Goal: Communication & Community: Connect with others

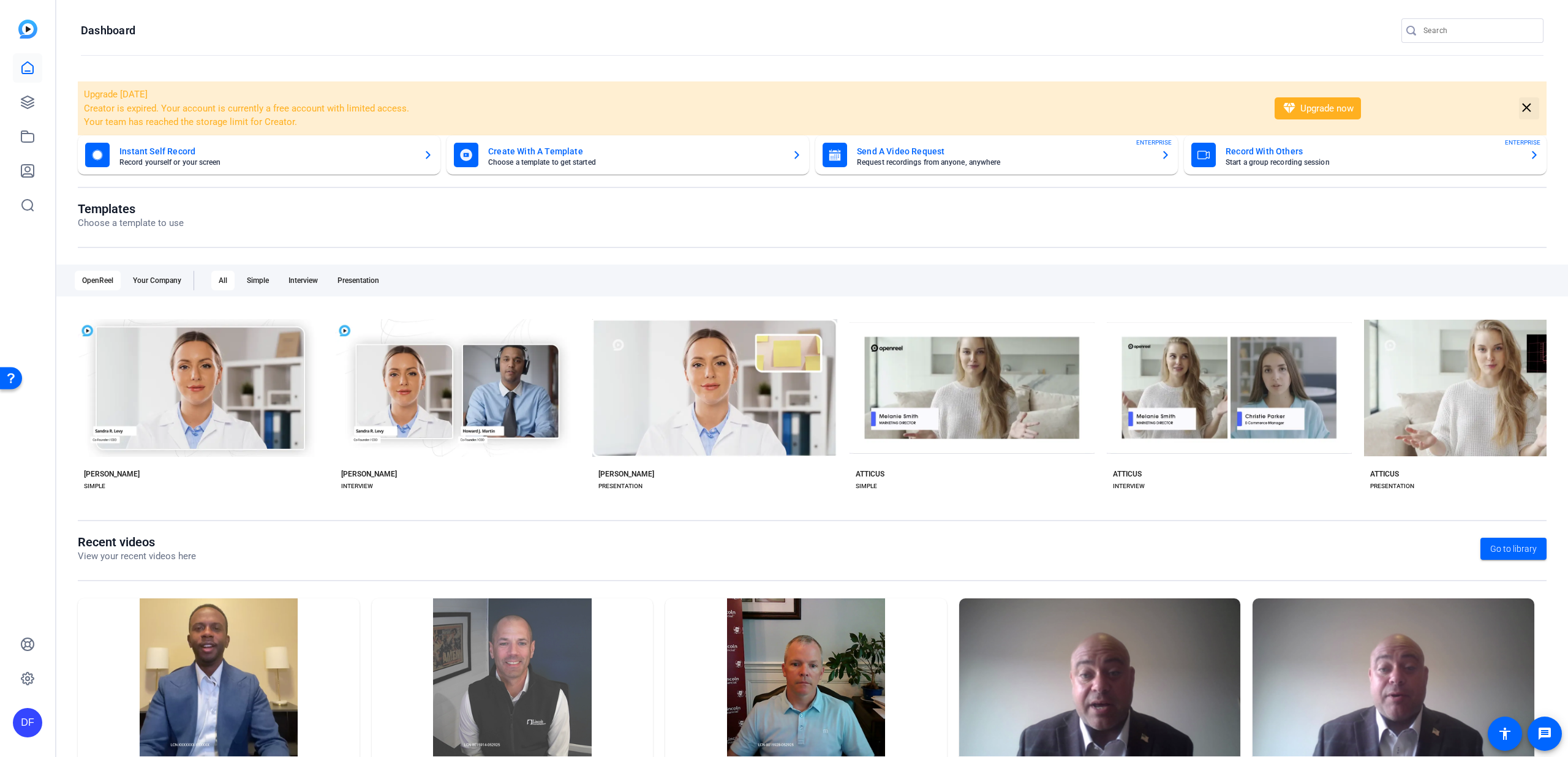
click at [1528, 107] on span at bounding box center [1529, 108] width 20 height 29
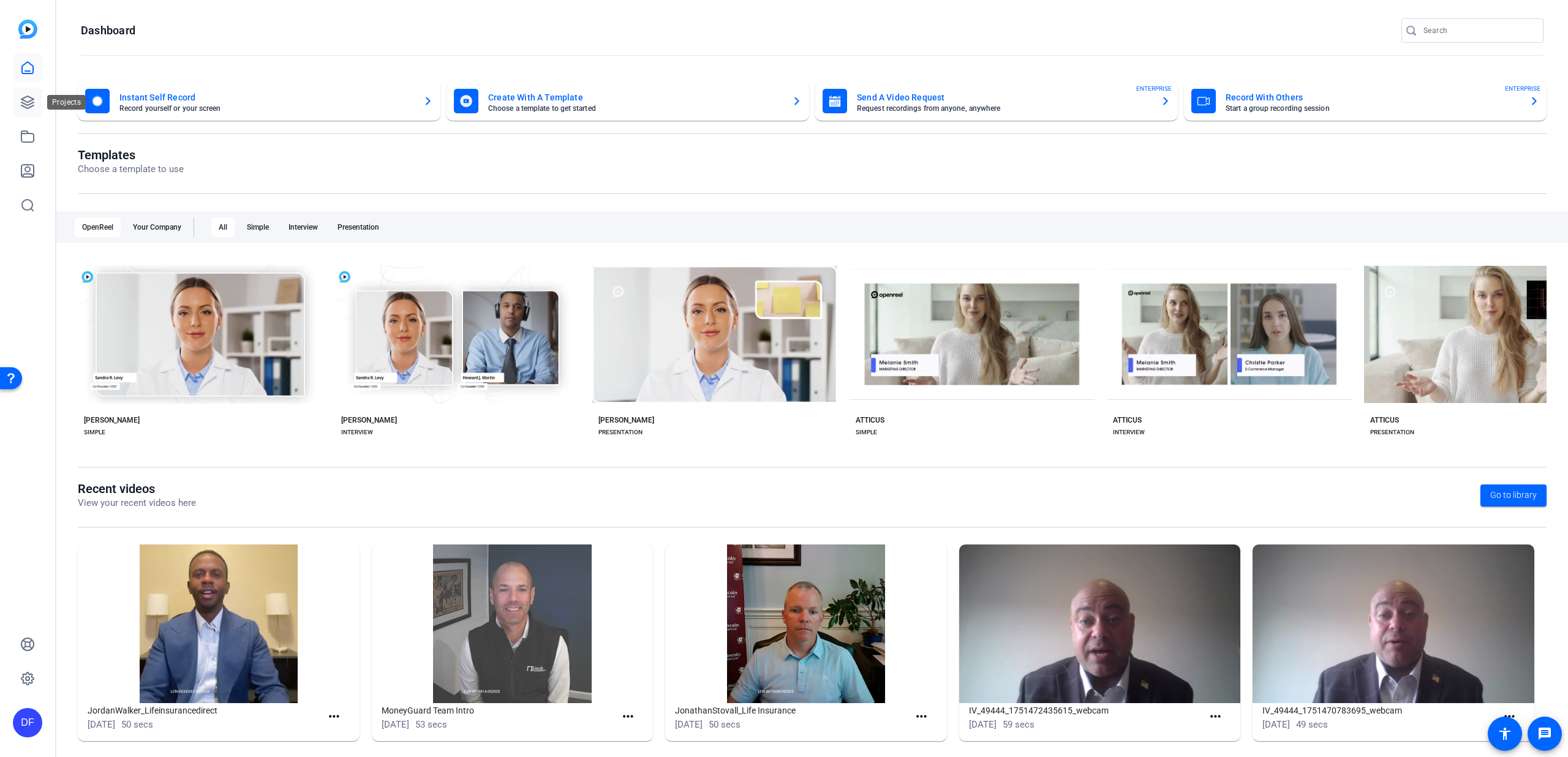
click at [29, 103] on icon at bounding box center [28, 102] width 15 height 15
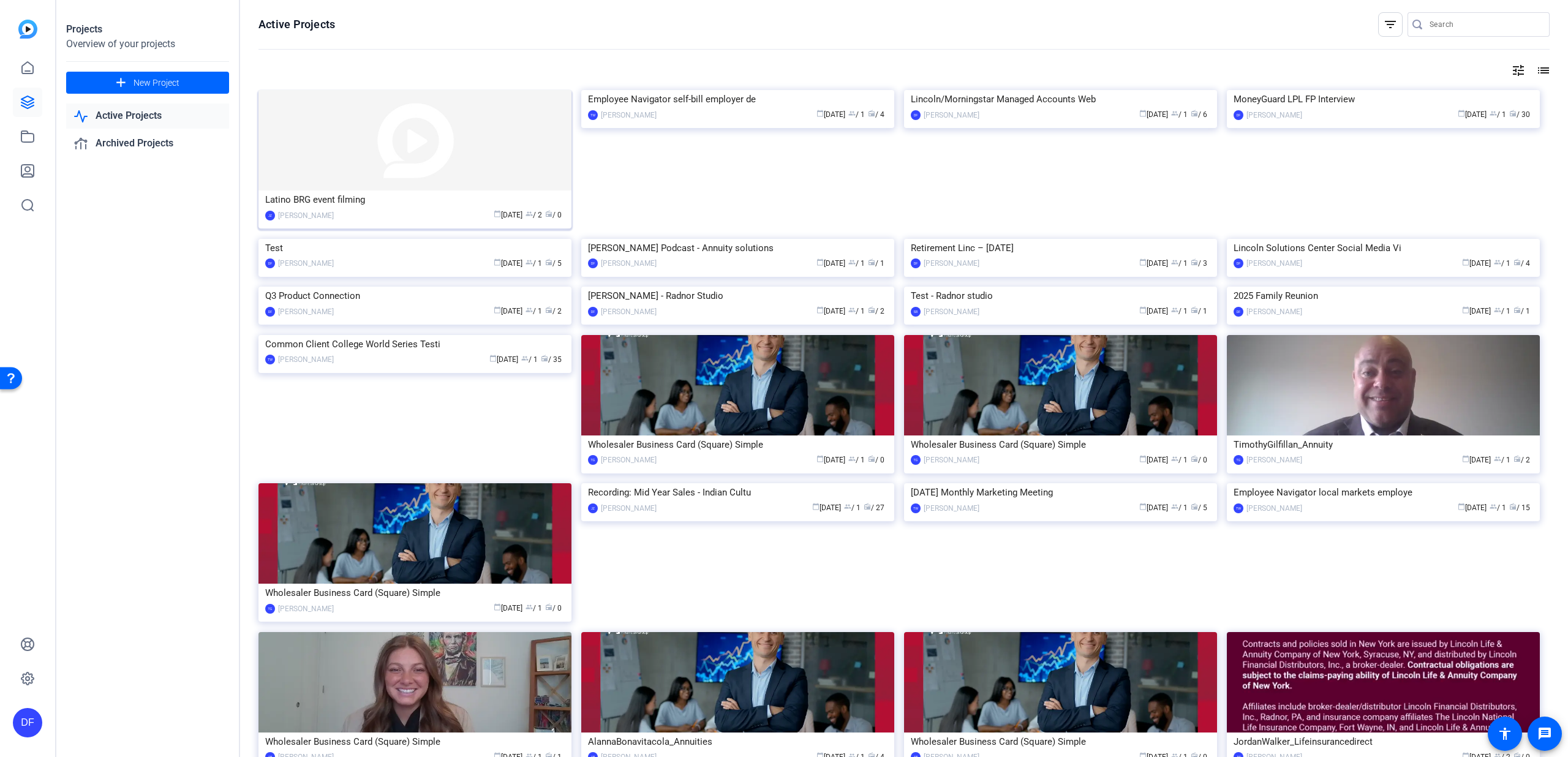
click at [396, 143] on img at bounding box center [415, 140] width 313 height 100
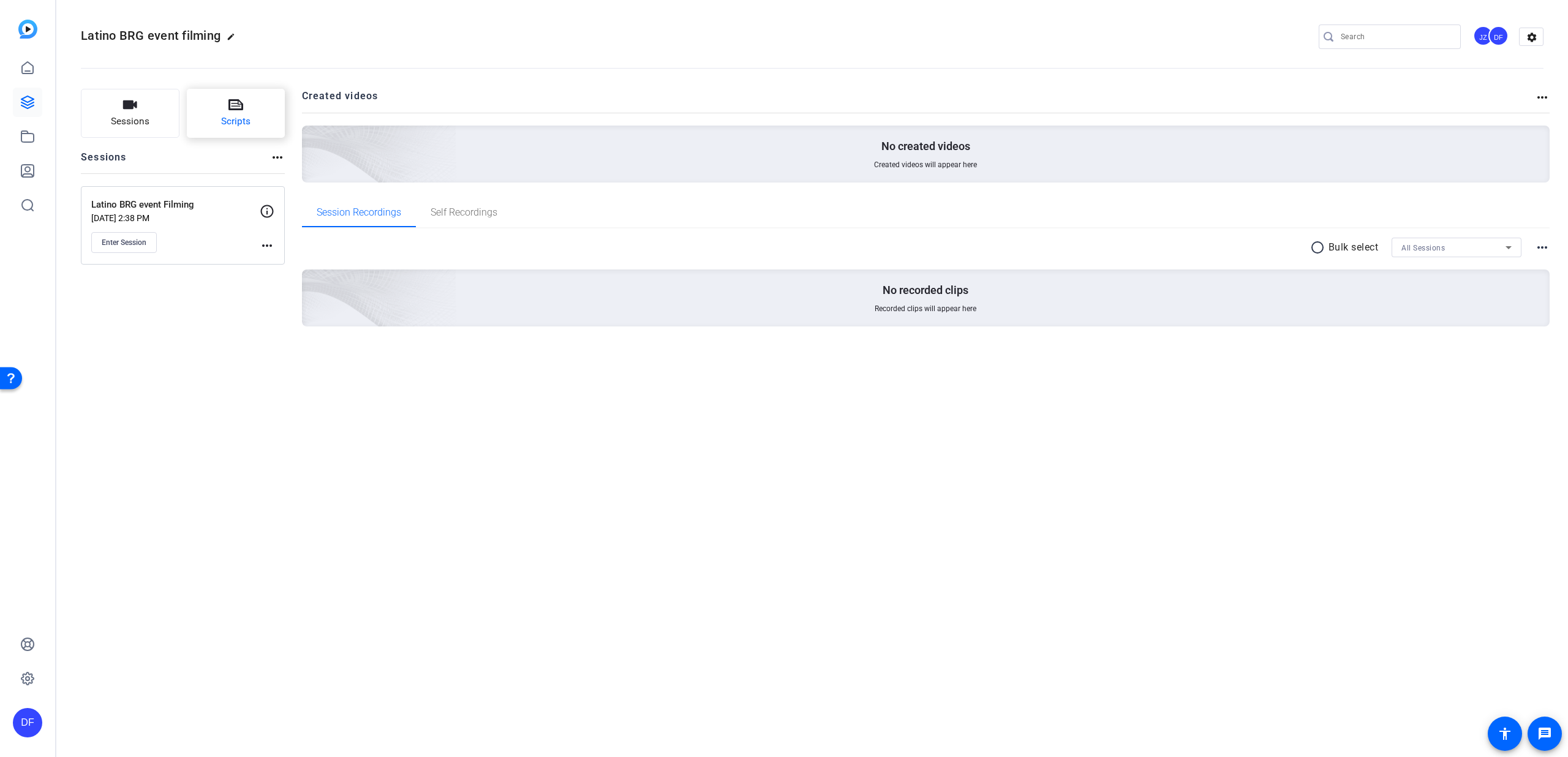
click at [230, 119] on span "Scripts" at bounding box center [235, 121] width 29 height 14
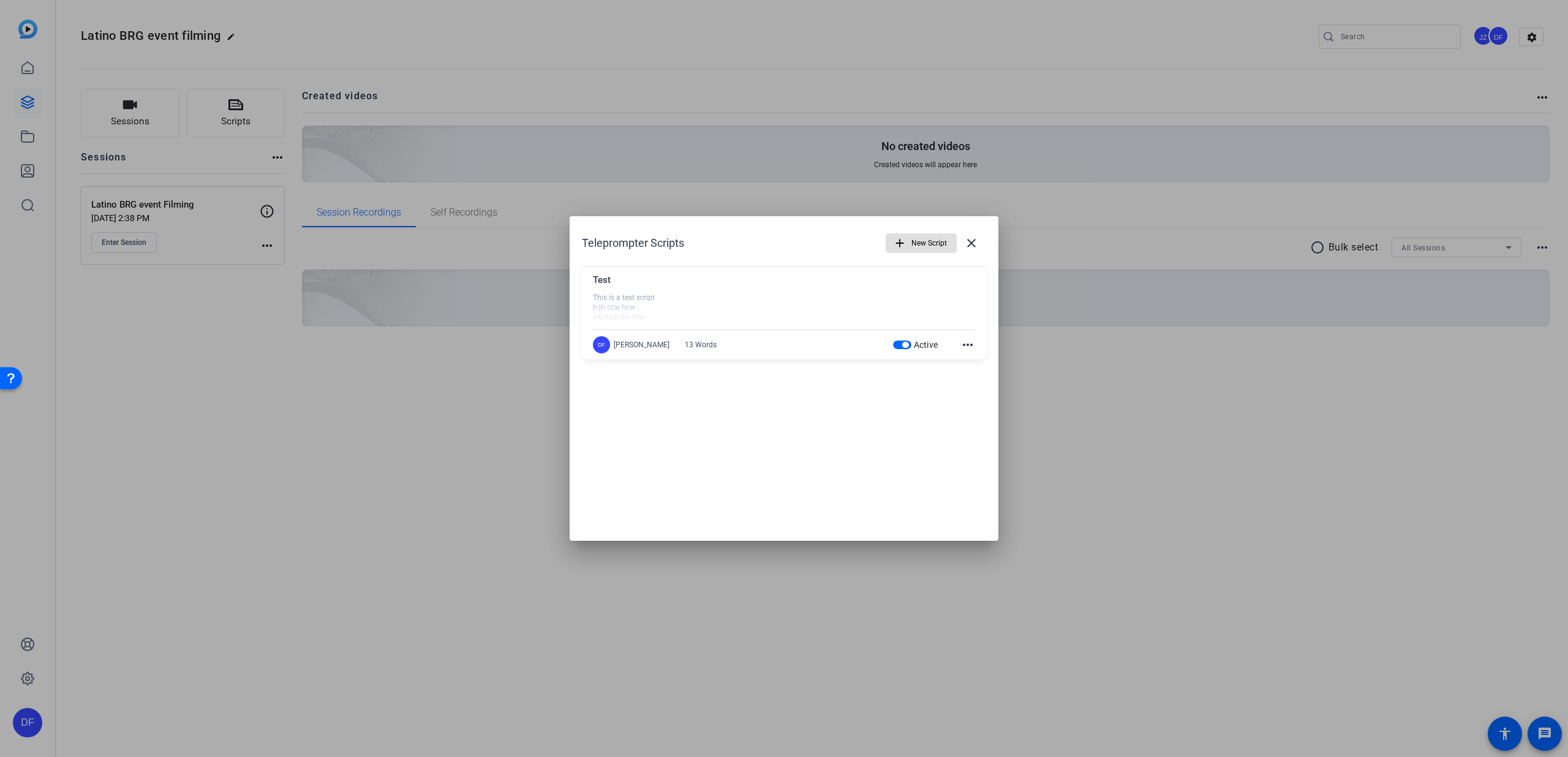
click at [965, 340] on mat-icon "more_horiz" at bounding box center [968, 345] width 15 height 15
click at [989, 376] on span "Delete" at bounding box center [995, 379] width 49 height 15
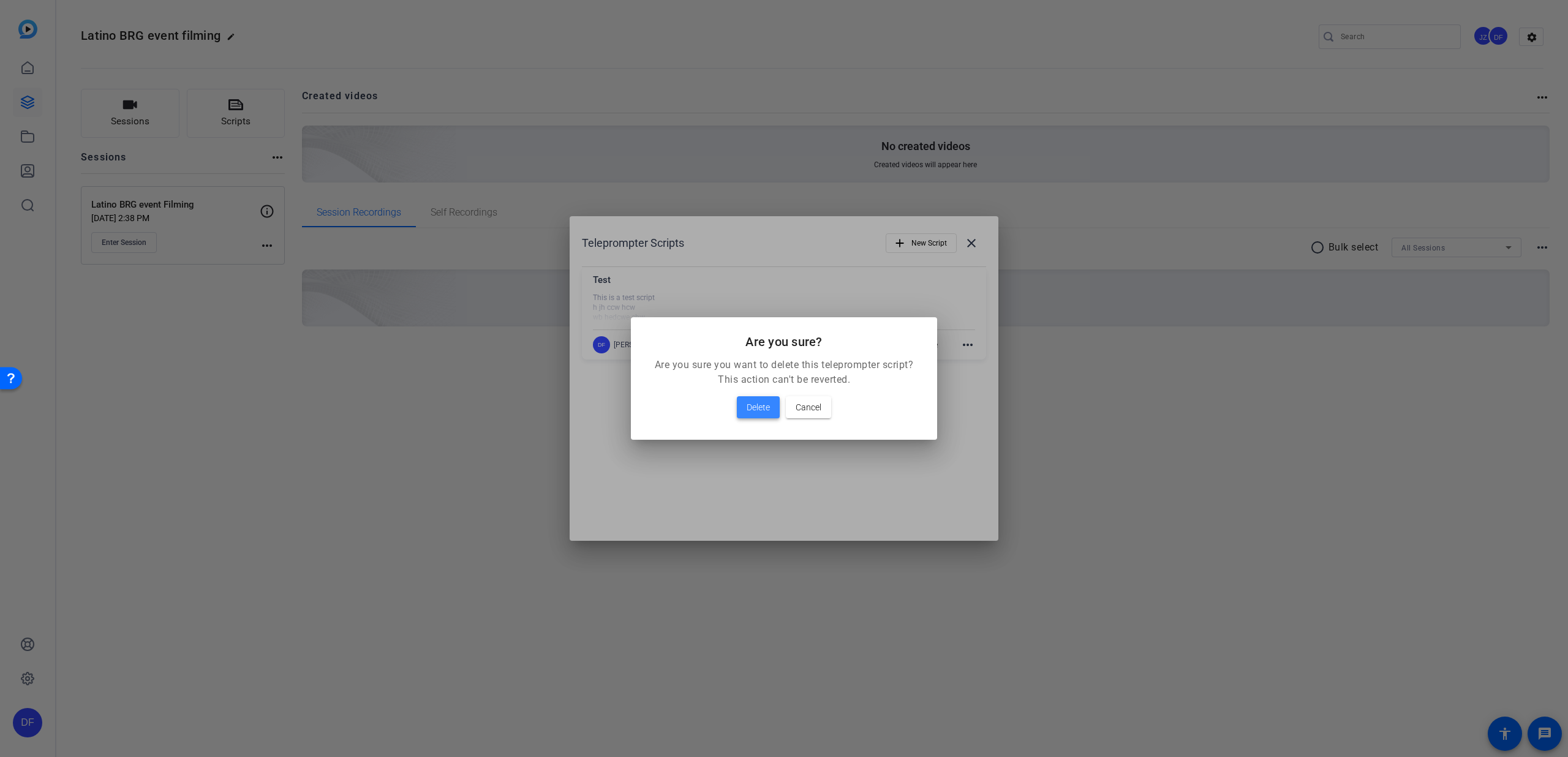
click at [768, 404] on span "Delete" at bounding box center [758, 407] width 23 height 15
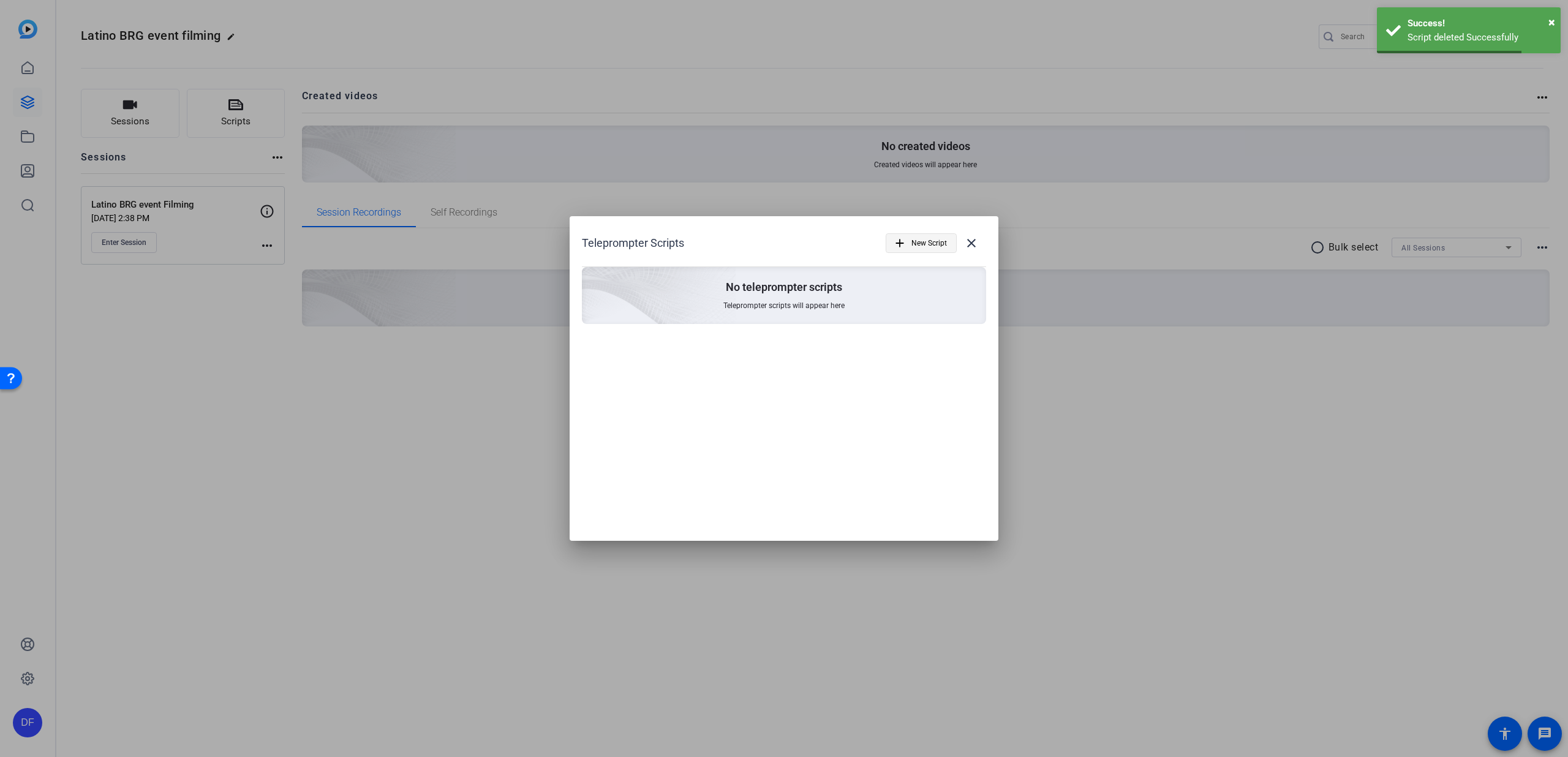
click at [915, 247] on span "New Script" at bounding box center [930, 243] width 36 height 23
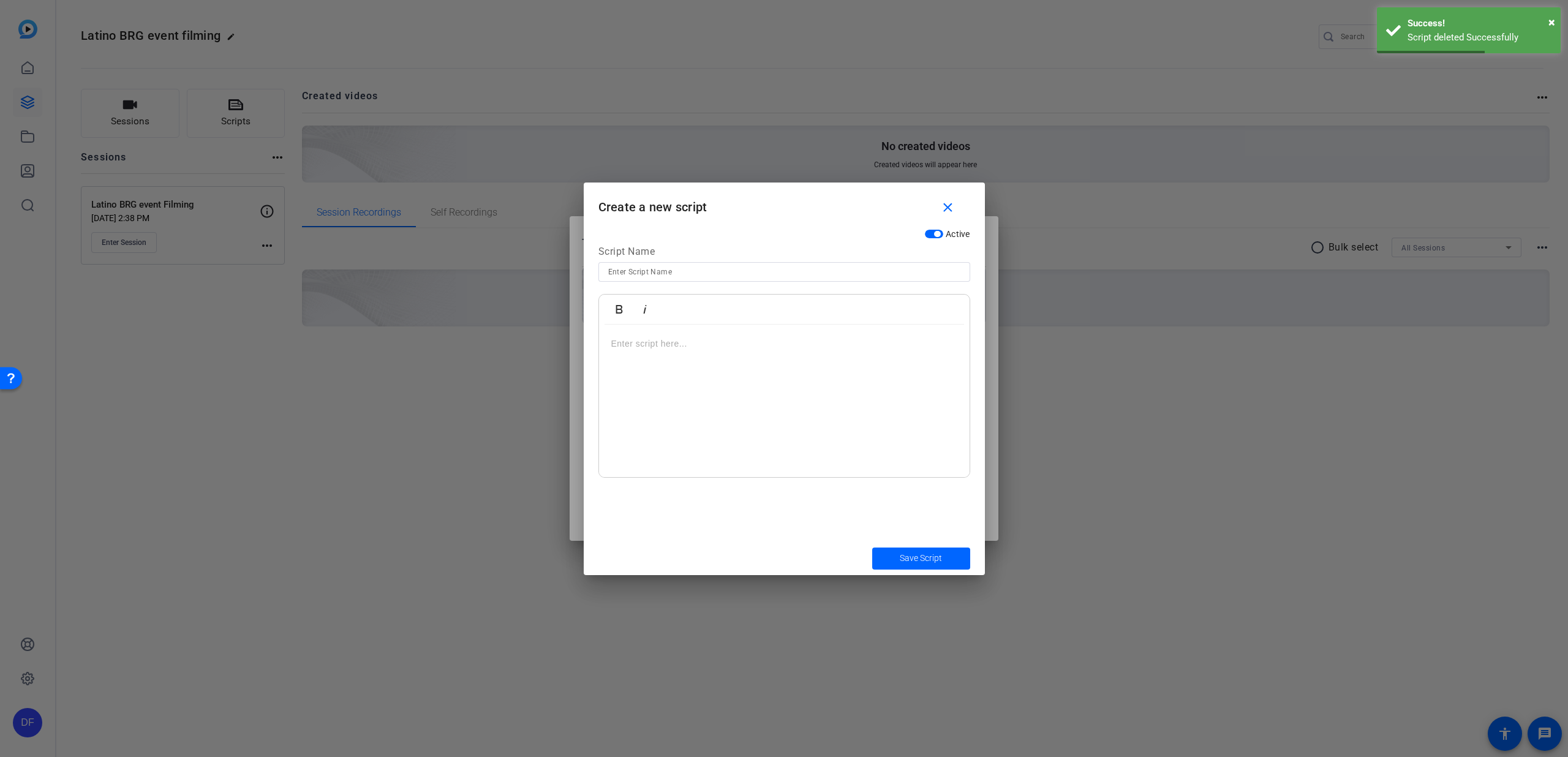
click at [757, 268] on input at bounding box center [784, 272] width 352 height 15
type input "Intro"
click at [824, 351] on div at bounding box center [785, 401] width 371 height 153
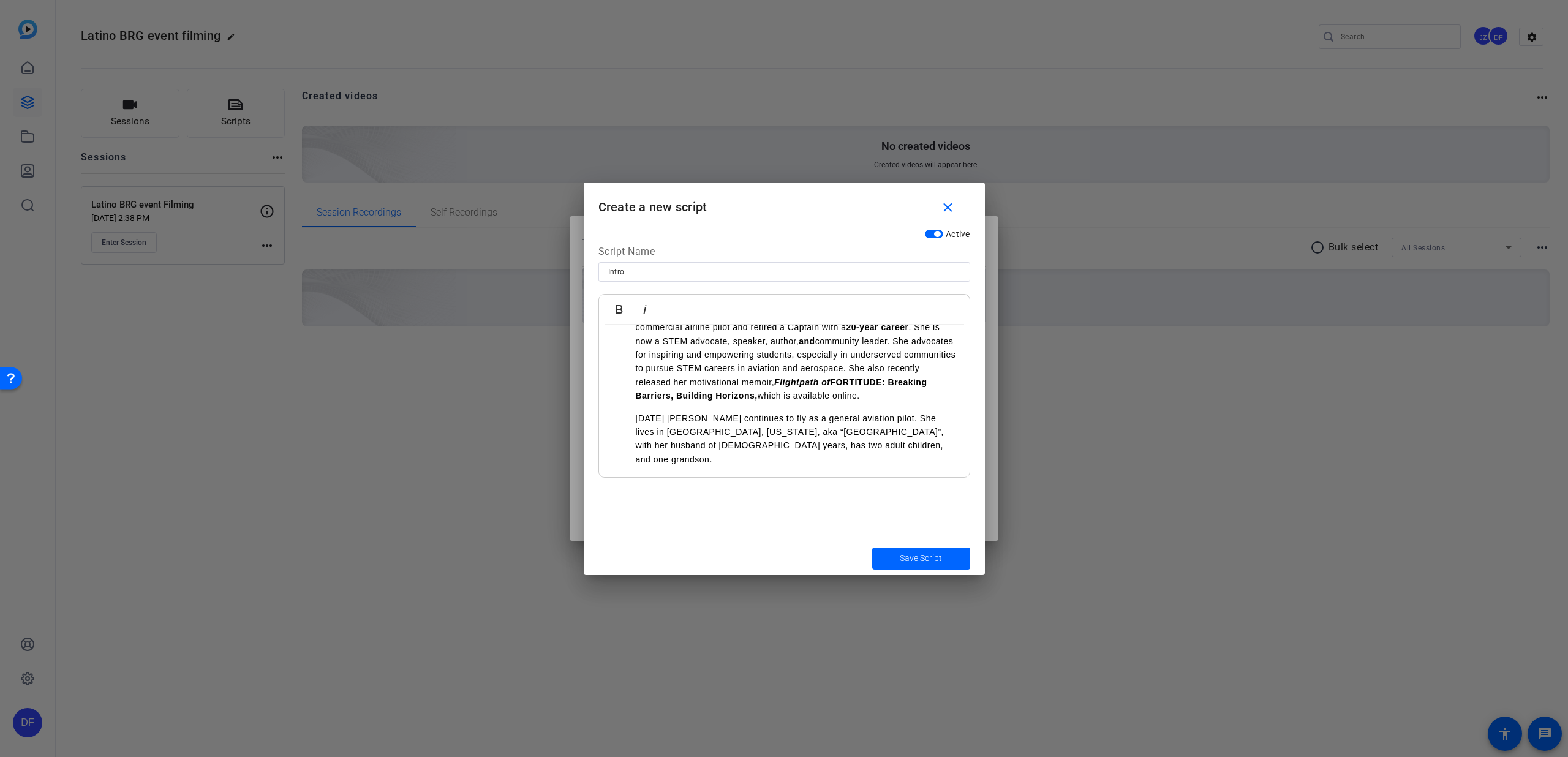
scroll to position [374, 0]
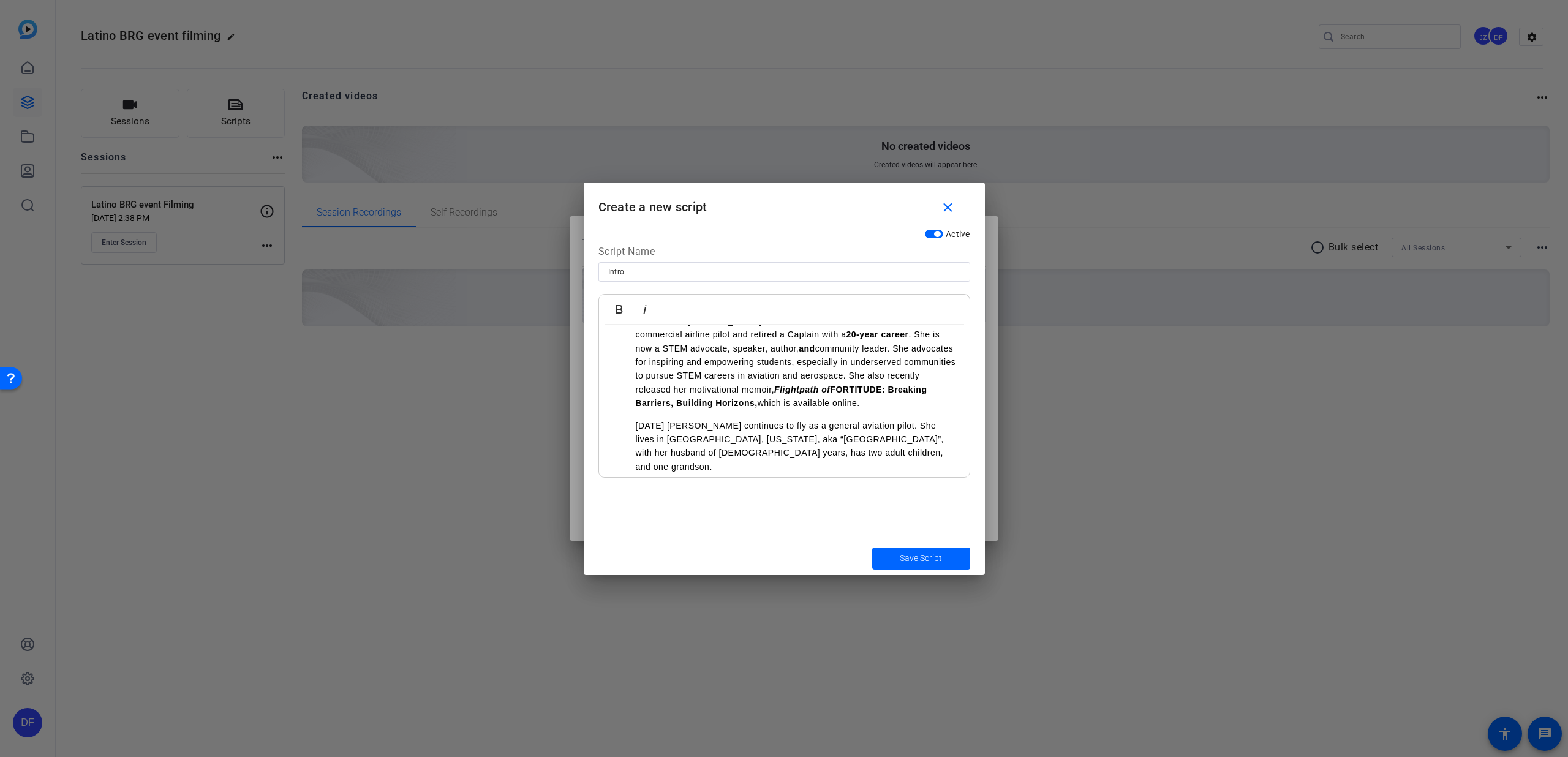
click at [631, 419] on ul "[DATE] [PERSON_NAME] continues to fly as a general aviation pilot. She lives in…" at bounding box center [784, 447] width 346 height 55
click at [741, 427] on p "- [DATE] [PERSON_NAME] continues to fly as a general aviation pilot. She lives …" at bounding box center [784, 447] width 346 height 55
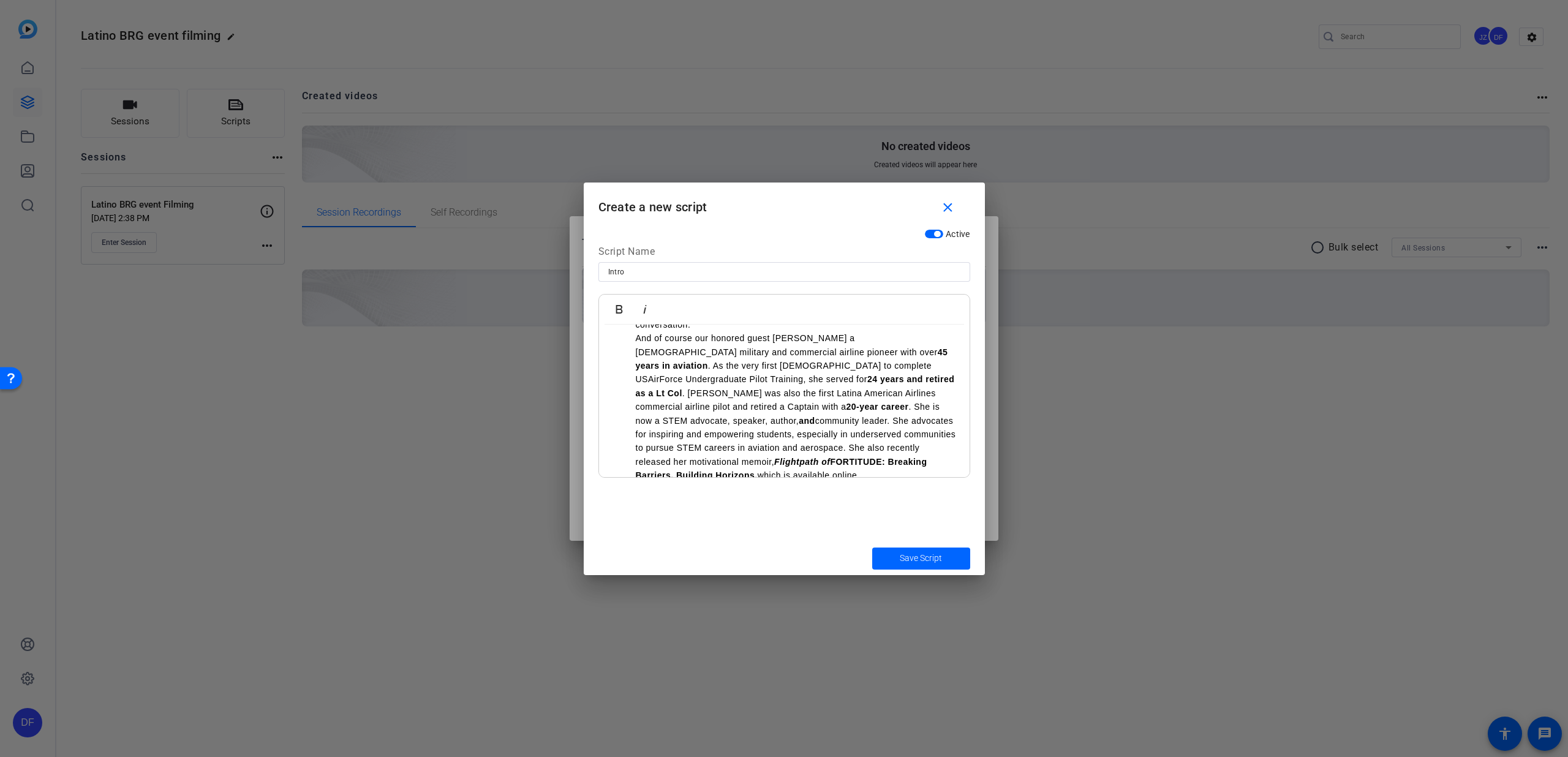
scroll to position [173, 0]
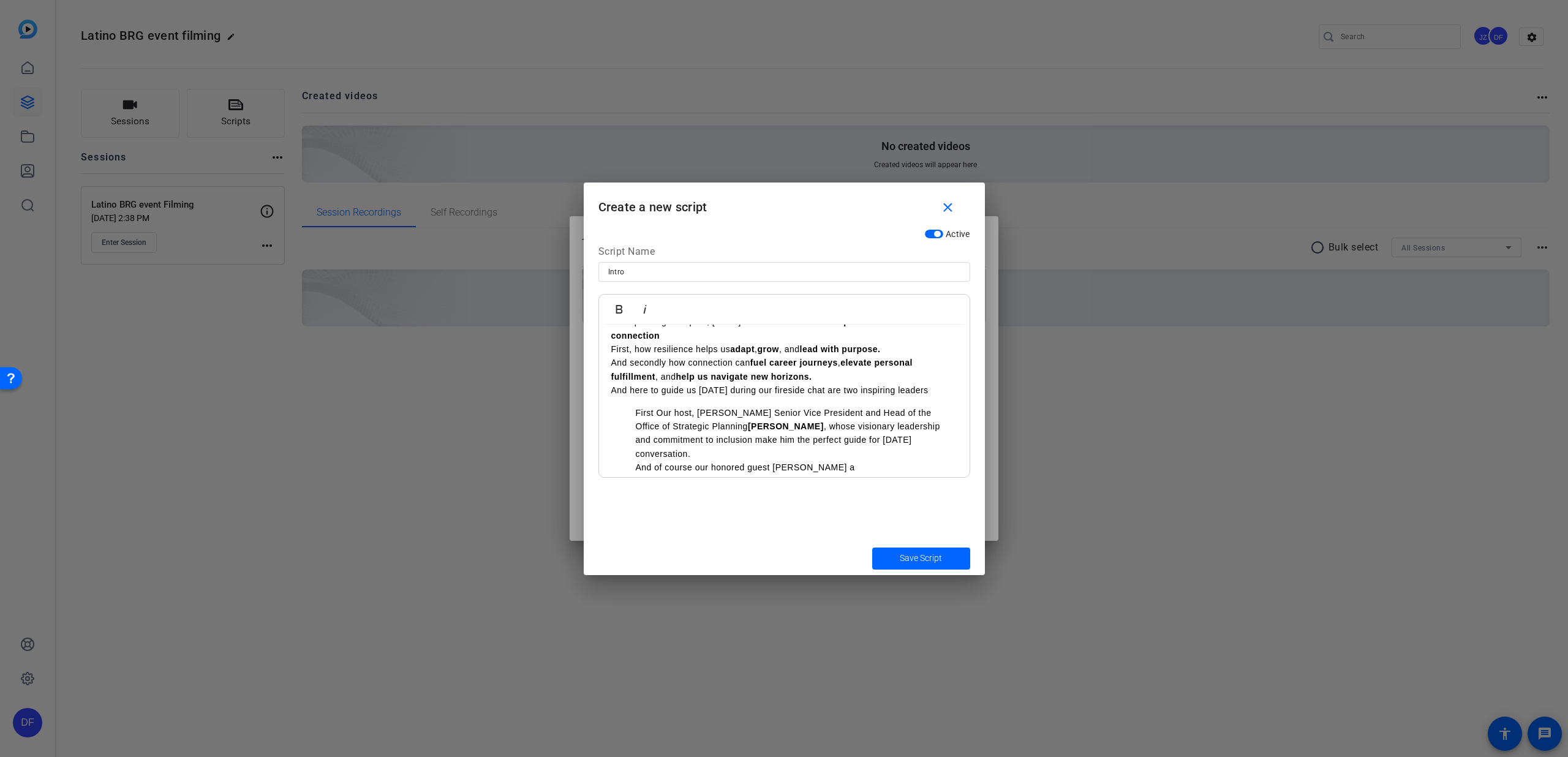
click at [631, 406] on ul "First Our host, [PERSON_NAME] Senior Vice President and Head of the Office of S…" at bounding box center [784, 508] width 346 height 206
click at [920, 383] on p "And here to guide us [DATE] during our fireside chat are two inspiring leaders" at bounding box center [784, 390] width 346 height 13
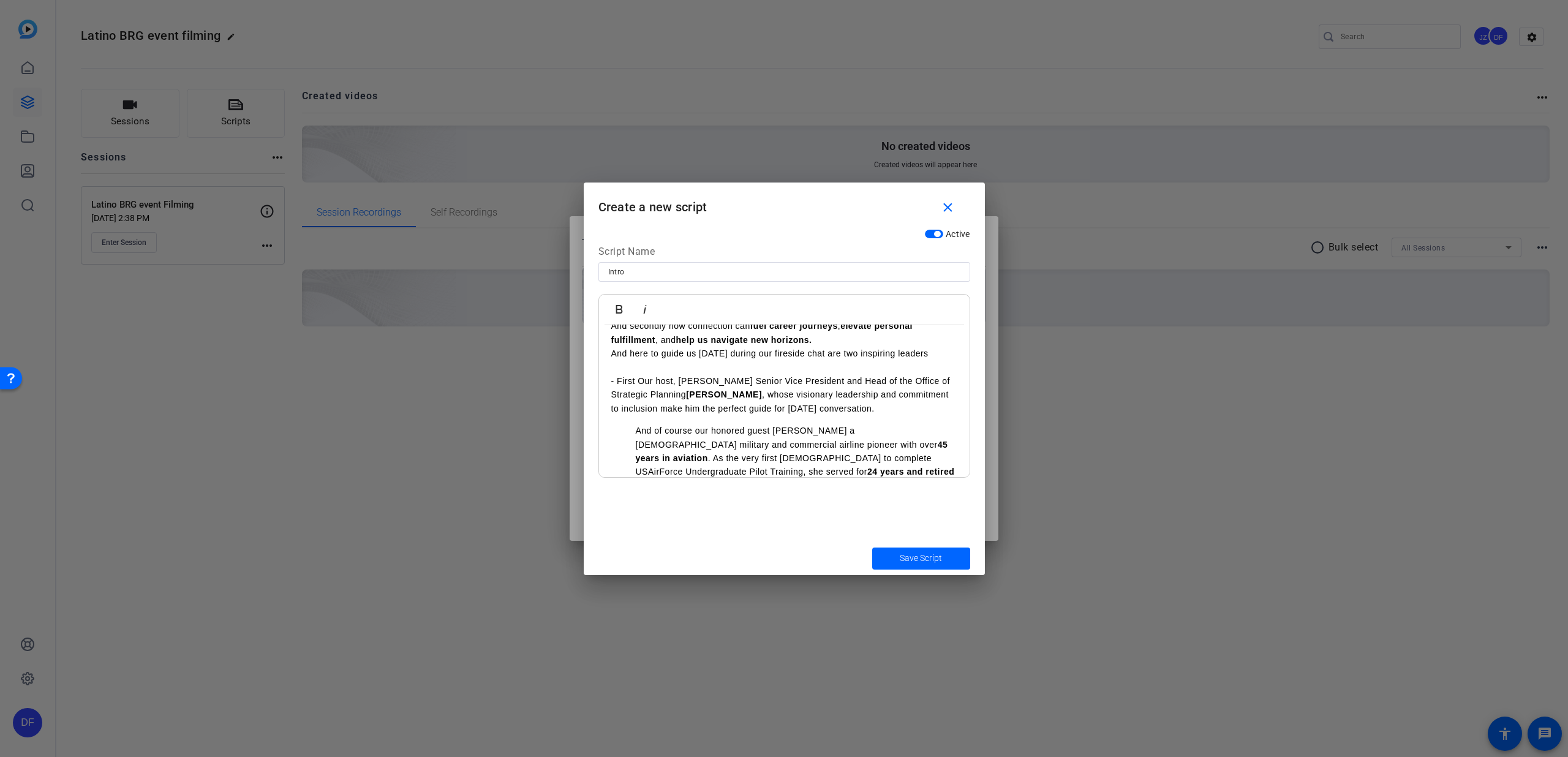
click at [630, 424] on ul "And of course our honored guest [PERSON_NAME] a Latina military and commercial …" at bounding box center [784, 499] width 346 height 151
click at [873, 391] on p "- First Our host, [PERSON_NAME] Senior Vice President and Head of the Office of…" at bounding box center [784, 395] width 346 height 41
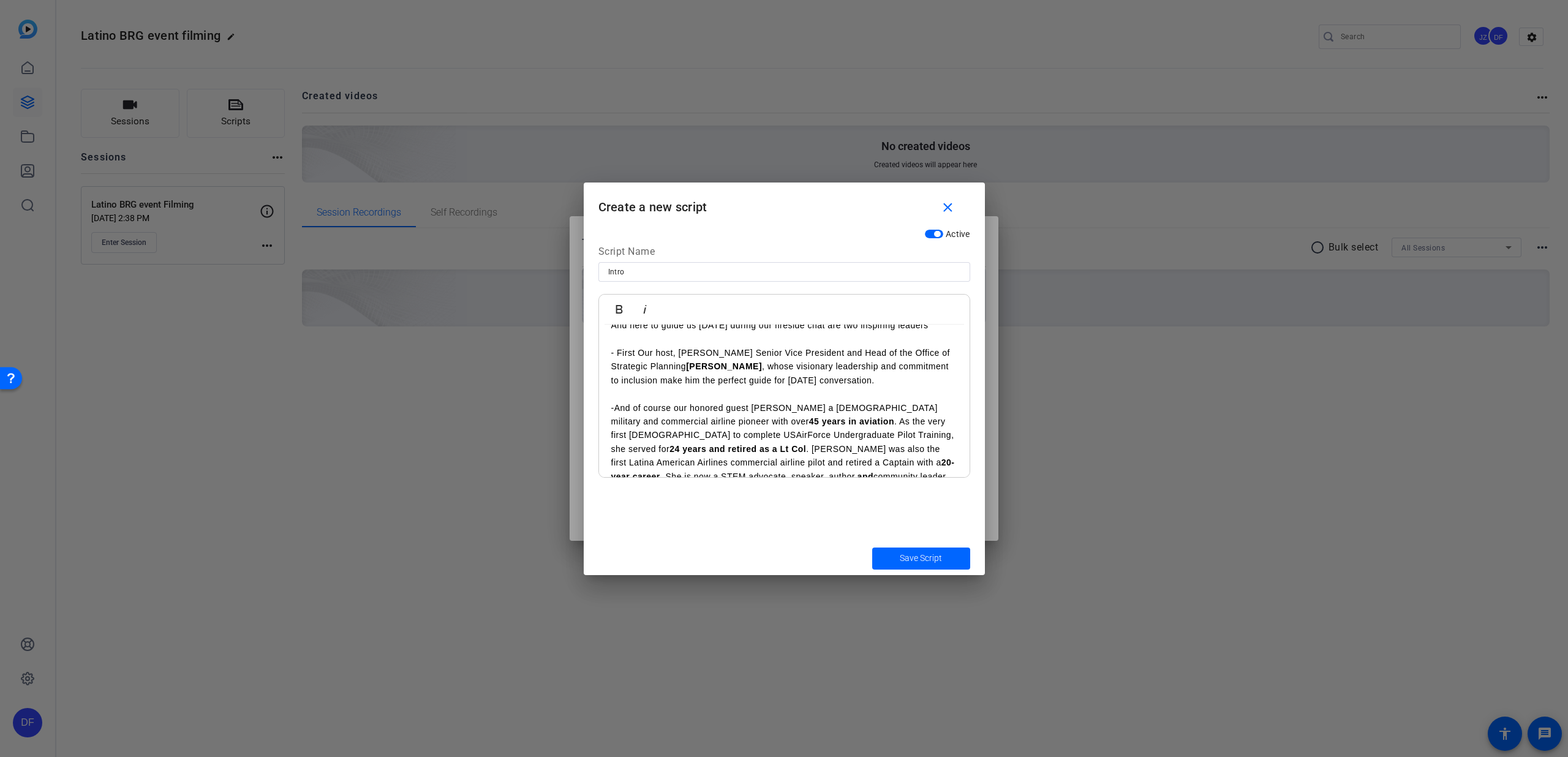
scroll to position [315, 0]
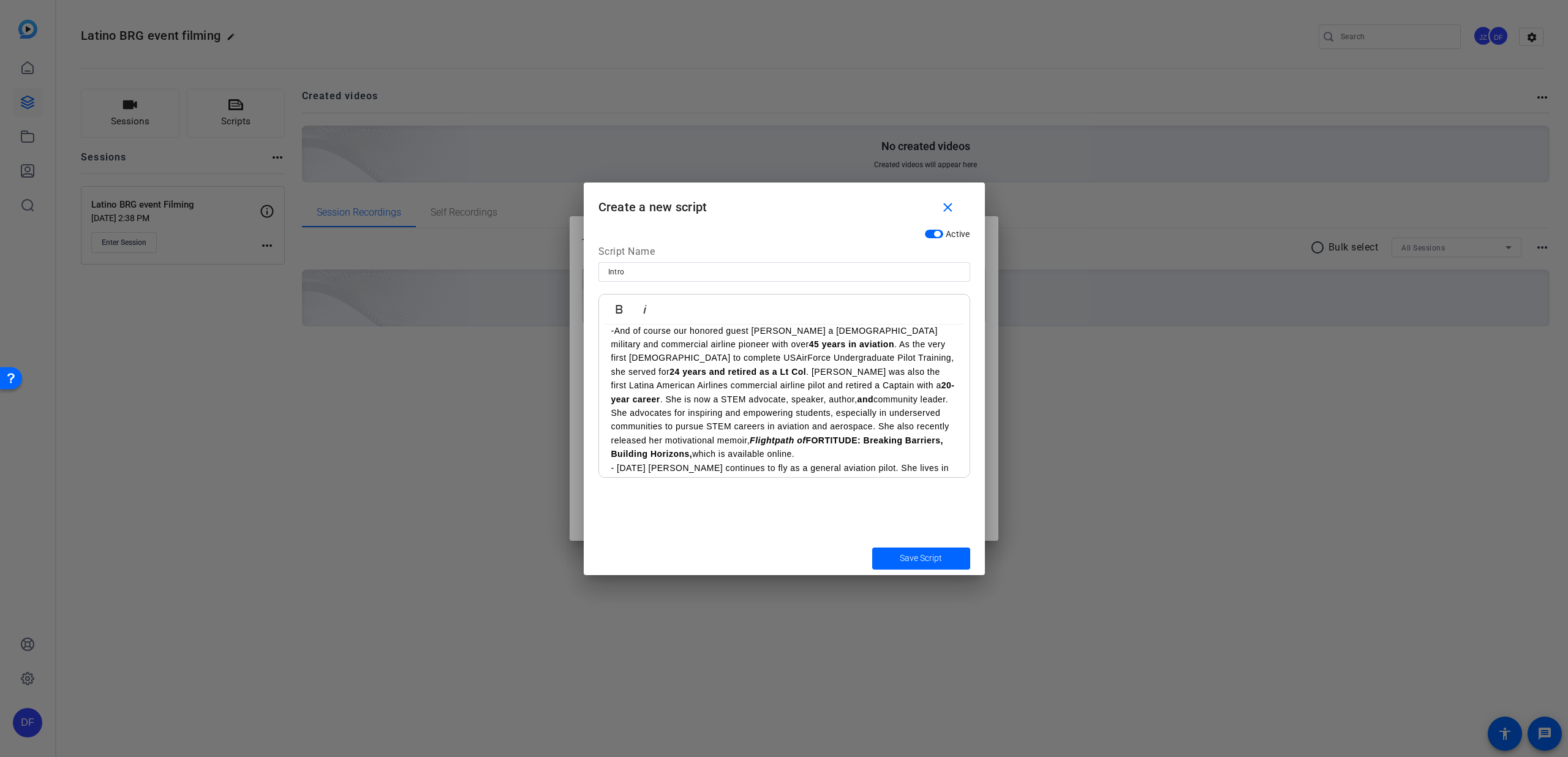
click at [739, 442] on p "-And of course our honored guest [PERSON_NAME] a [DEMOGRAPHIC_DATA] military an…" at bounding box center [784, 393] width 346 height 138
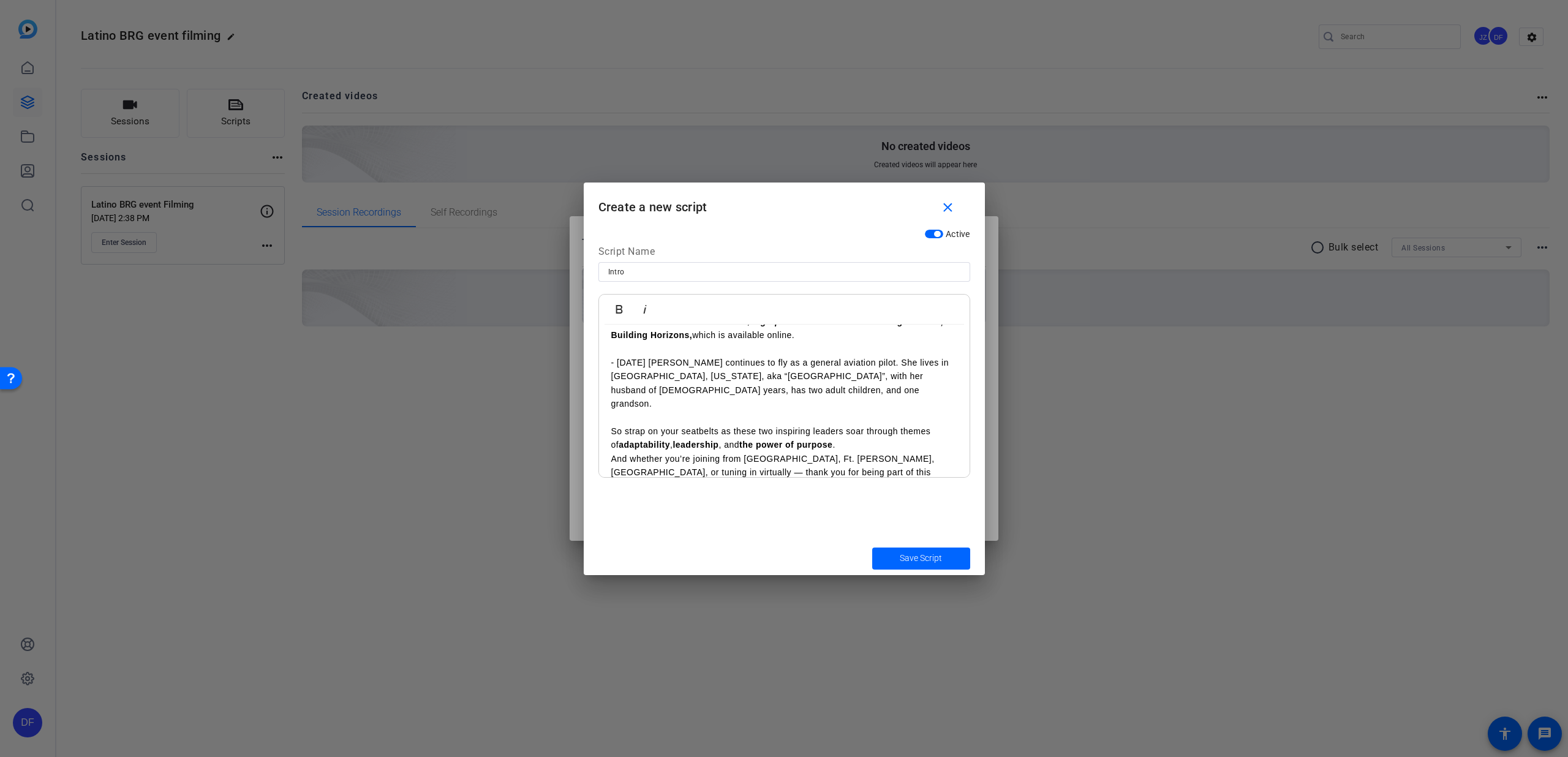
click at [839, 424] on p "So strap on your seatbelts as these two inspiring leaders soar through themes o…" at bounding box center [784, 438] width 346 height 28
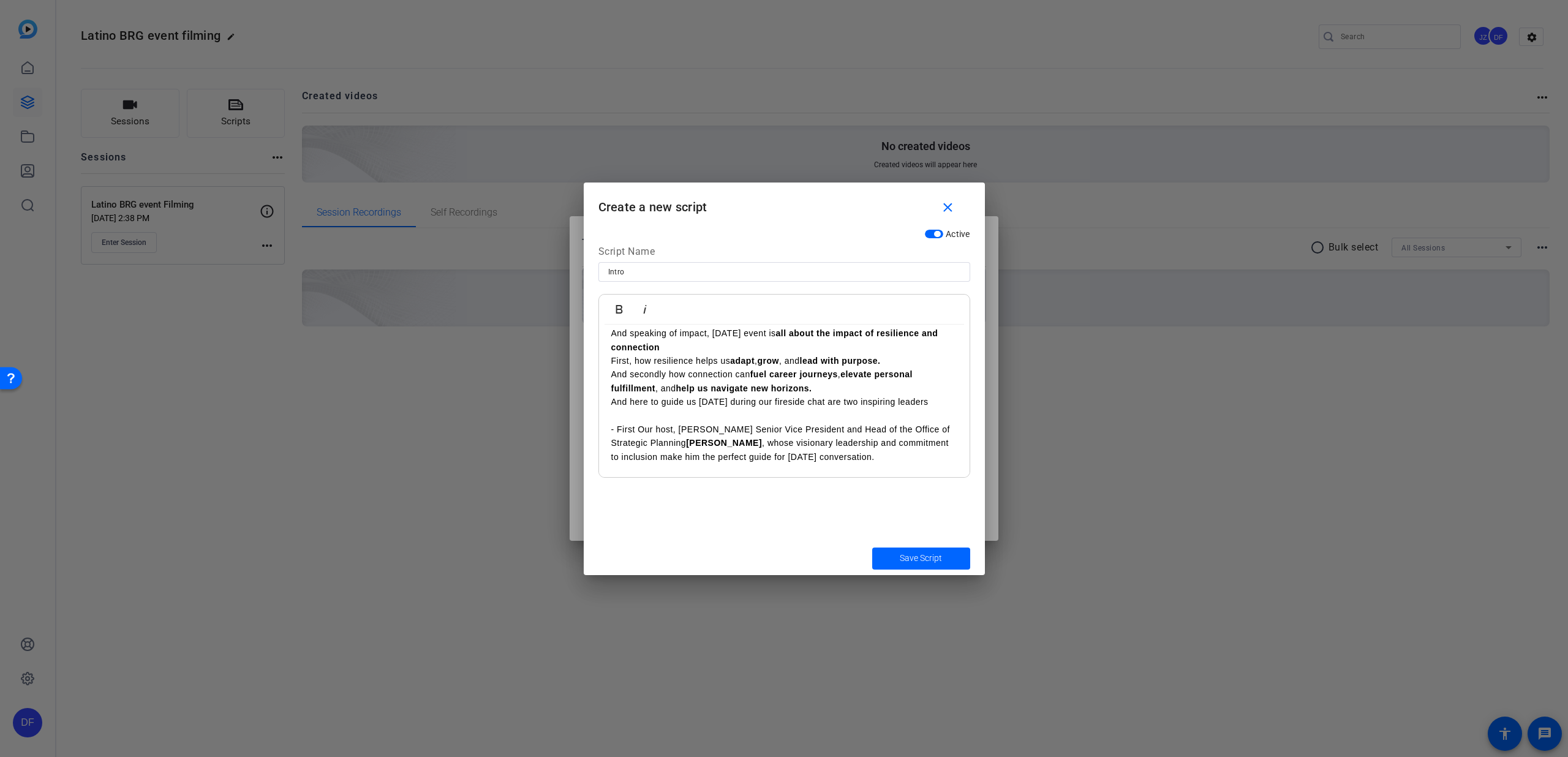
scroll to position [111, 0]
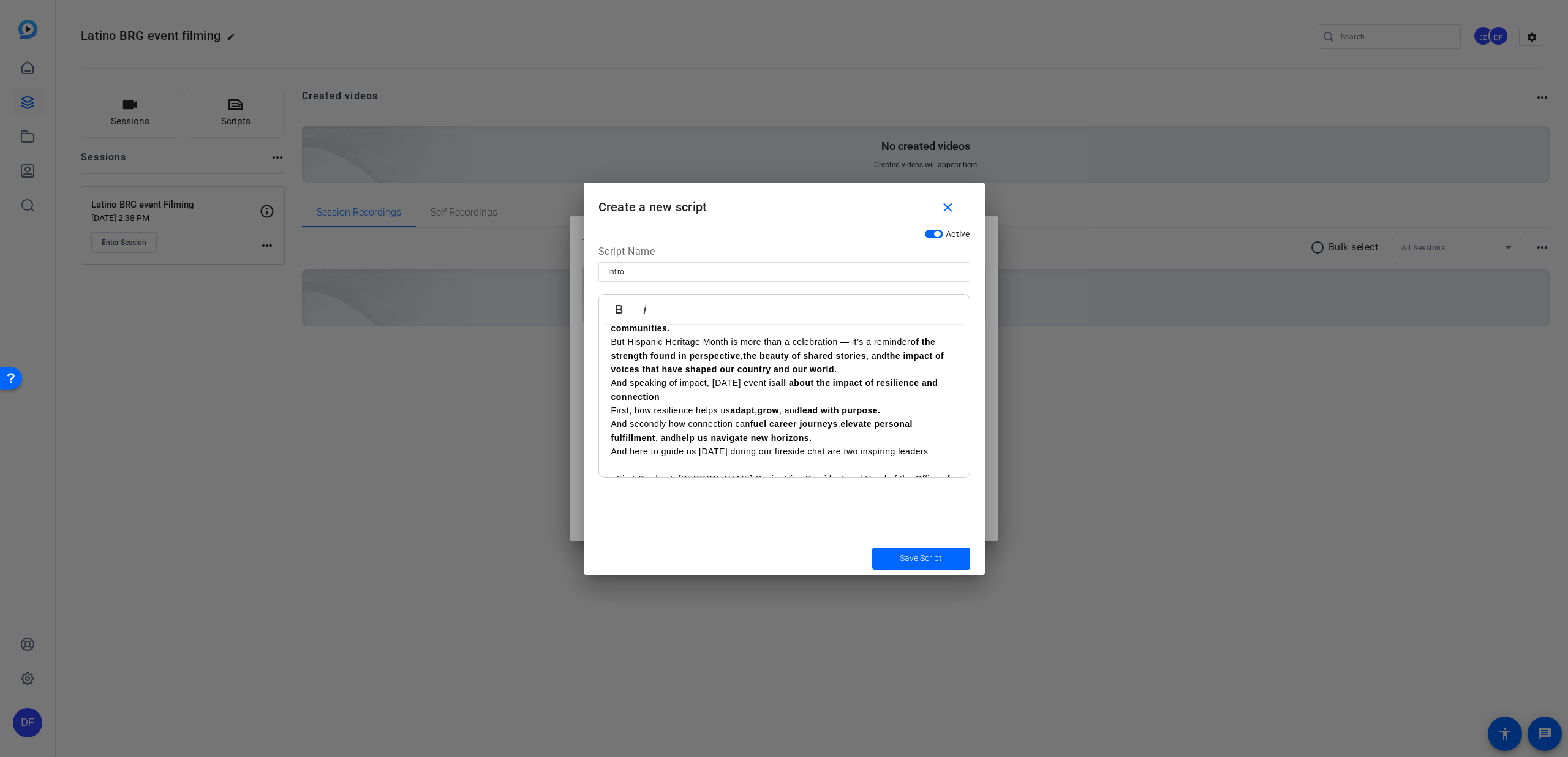
click at [660, 384] on p "And speaking of impact, [DATE] event is all about the impact of resilience and …" at bounding box center [784, 389] width 346 height 28
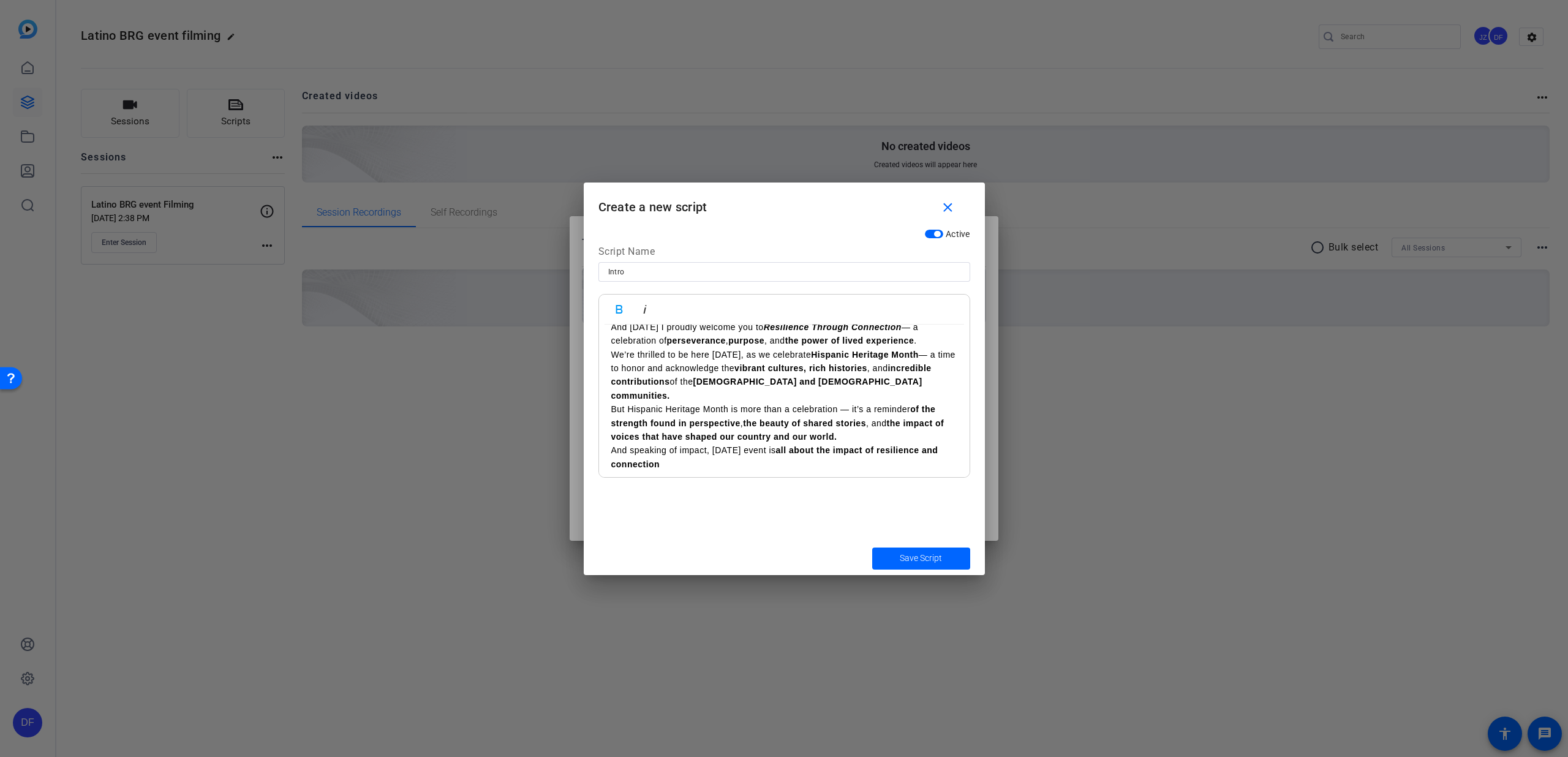
scroll to position [0, 0]
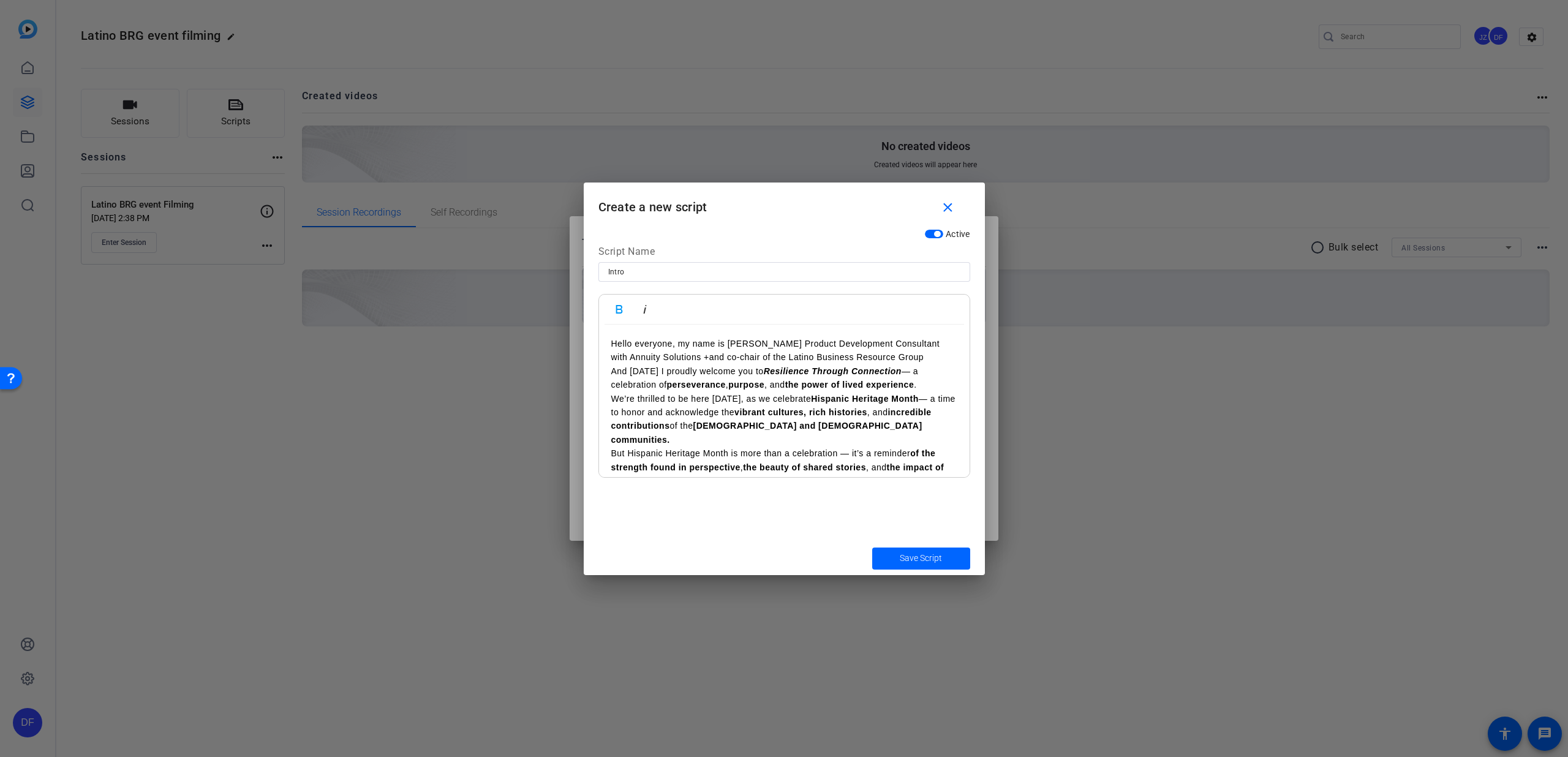
click at [930, 384] on p "And [DATE] I proudly welcome you to Resilience Through Connection — a celebrati…" at bounding box center [784, 378] width 346 height 28
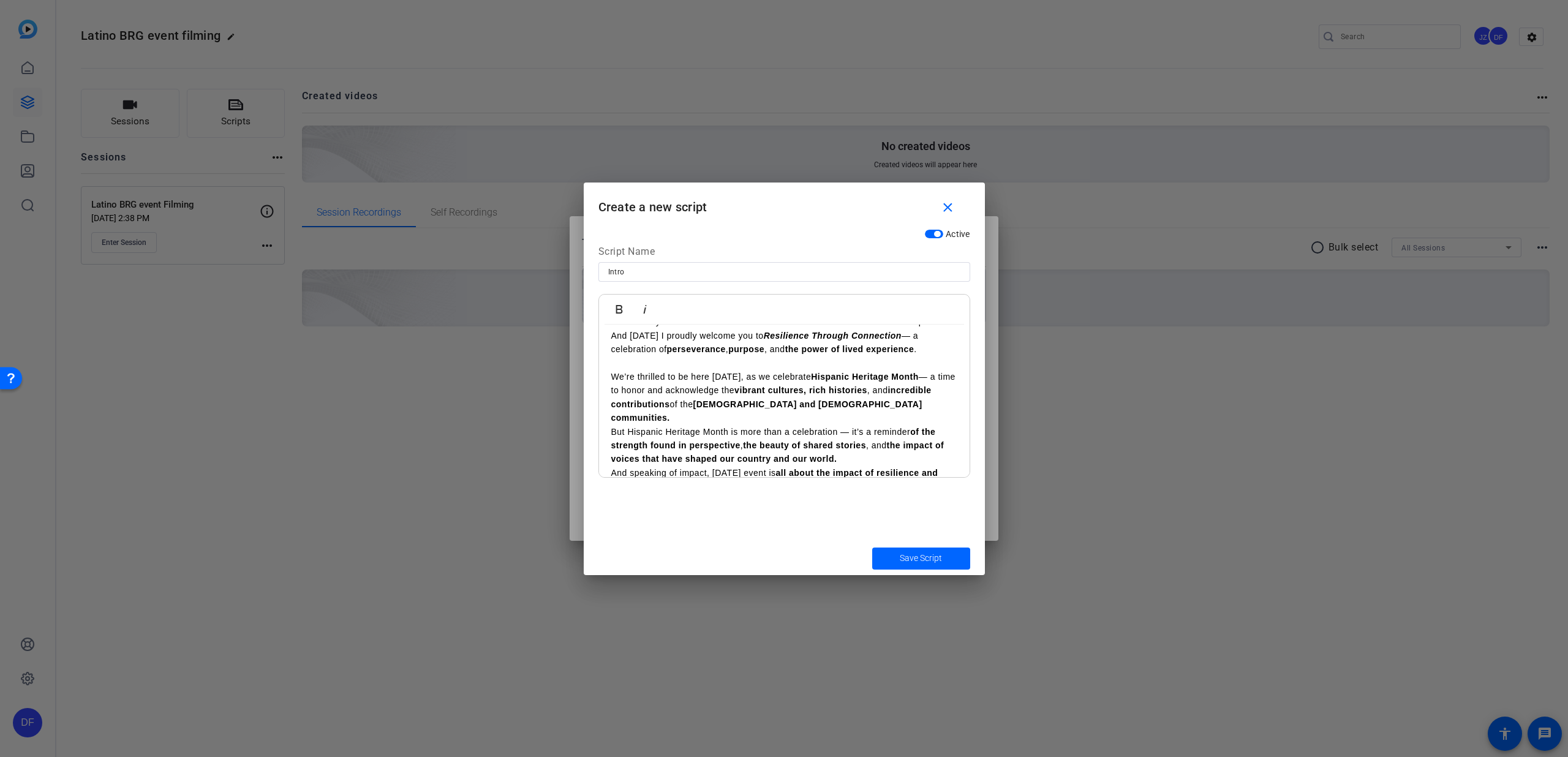
click at [909, 406] on p "We’re thrilled to be here [DATE], as we celebrate Hispanic Heritage Month — a t…" at bounding box center [784, 398] width 346 height 55
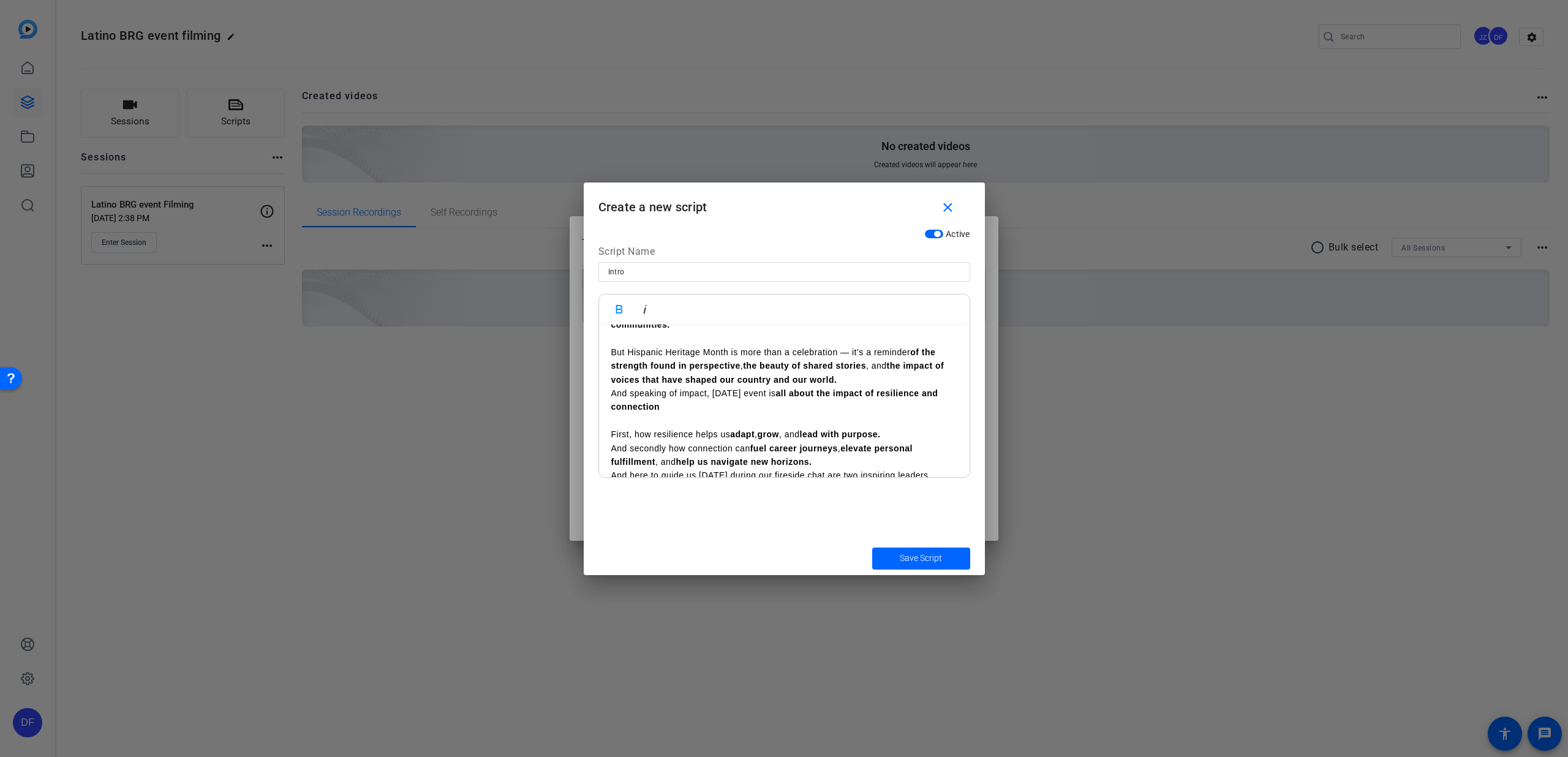
scroll to position [137, 0]
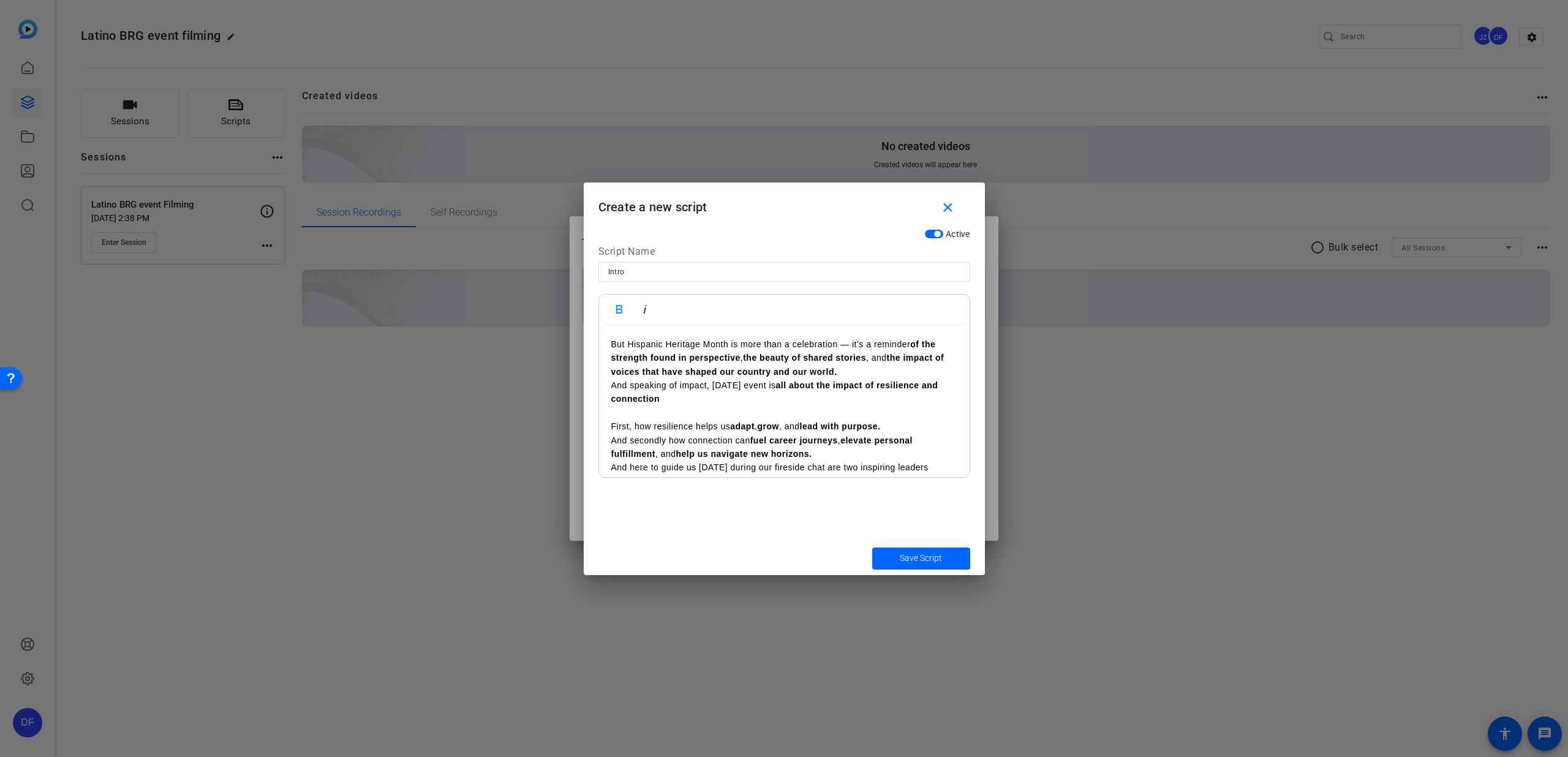
click at [855, 355] on p "But Hispanic Heritage Month is more than a celebration — it’s a reminder of the…" at bounding box center [784, 358] width 346 height 41
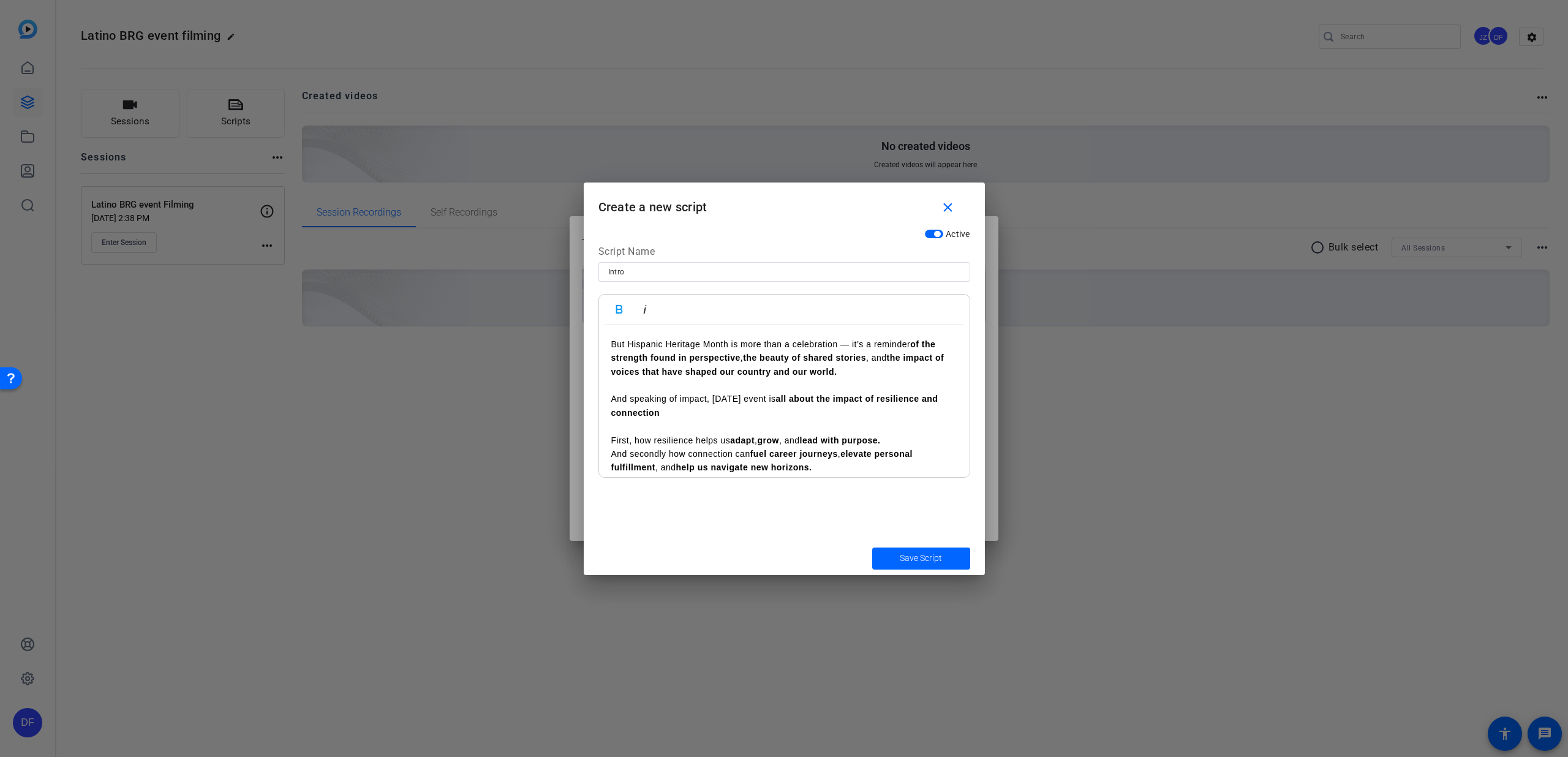
scroll to position [150, 0]
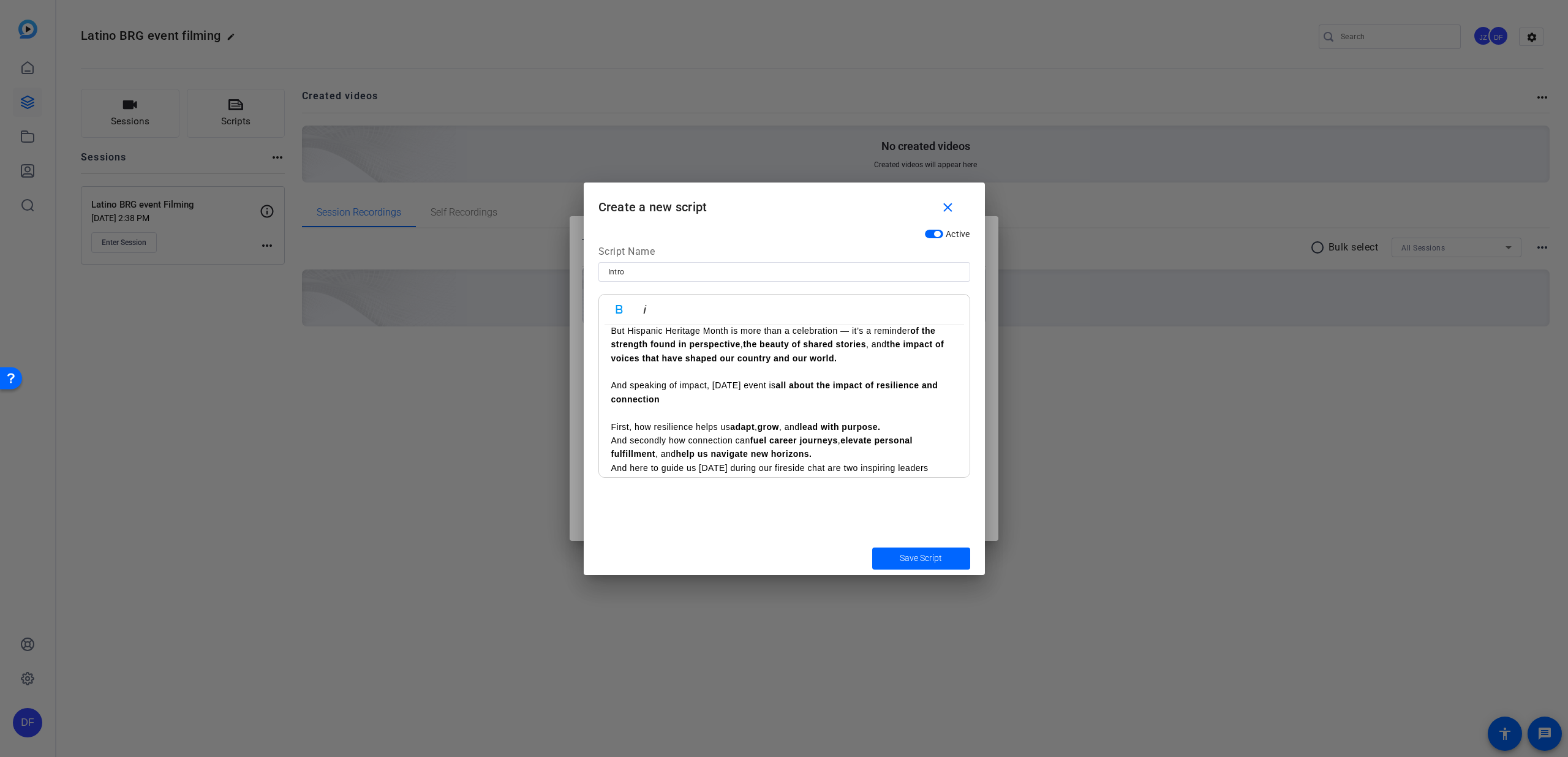
click at [614, 420] on p "First, how resilience helps us adapt , grow , and lead with purpose." at bounding box center [784, 427] width 346 height 13
click at [840, 427] on p "And secondly how connection can fuel career journeys , elevate personal fulfill…" at bounding box center [784, 433] width 346 height 28
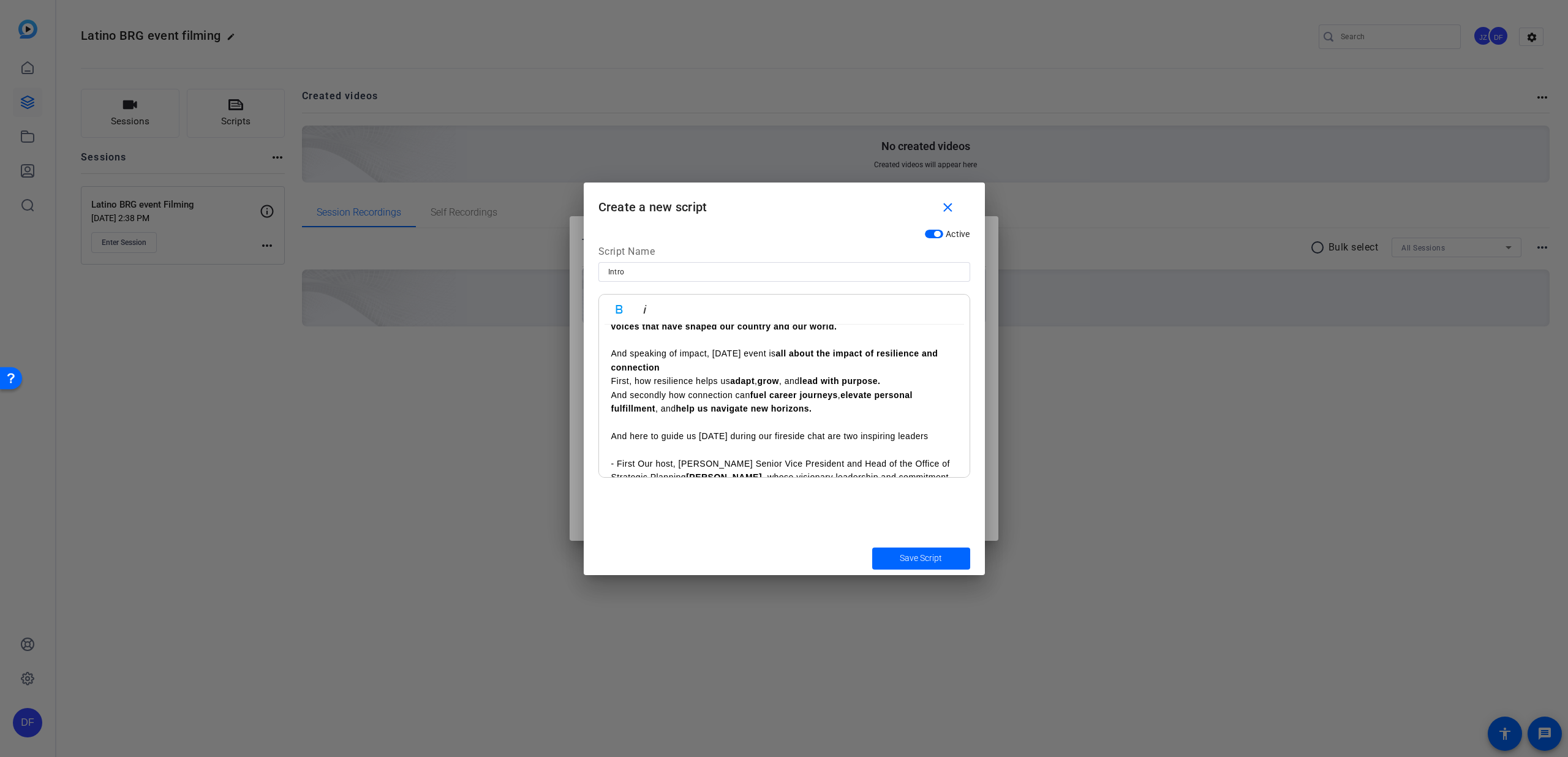
click at [606, 433] on div "Hello everyone, my name is [PERSON_NAME] Product Development Consultant with An…" at bounding box center [785, 484] width 371 height 683
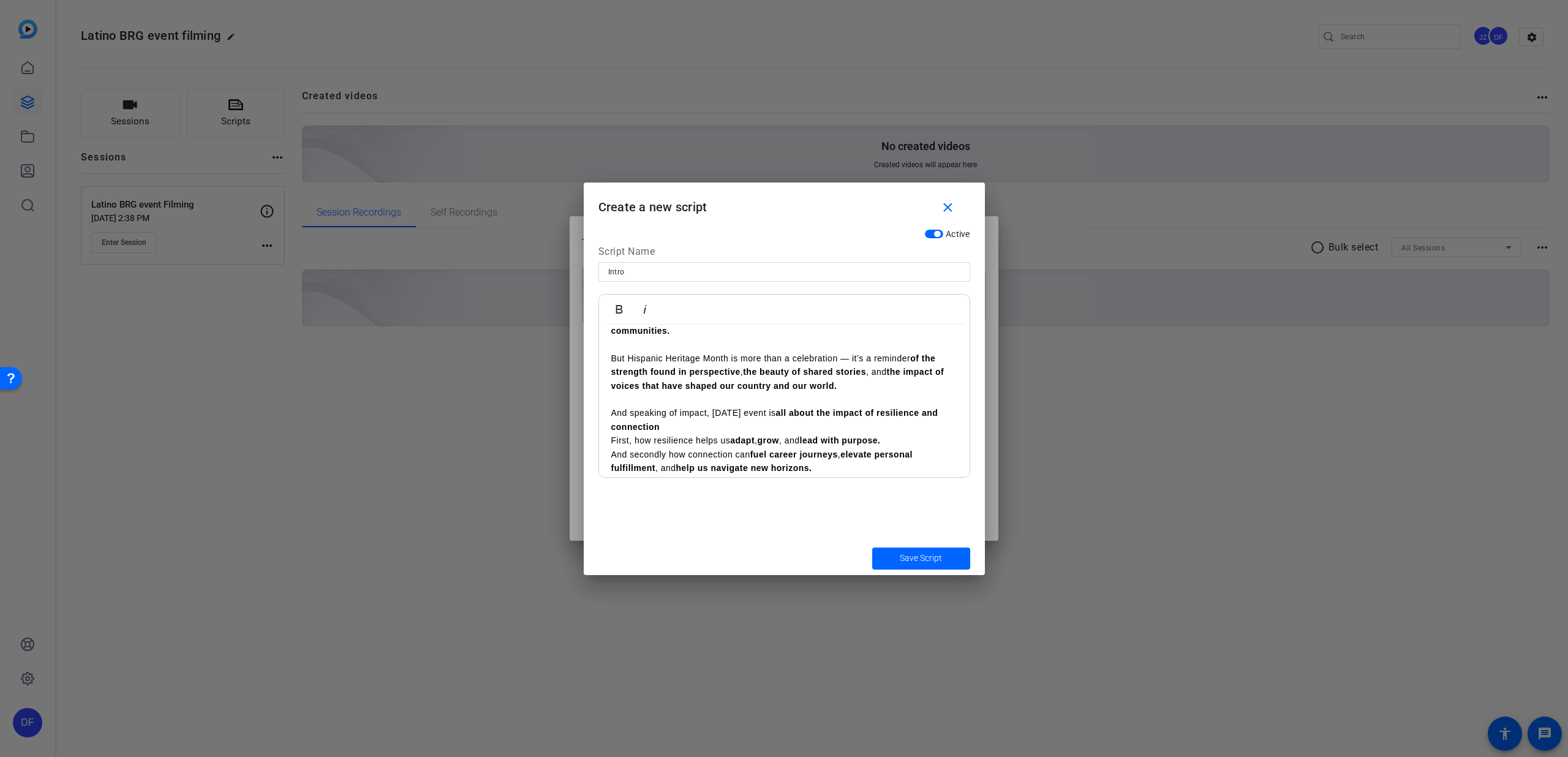
scroll to position [131, 0]
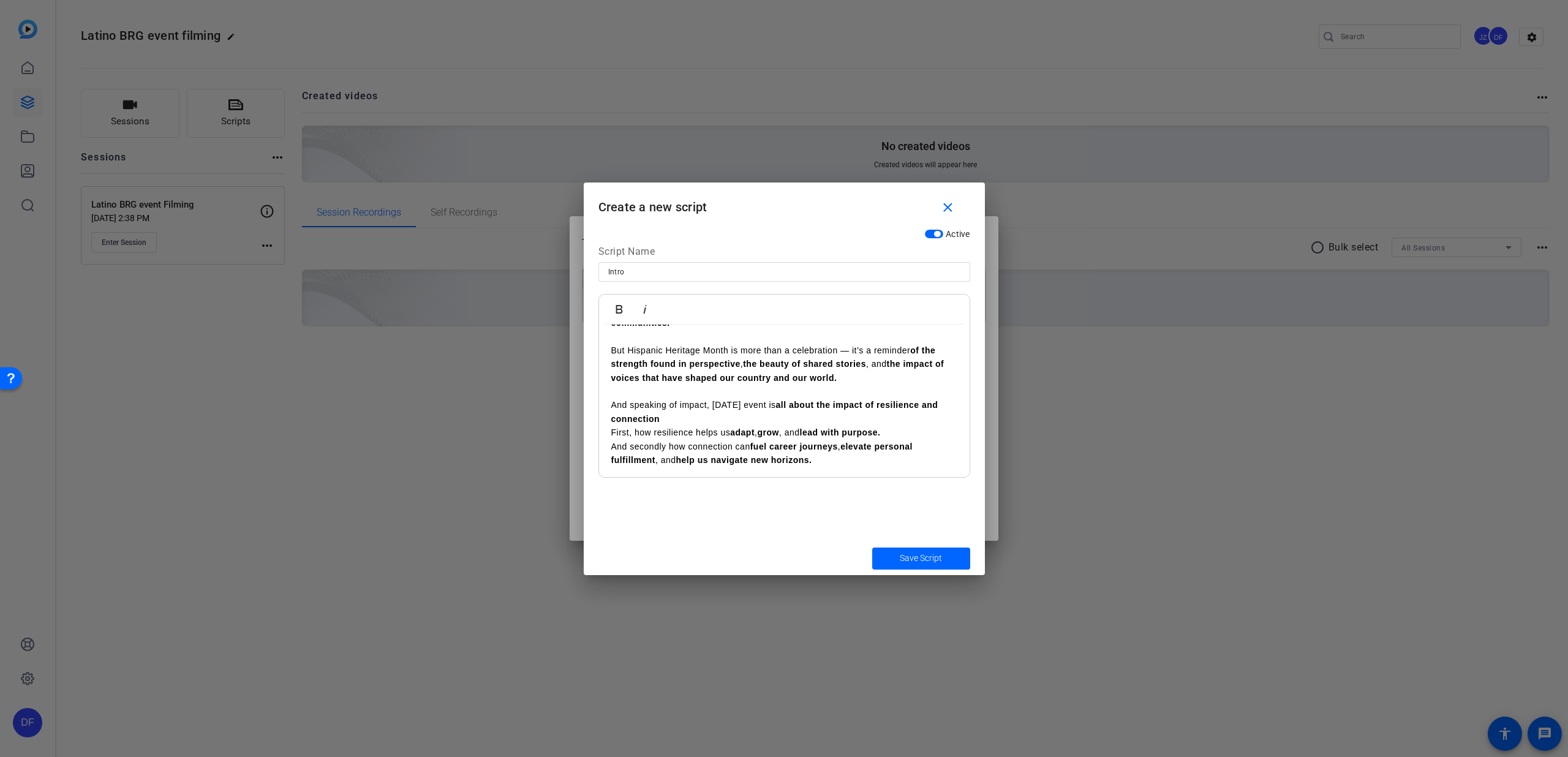
click at [697, 398] on p "And speaking of impact, [DATE] event is all about the impact of resilience and …" at bounding box center [784, 412] width 346 height 28
click at [685, 404] on p "And speaking of impact, [DATE] event is all about the impact of resilience and …" at bounding box center [784, 412] width 346 height 28
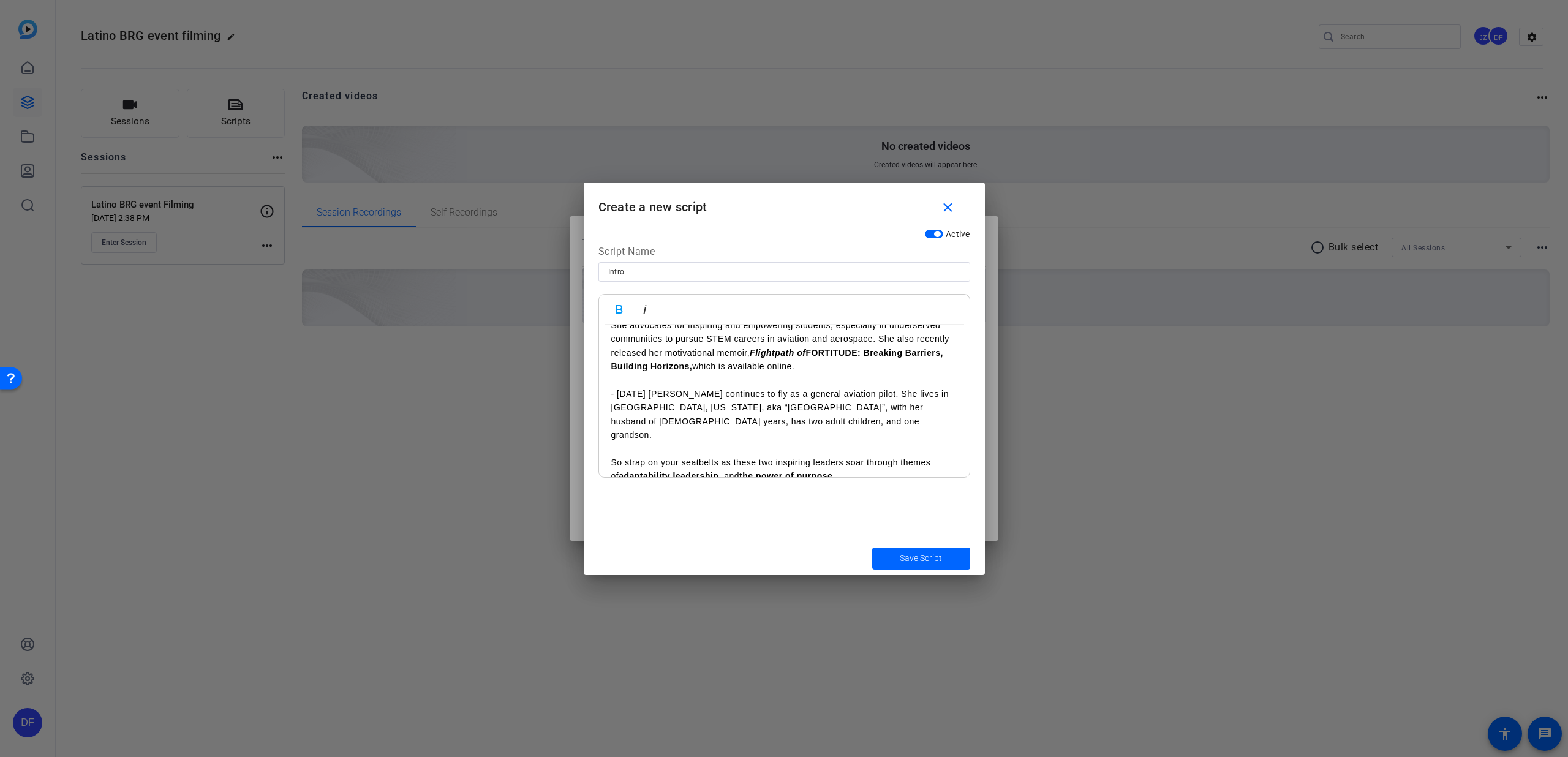
scroll to position [502, 0]
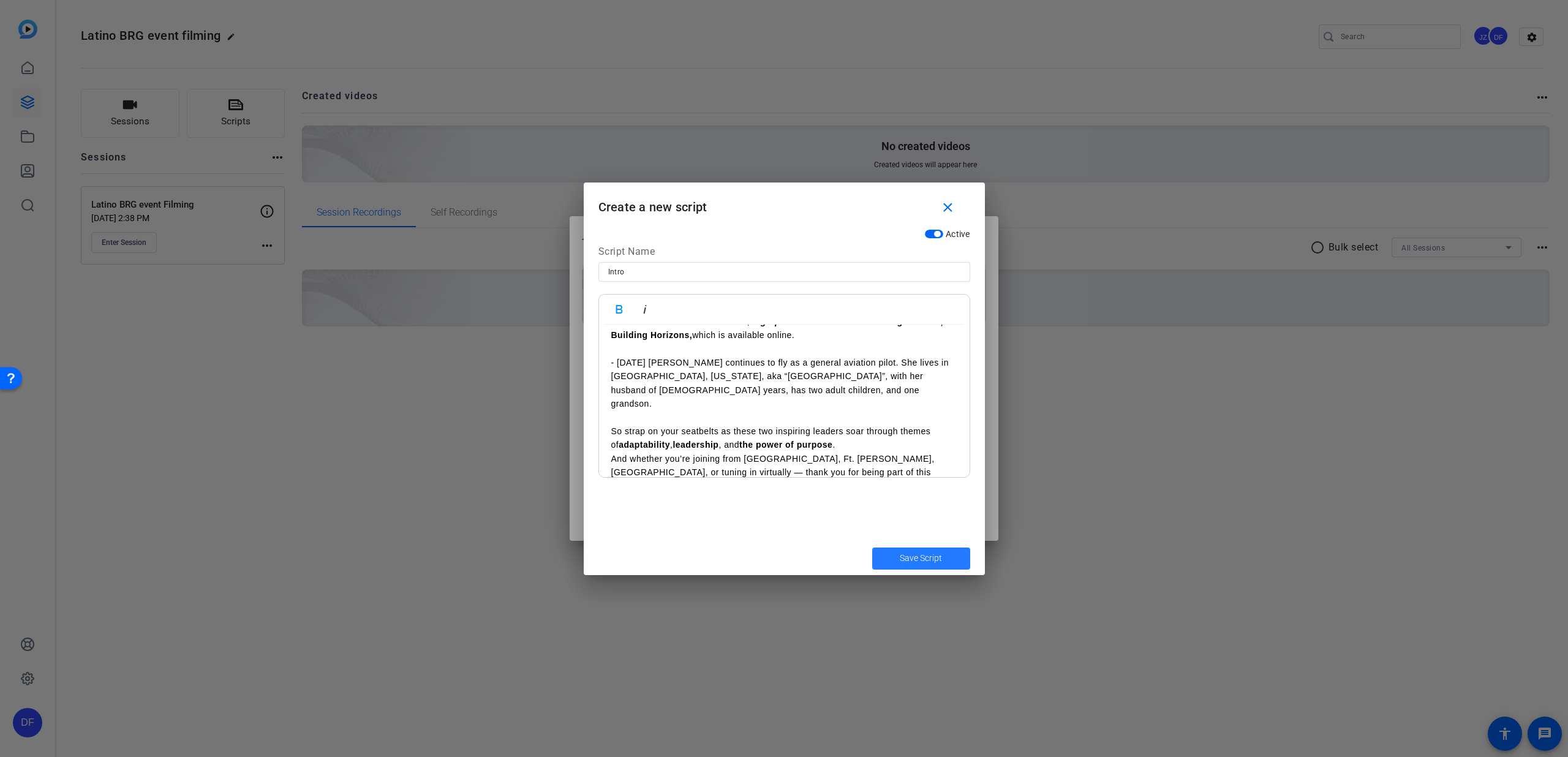
click at [907, 558] on span "Save Script" at bounding box center [921, 557] width 43 height 13
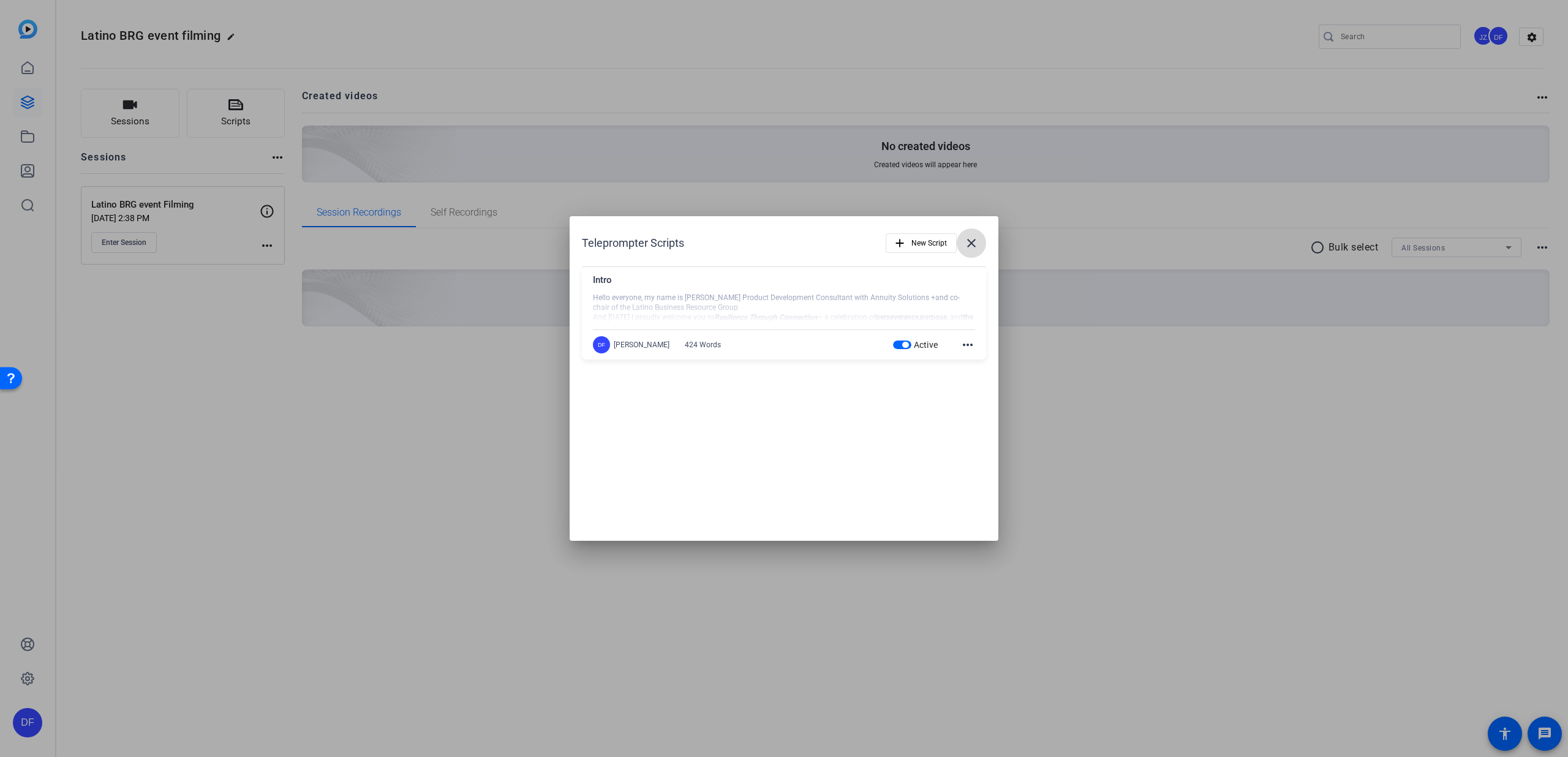
click at [973, 243] on mat-icon "close" at bounding box center [972, 244] width 15 height 15
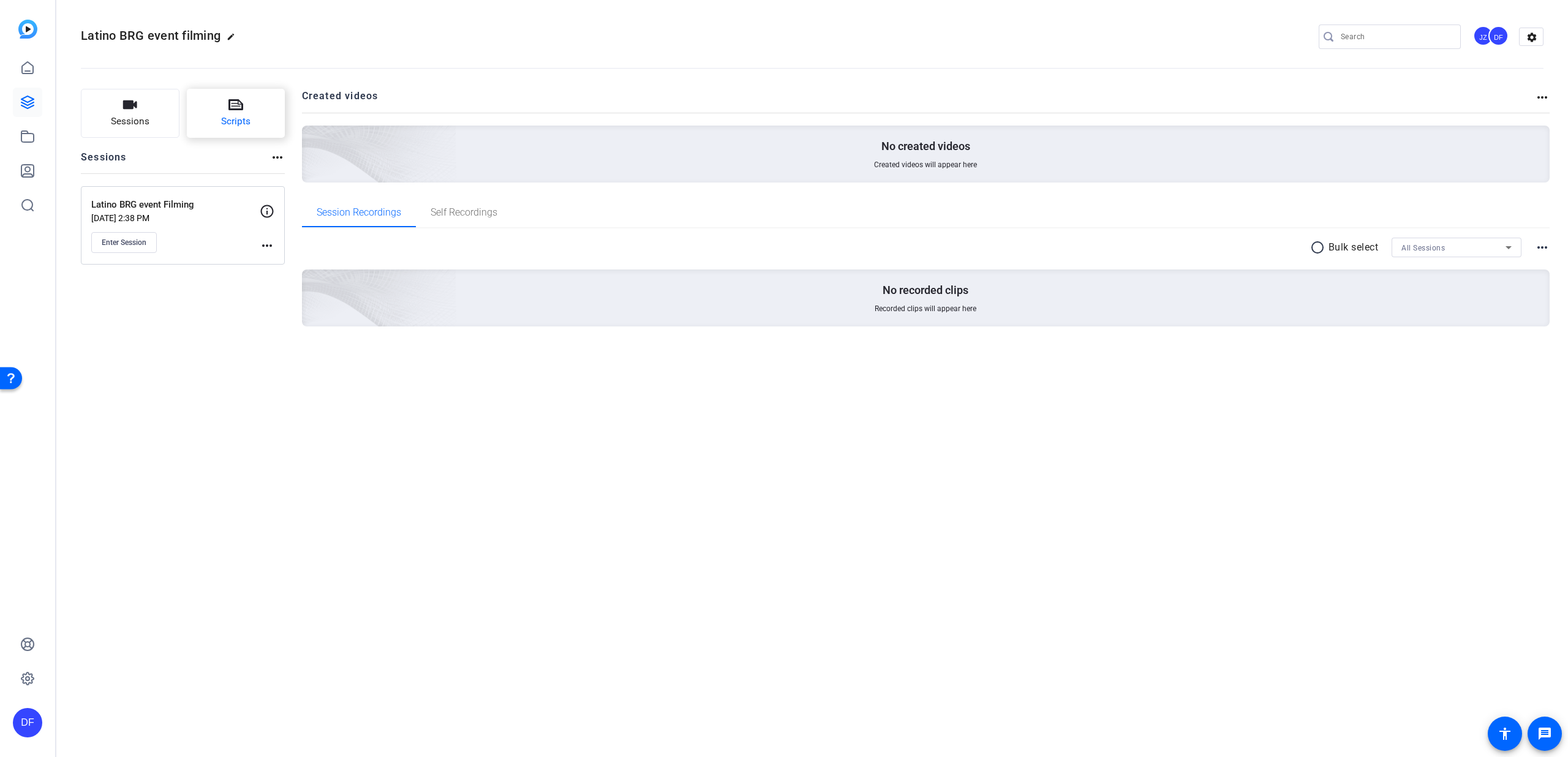
click at [225, 123] on span "Scripts" at bounding box center [235, 121] width 29 height 14
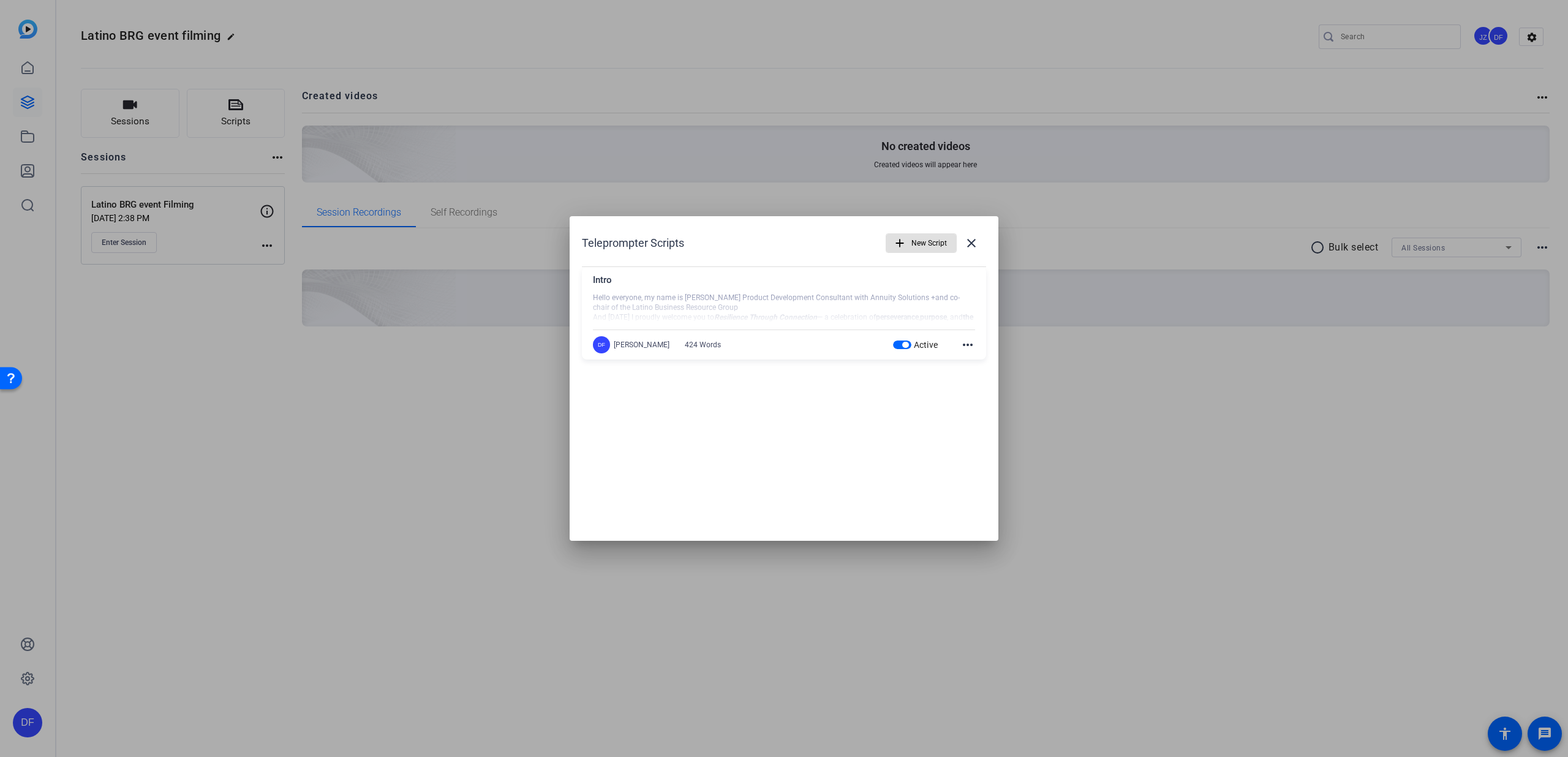
click at [915, 245] on span "New Script" at bounding box center [930, 243] width 36 height 23
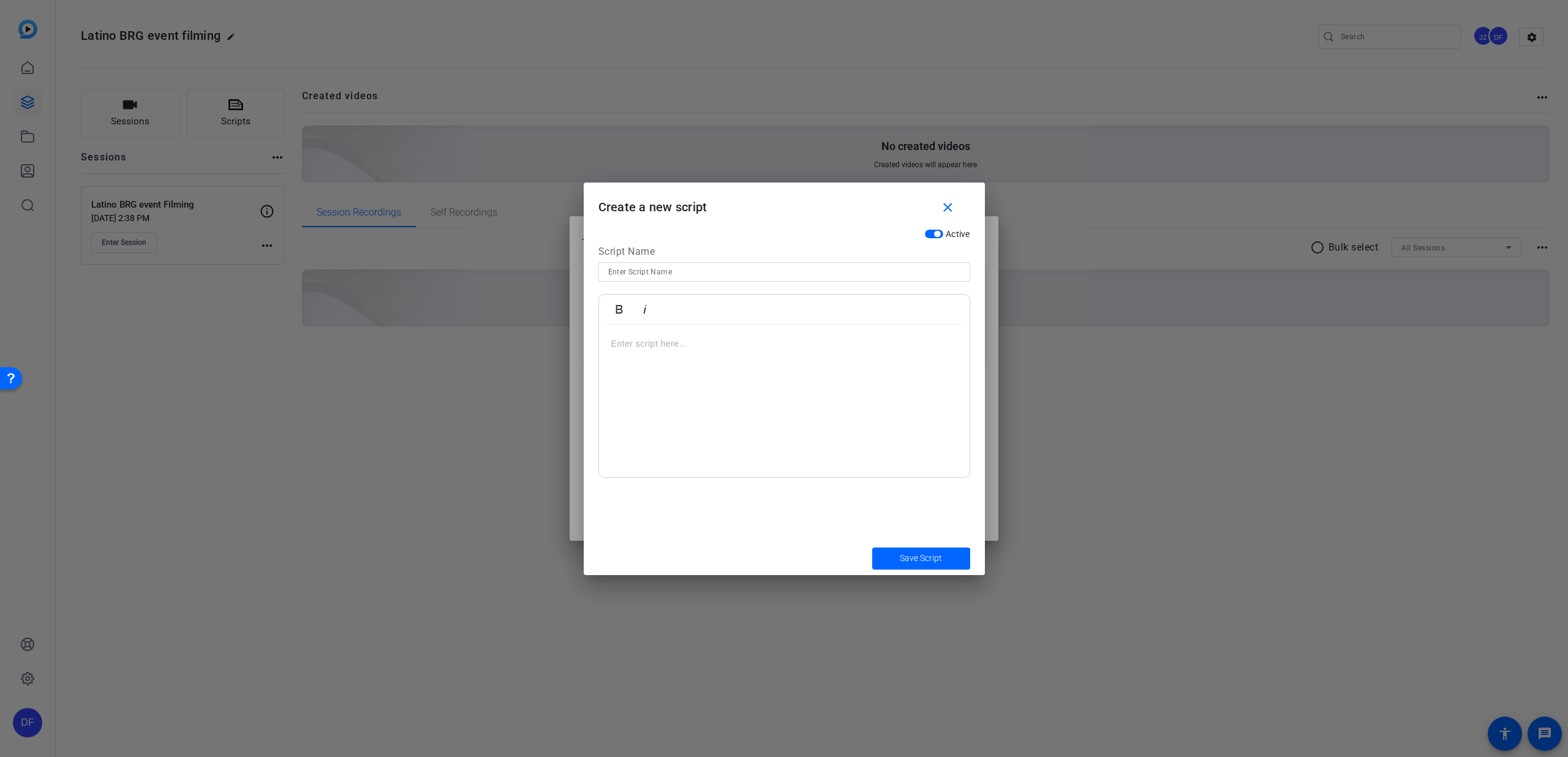
click at [751, 272] on input at bounding box center [784, 272] width 352 height 15
type input "O"
type input "Close"
click at [712, 344] on p at bounding box center [784, 344] width 346 height 13
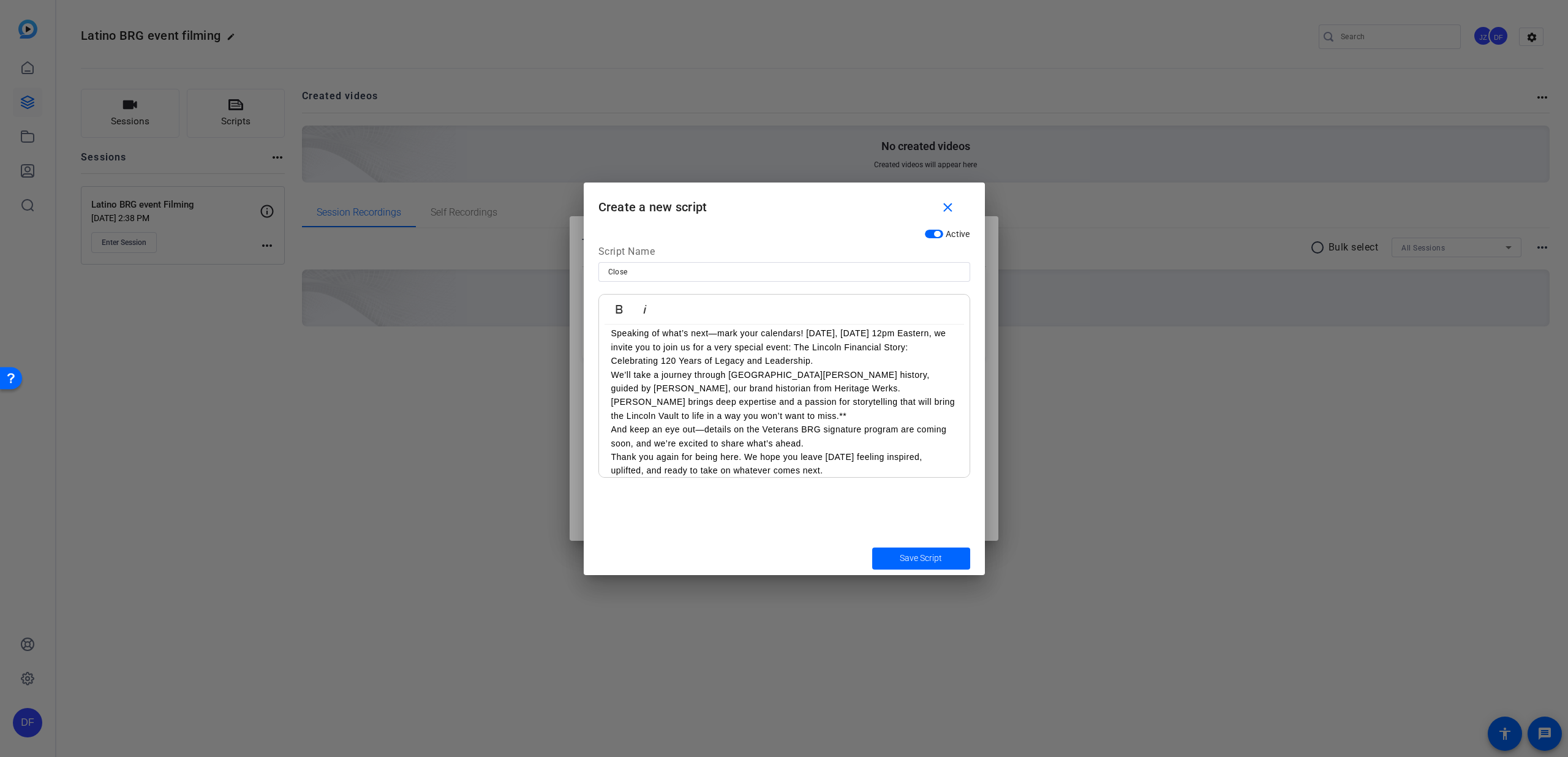
scroll to position [0, 0]
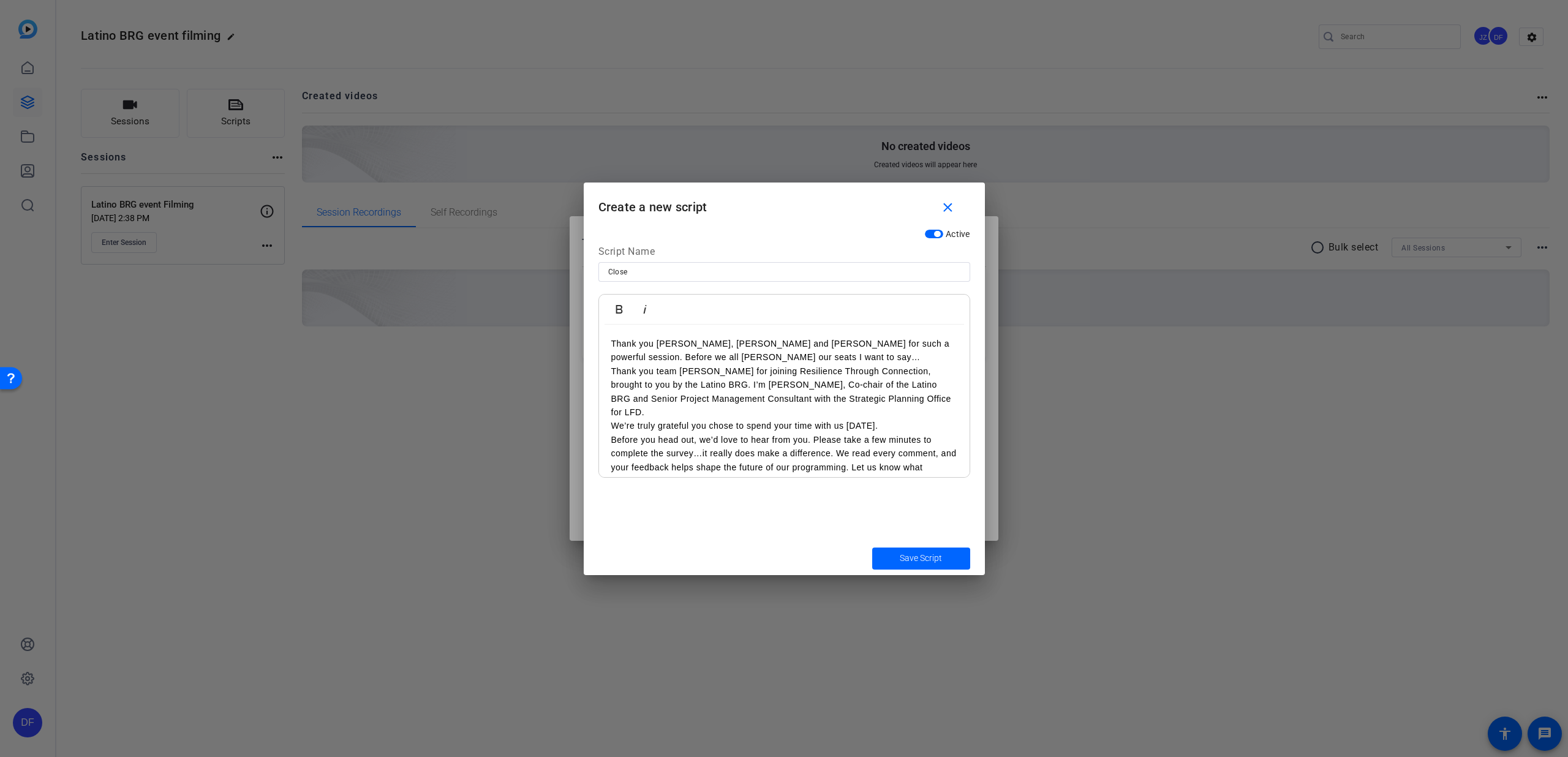
click at [715, 357] on p "Thank you [PERSON_NAME], [PERSON_NAME] and [PERSON_NAME] for such a powerful se…" at bounding box center [784, 350] width 346 height 28
click at [919, 413] on p "Thank you team [PERSON_NAME] for joining Resilience Through Connection, brought…" at bounding box center [784, 406] width 346 height 55
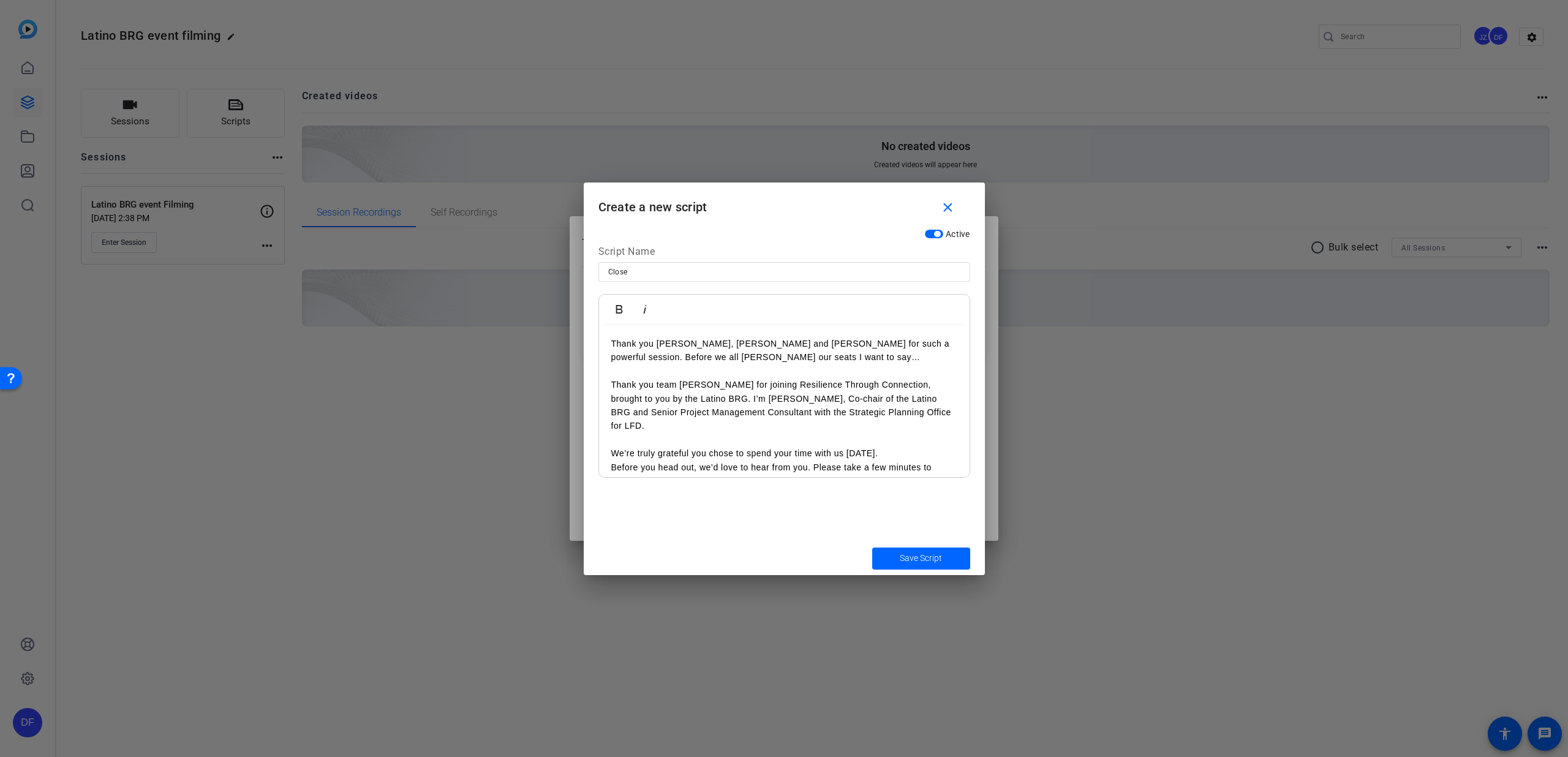
click at [611, 446] on p "We’re truly grateful you chose to spend your time with us [DATE]." at bounding box center [784, 453] width 346 height 13
click at [892, 446] on p "We’re truly grateful you chose to spend your time with us [DATE]." at bounding box center [784, 453] width 346 height 13
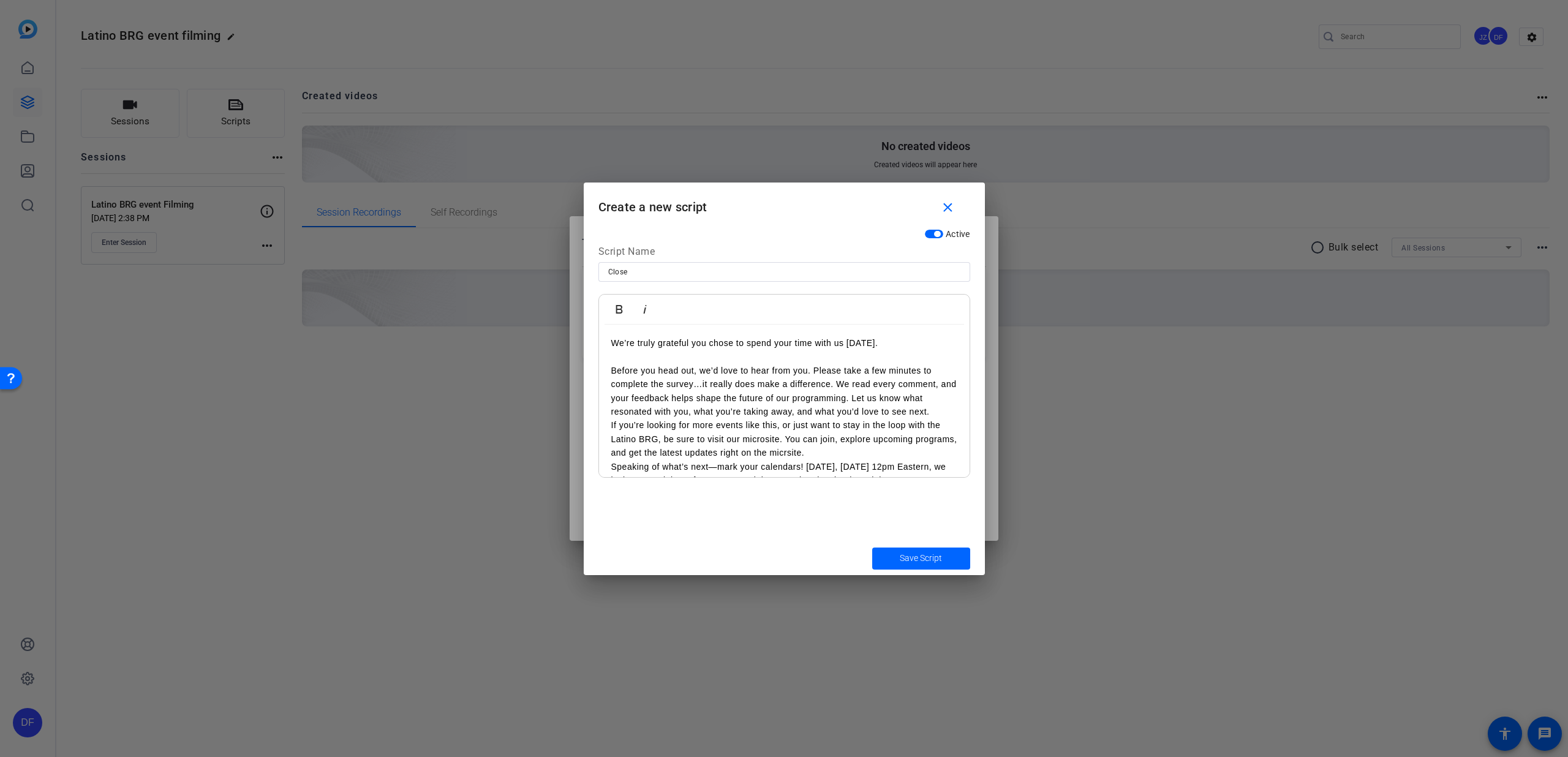
scroll to position [103, 0]
click at [937, 405] on p "Before you head out, we’d love to hear from you. Please take a few minutes to c…" at bounding box center [784, 399] width 346 height 55
click at [879, 433] on p "If you’re looking for more events like this, or just want to stay in the loop w…" at bounding box center [784, 429] width 346 height 41
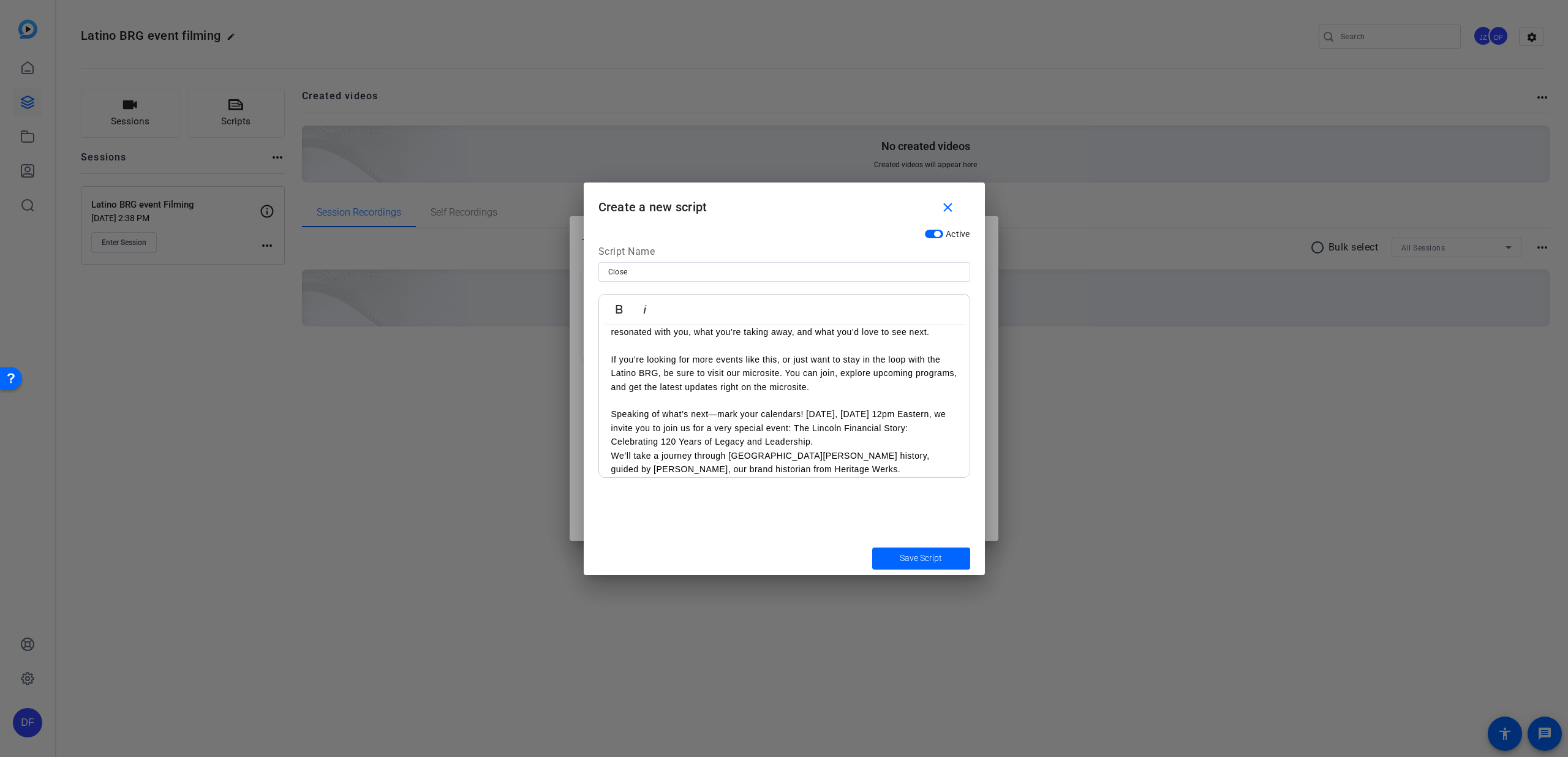
scroll to position [198, 0]
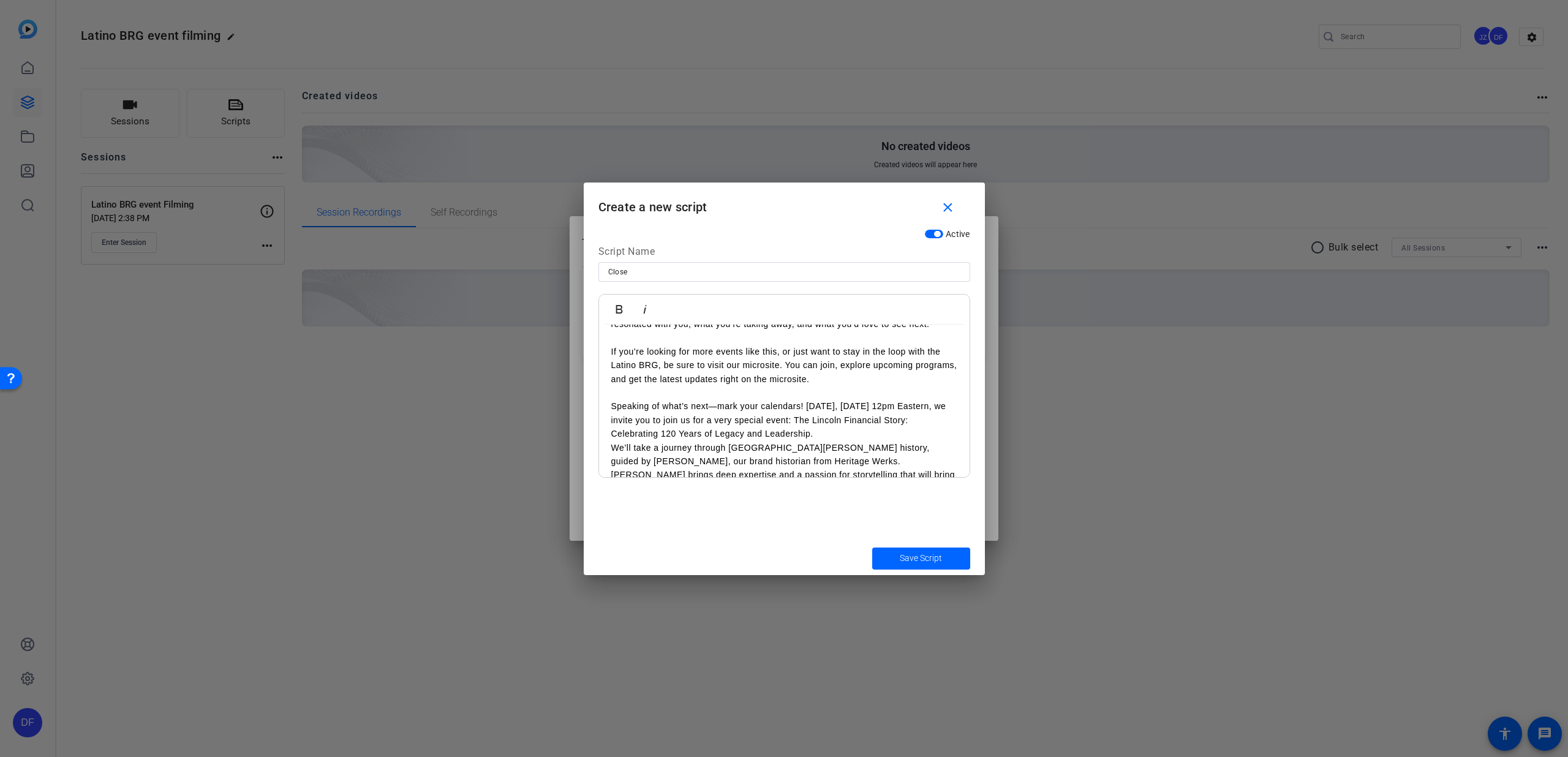
click at [891, 423] on p "Speaking of what’s next—mark your calendars! [DATE], [DATE] 12pm Eastern, we in…" at bounding box center [784, 419] width 346 height 41
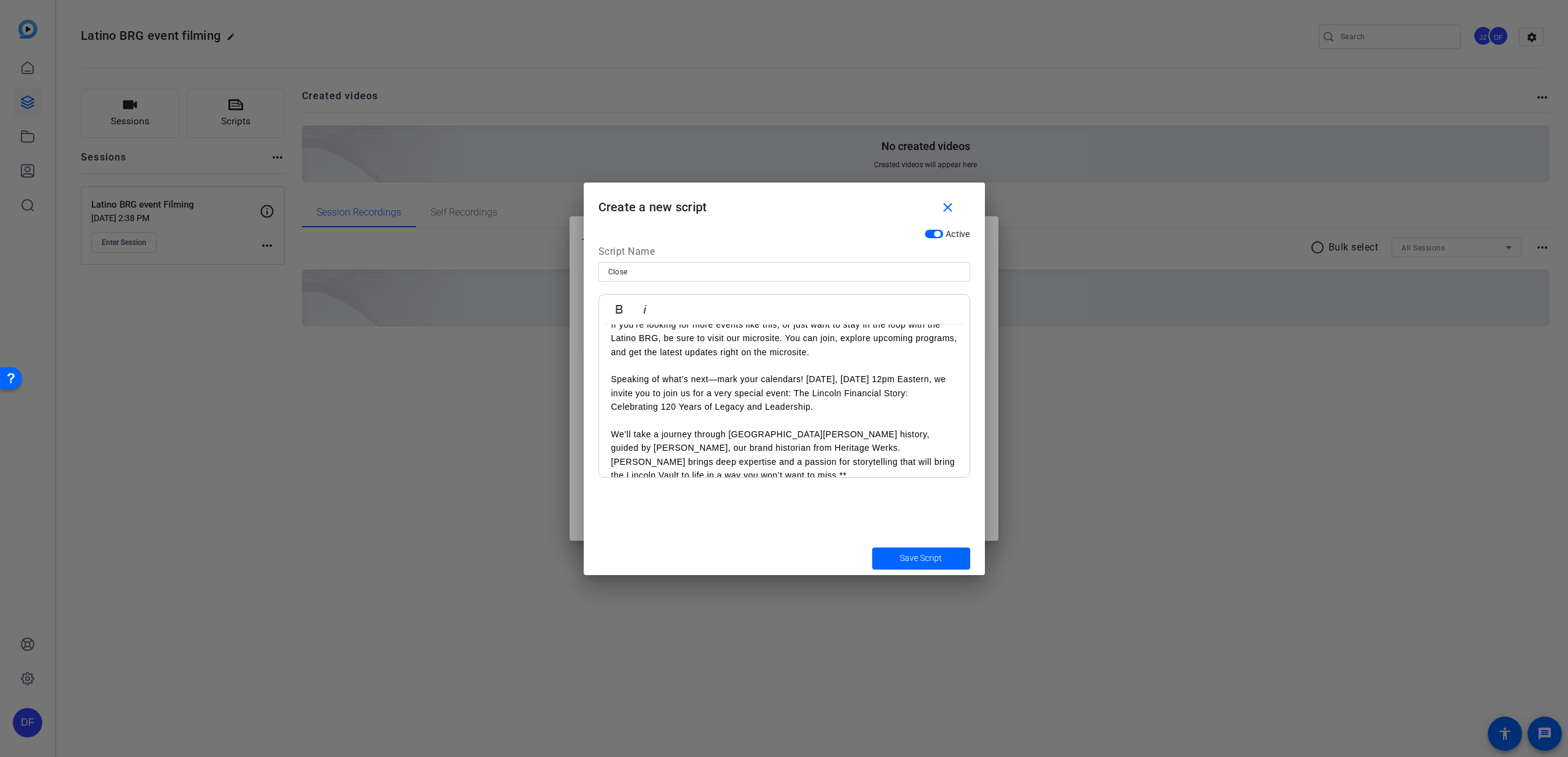
scroll to position [252, 0]
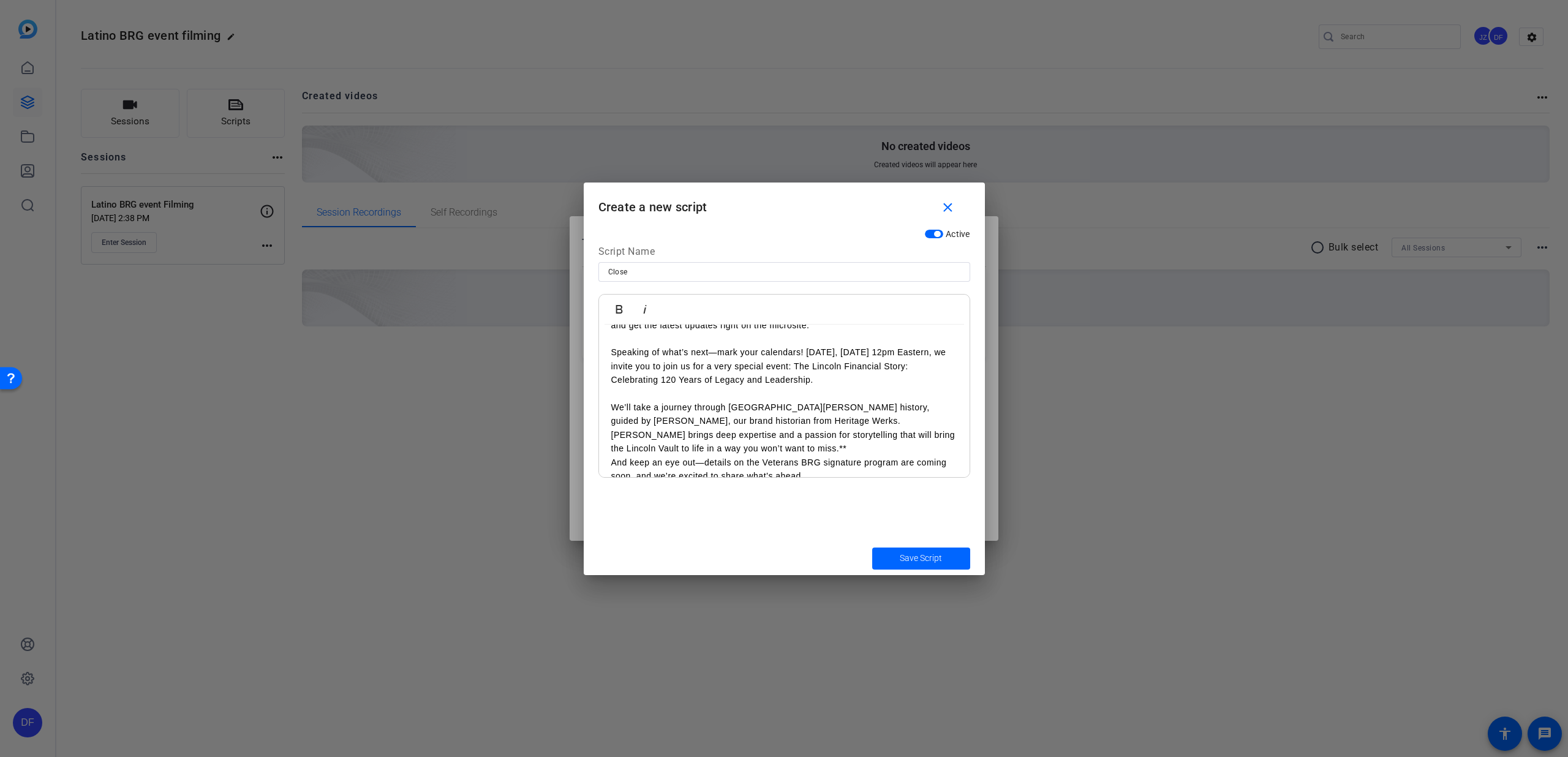
click at [714, 436] on p "We’ll take a journey through [GEOGRAPHIC_DATA][PERSON_NAME] history, guided by …" at bounding box center [784, 428] width 346 height 55
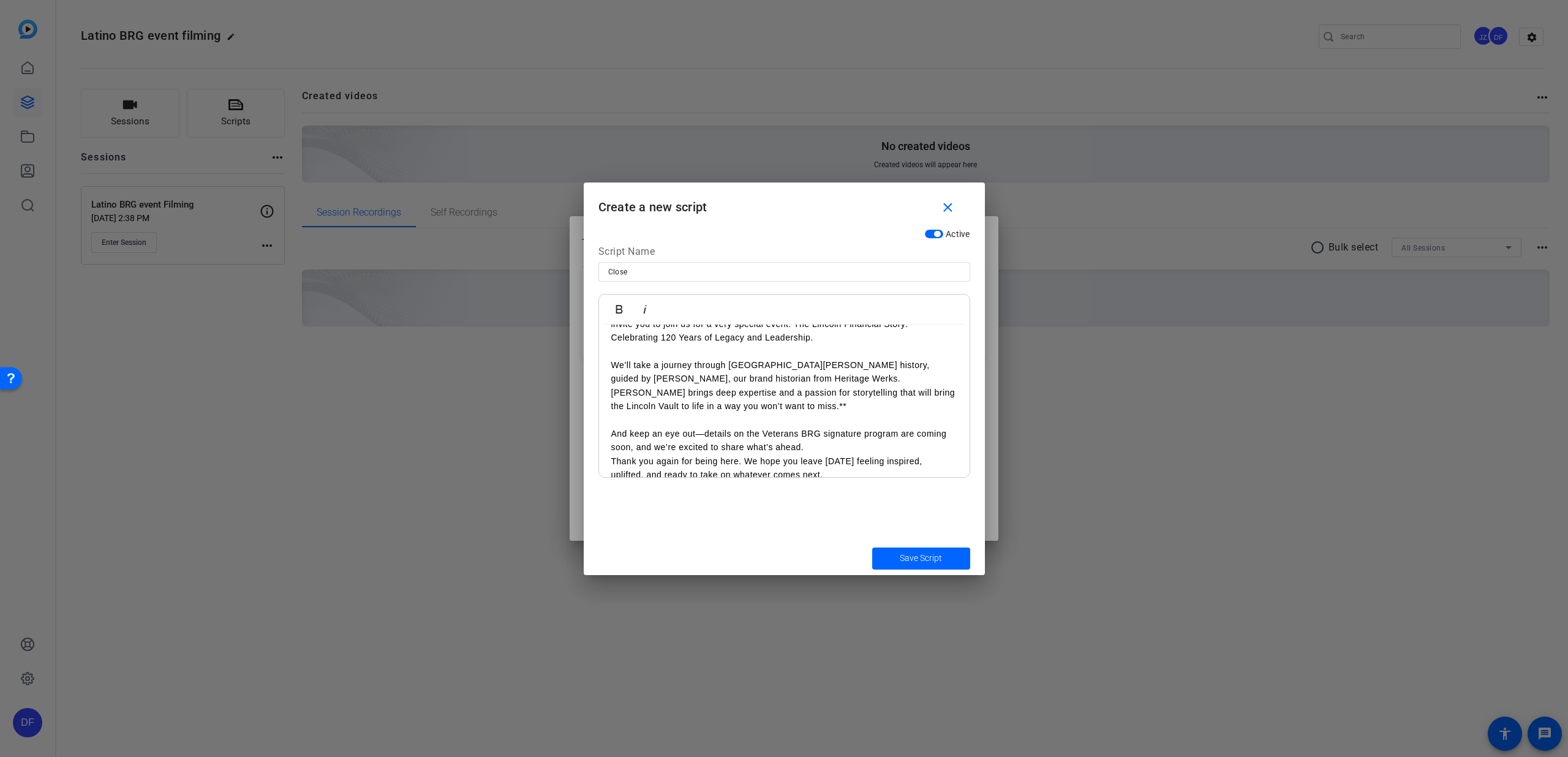
scroll to position [311, 0]
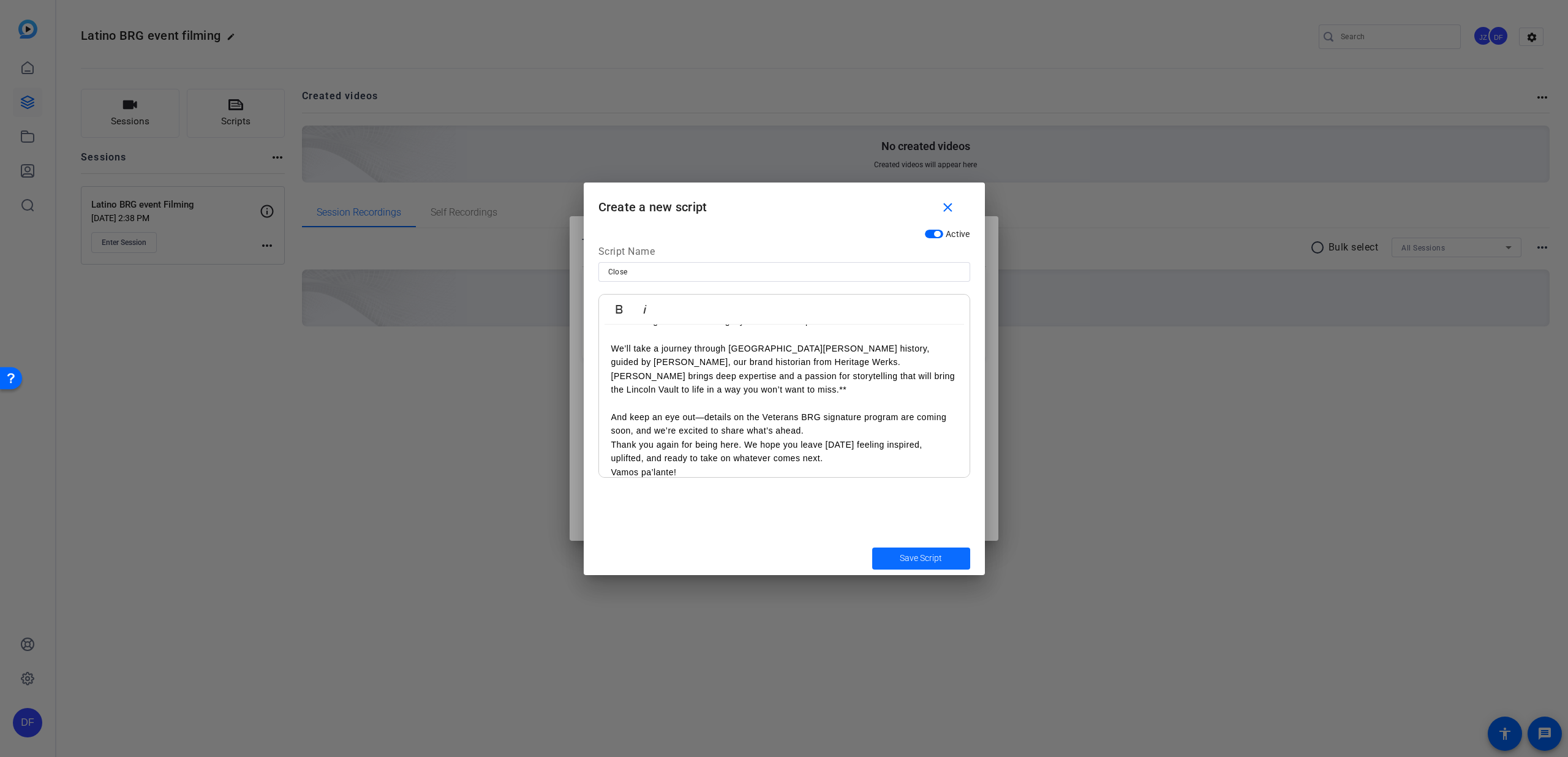
click at [904, 555] on span "Save Script" at bounding box center [921, 557] width 43 height 13
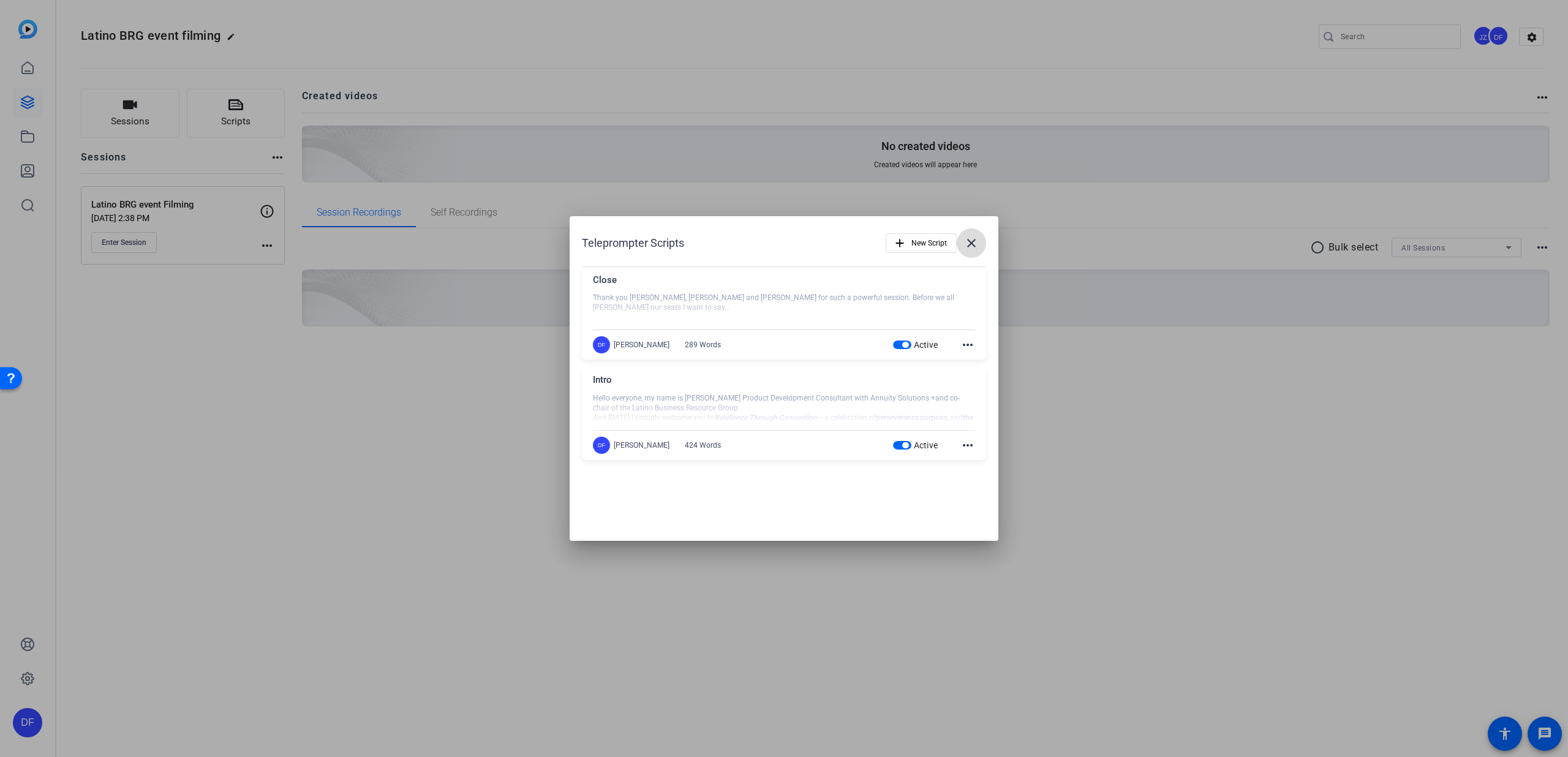
click at [970, 246] on mat-icon "close" at bounding box center [972, 244] width 15 height 15
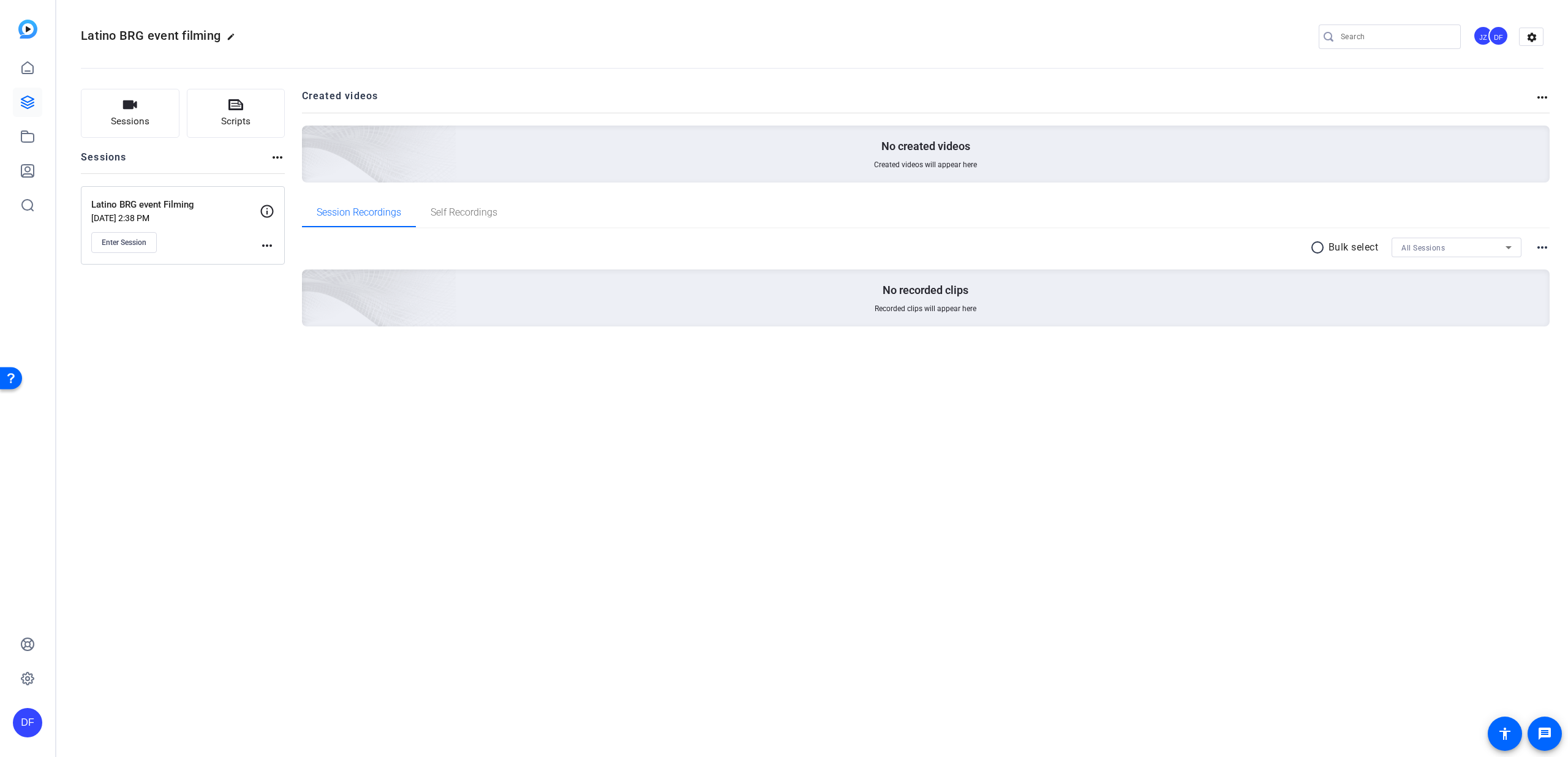
click at [1497, 39] on div "DF" at bounding box center [1498, 35] width 20 height 20
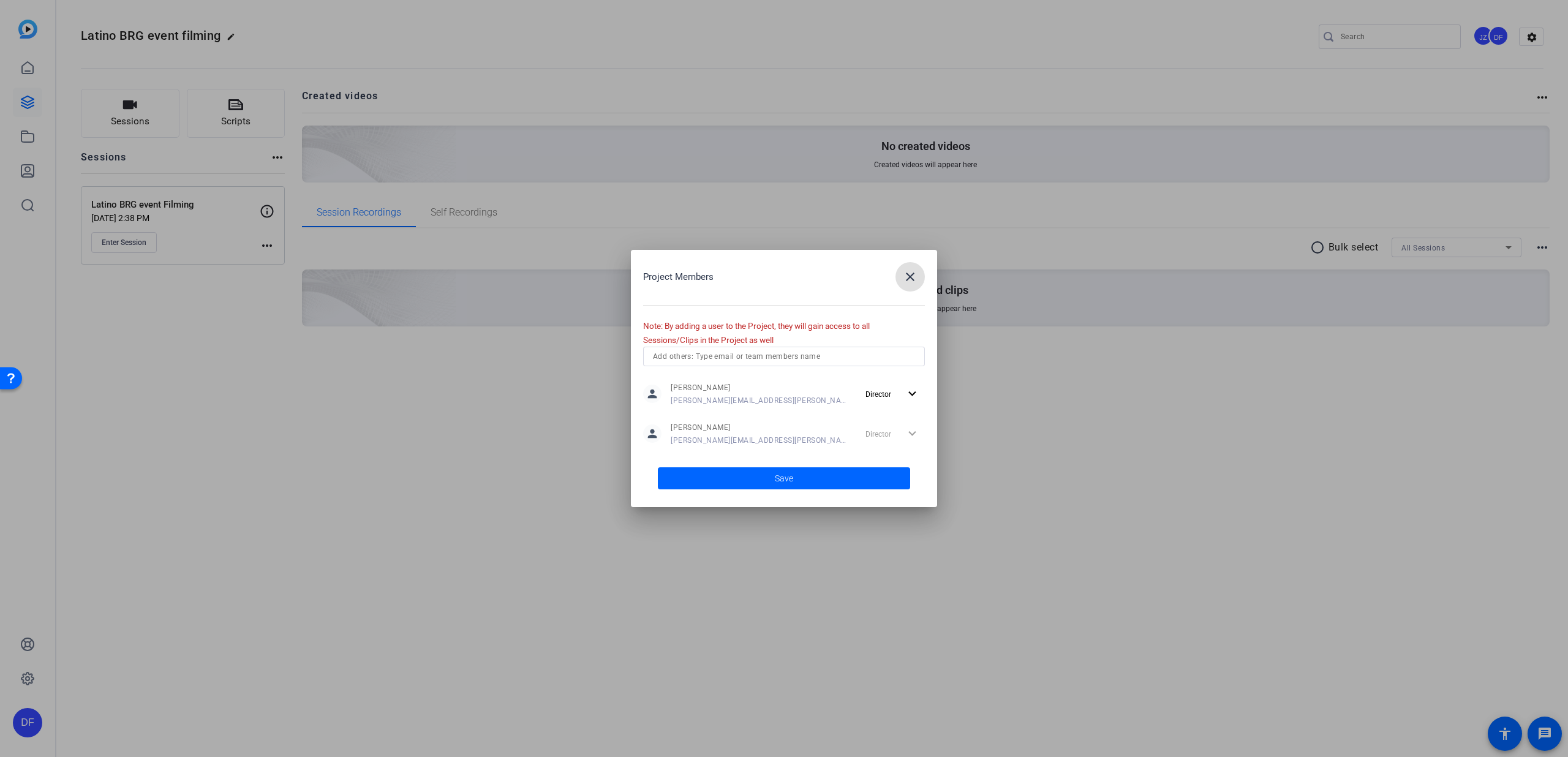
click at [913, 285] on span "button" at bounding box center [910, 276] width 29 height 29
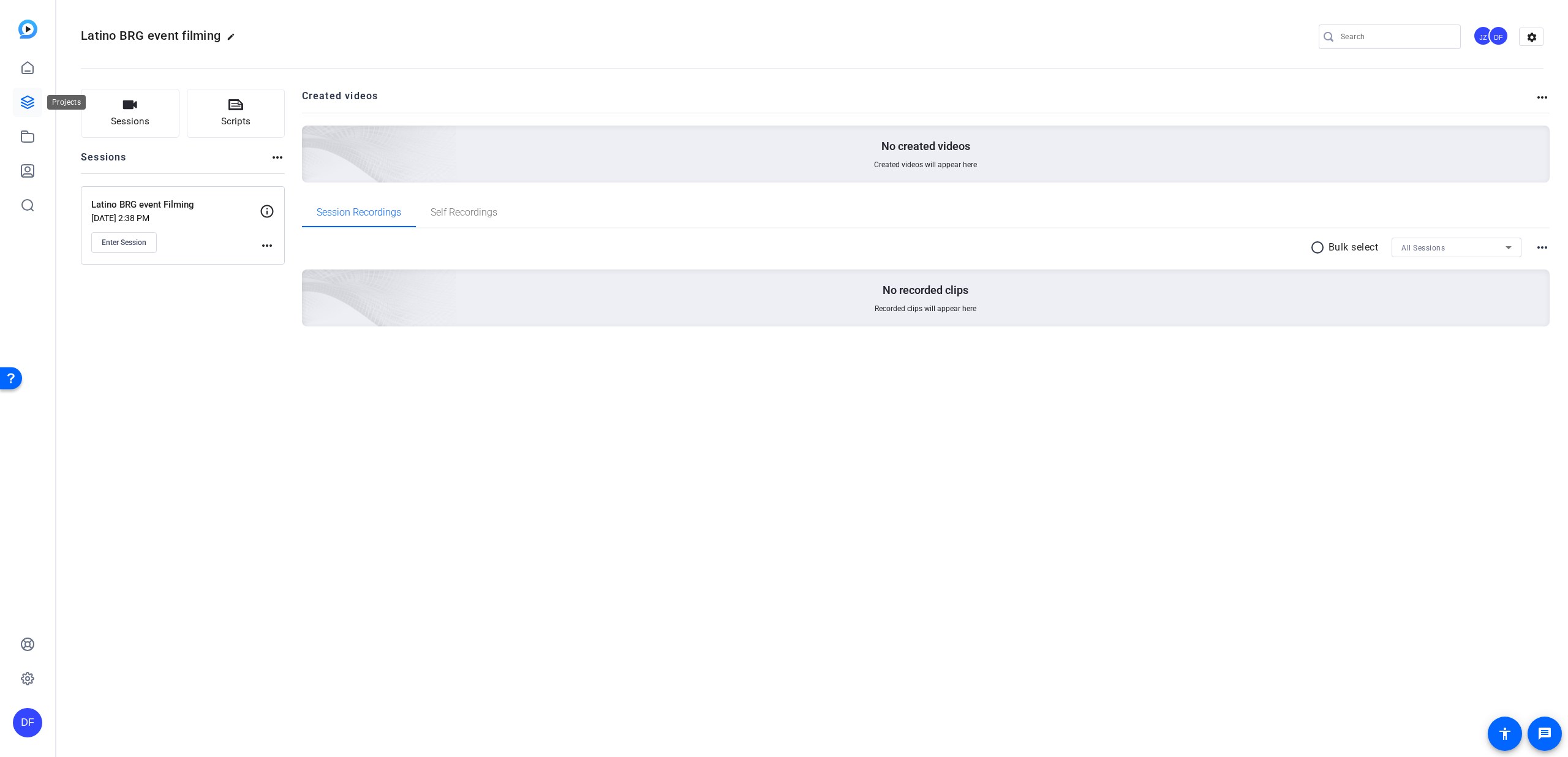
click at [32, 98] on icon at bounding box center [28, 102] width 12 height 12
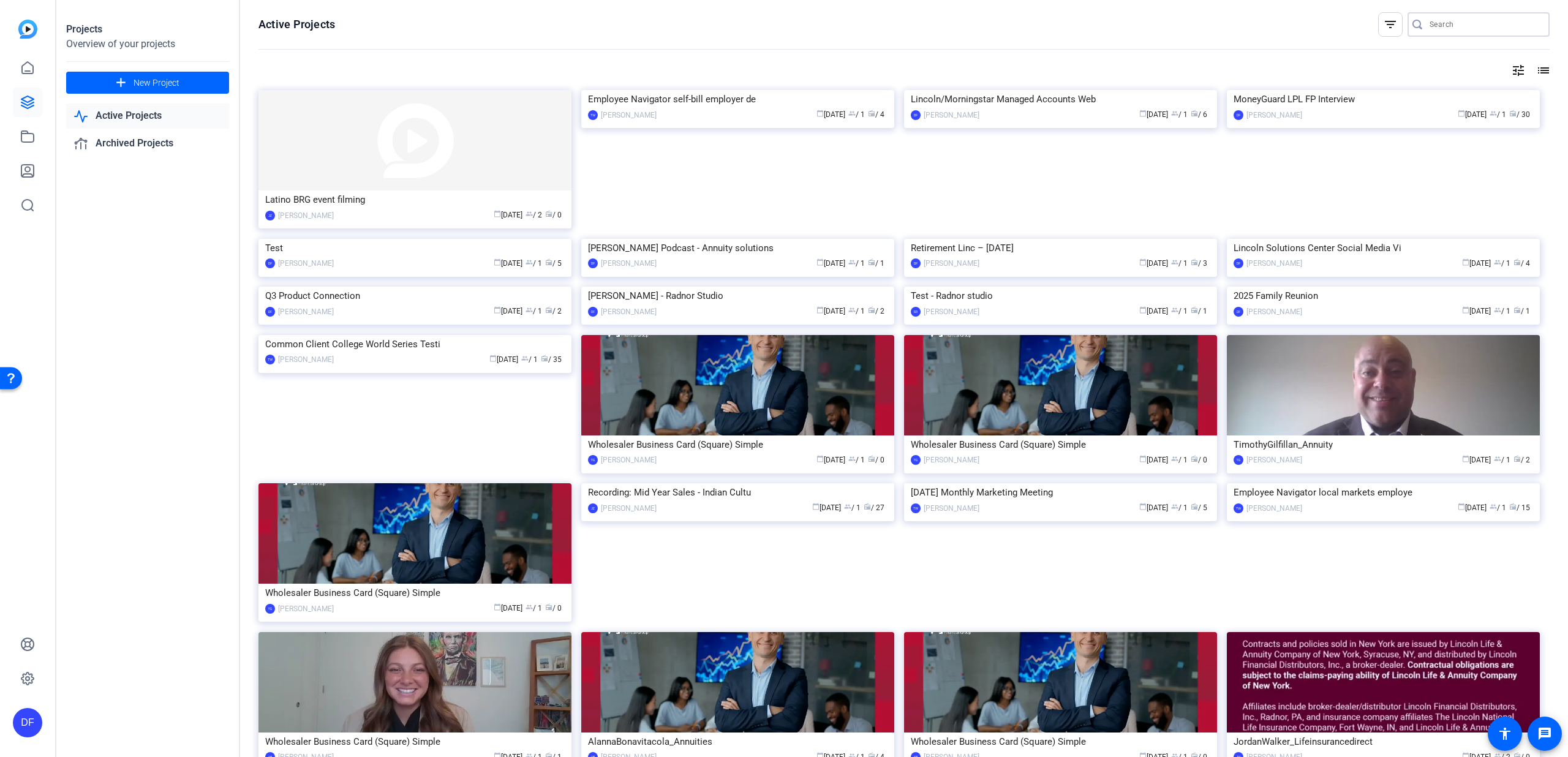
click at [1444, 22] on input "Search" at bounding box center [1485, 25] width 111 height 15
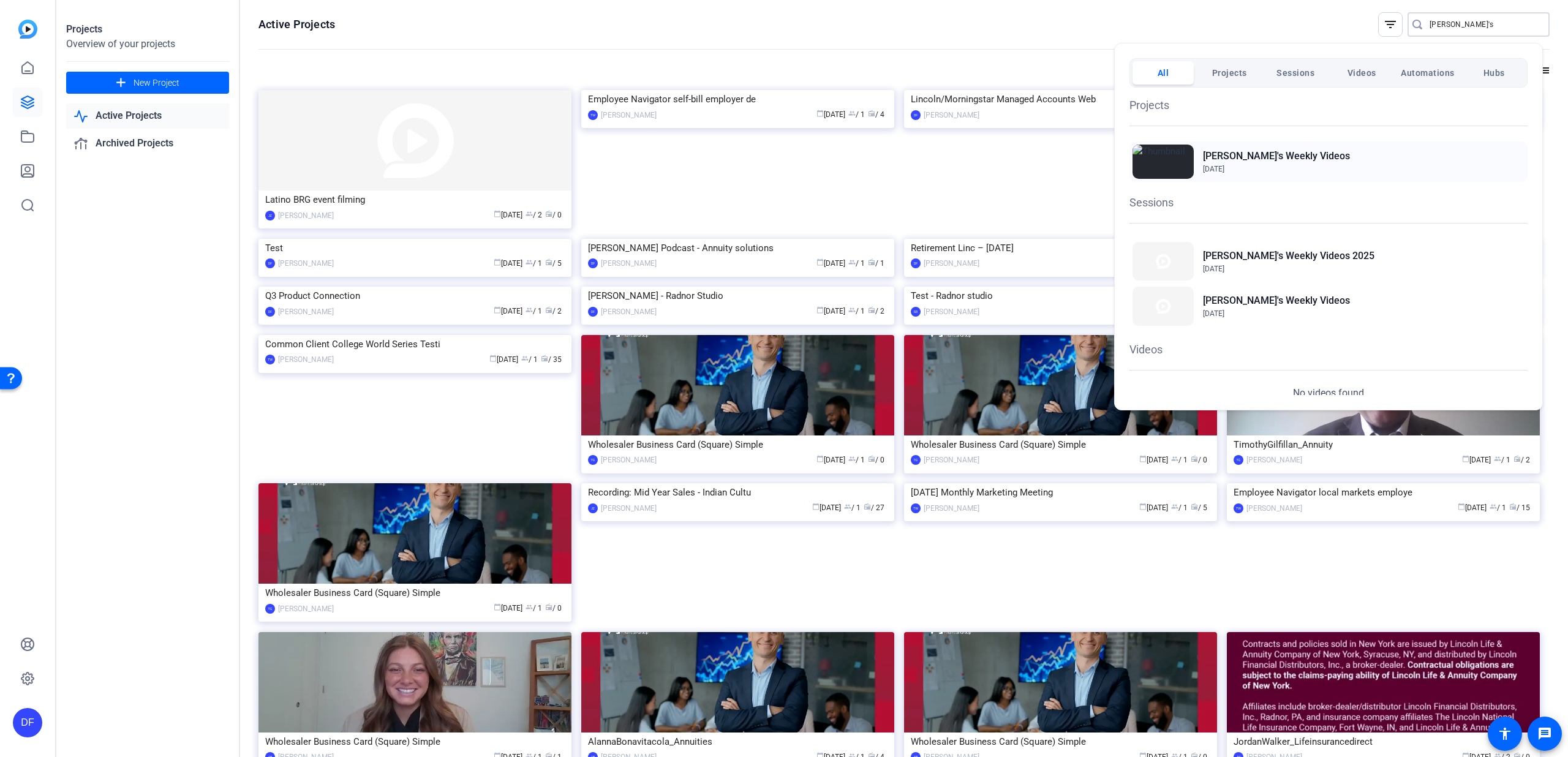
type input "[PERSON_NAME]'s"
click at [1257, 164] on span "[DATE]" at bounding box center [1277, 169] width 147 height 11
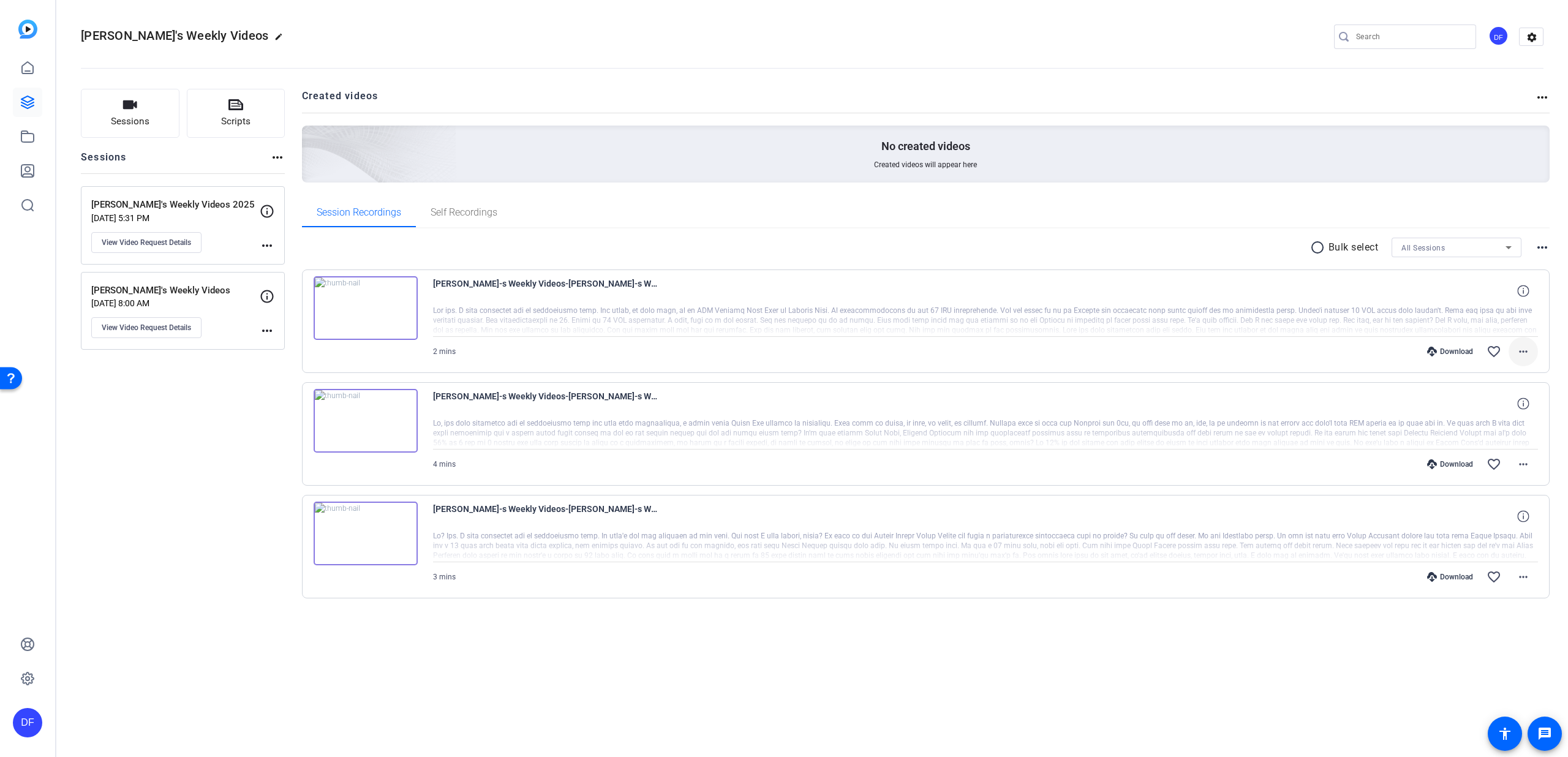
click at [1524, 349] on mat-icon "more_horiz" at bounding box center [1523, 352] width 15 height 15
click at [1497, 408] on span "Download MP4" at bounding box center [1491, 408] width 73 height 15
click at [30, 106] on icon at bounding box center [28, 102] width 12 height 12
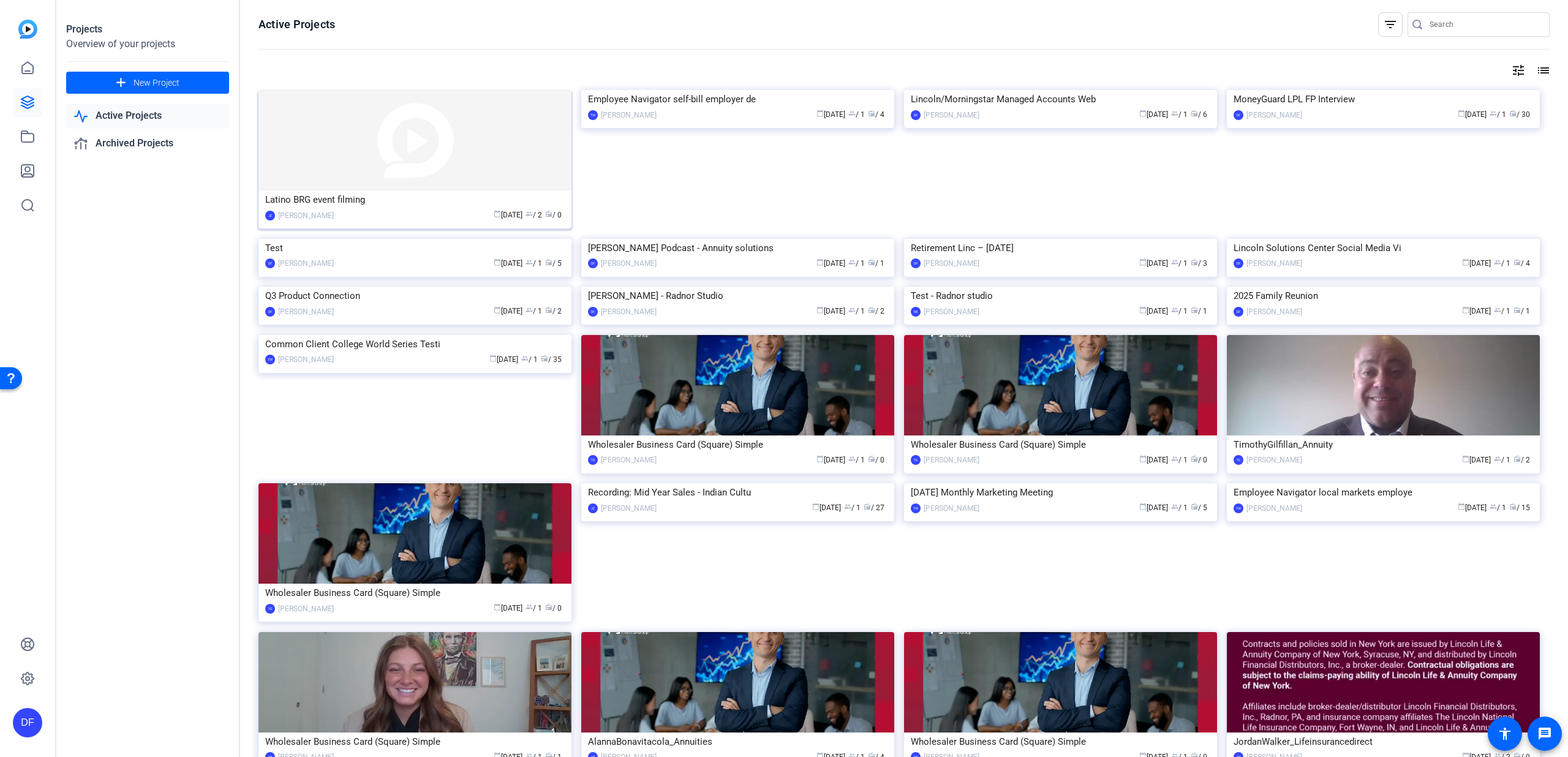
click at [377, 171] on img at bounding box center [415, 140] width 313 height 100
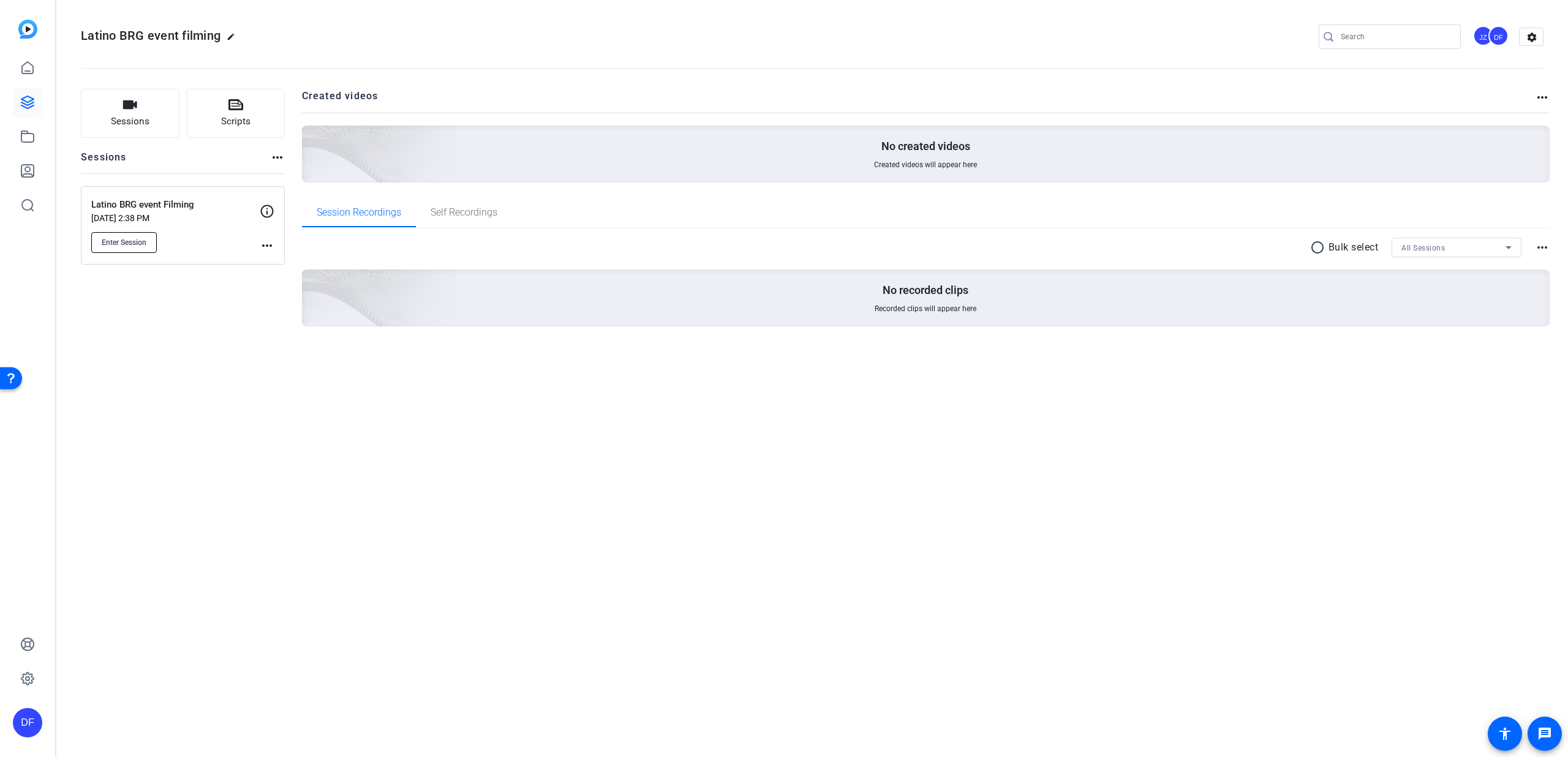
click at [131, 233] on button "Enter Session" at bounding box center [124, 243] width 66 height 21
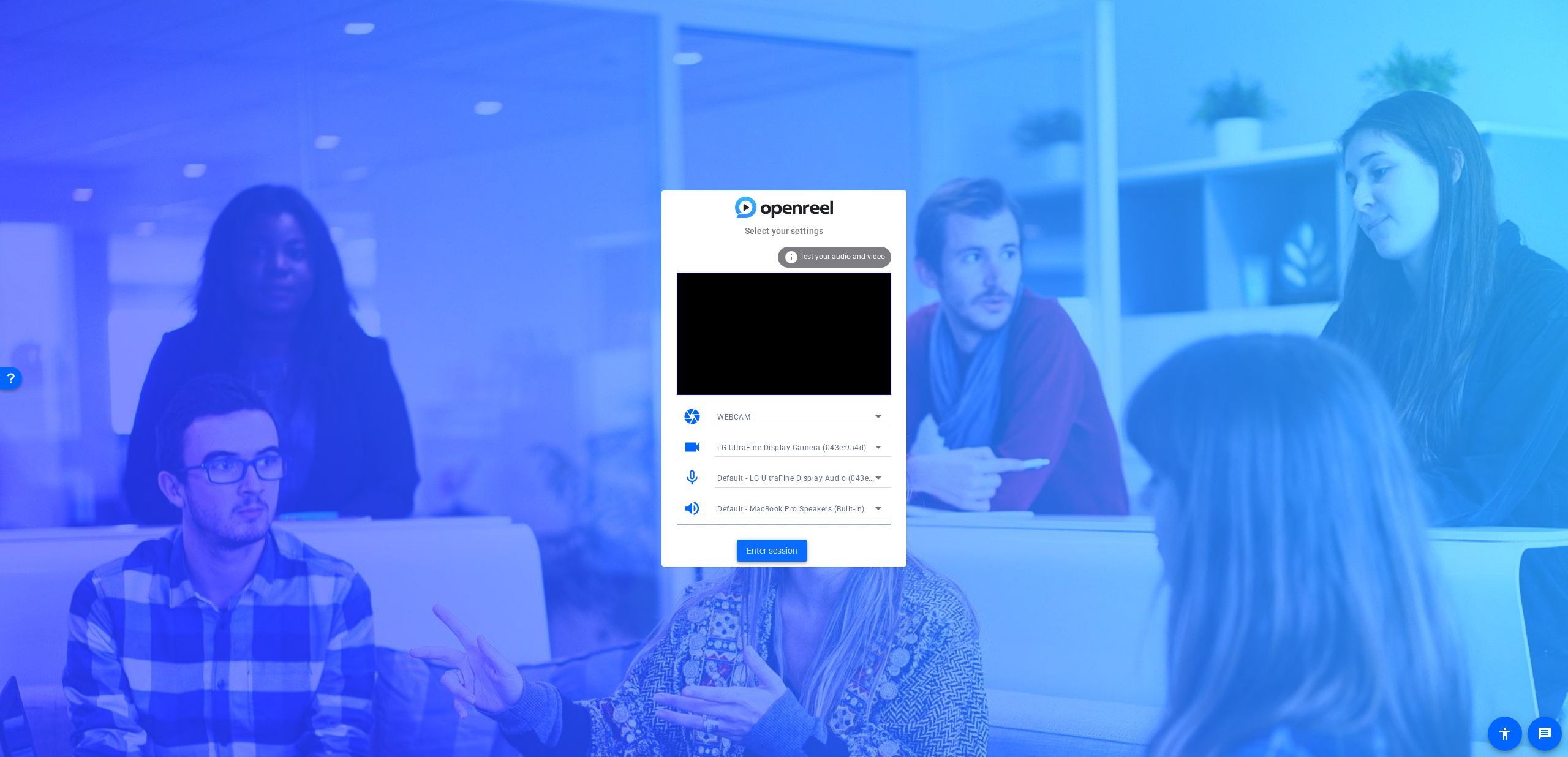
click at [769, 545] on span "Enter session" at bounding box center [772, 551] width 51 height 13
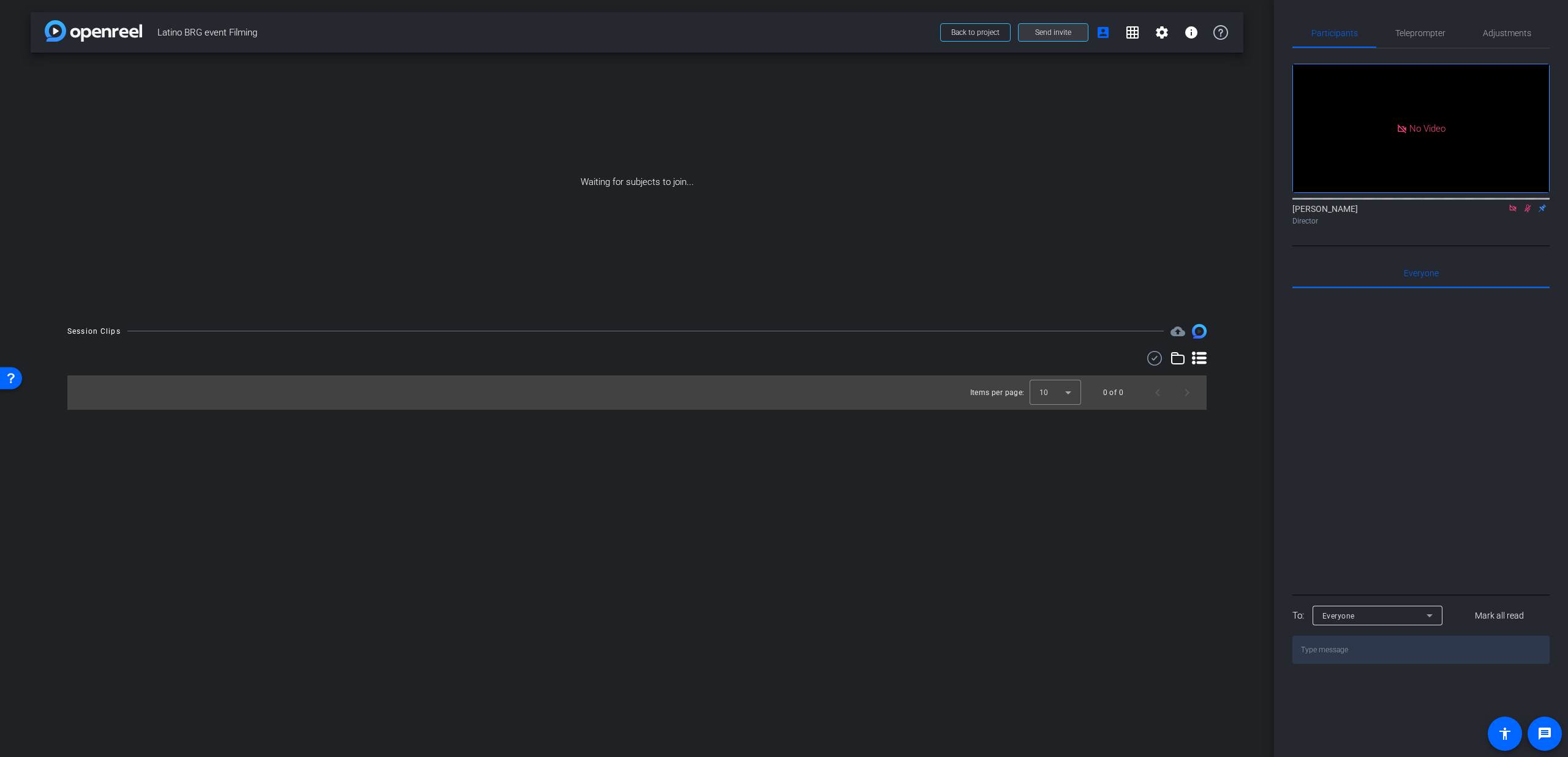
click at [1047, 31] on span "Send invite" at bounding box center [1053, 32] width 36 height 10
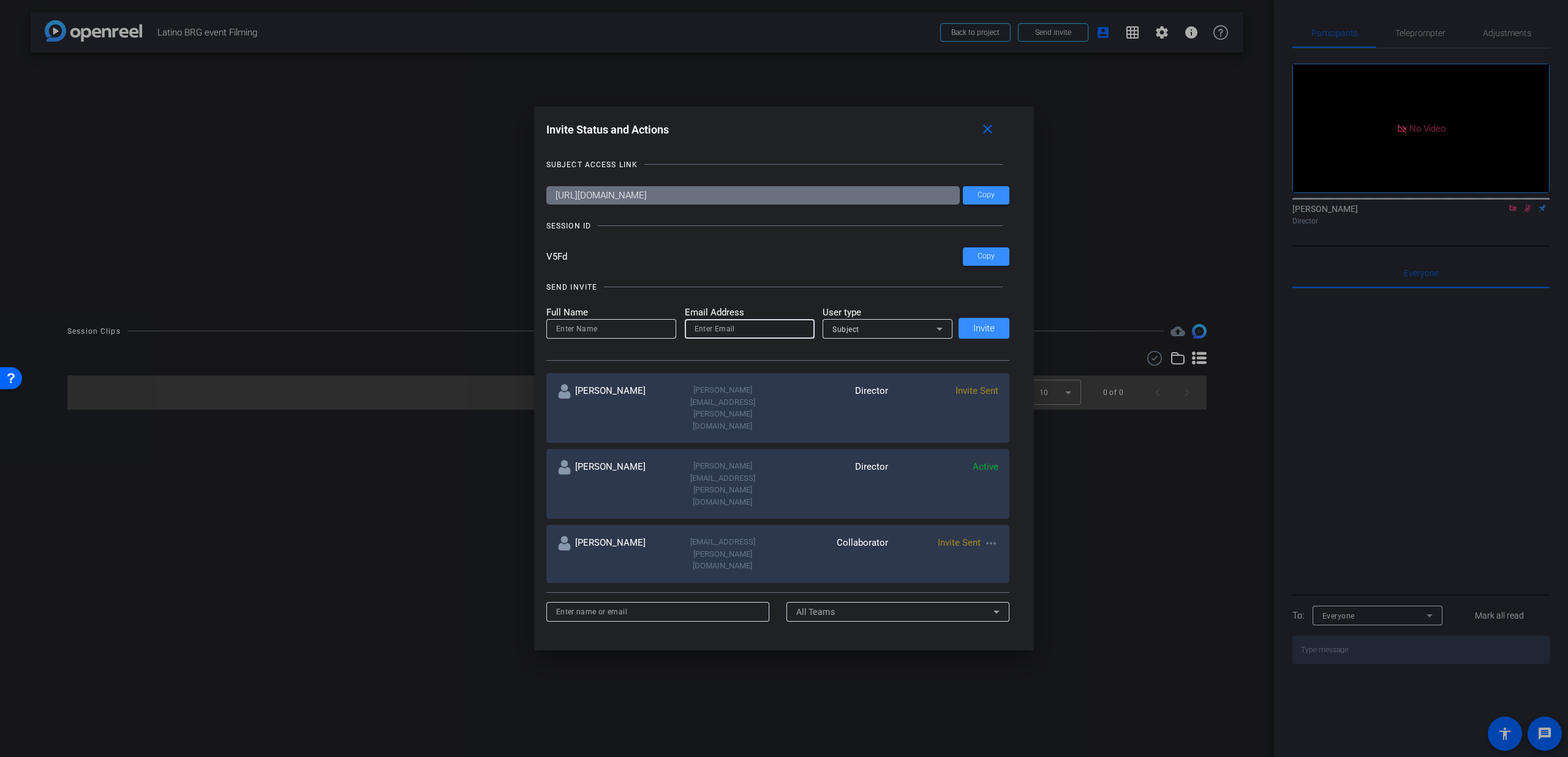
click at [726, 327] on input "email" at bounding box center [750, 329] width 111 height 15
paste input "nakia.henderson@lfg.com"
type input "nakia.henderson@lfg.com"
click at [608, 327] on input at bounding box center [611, 329] width 111 height 15
type input "Nakia Henderson"
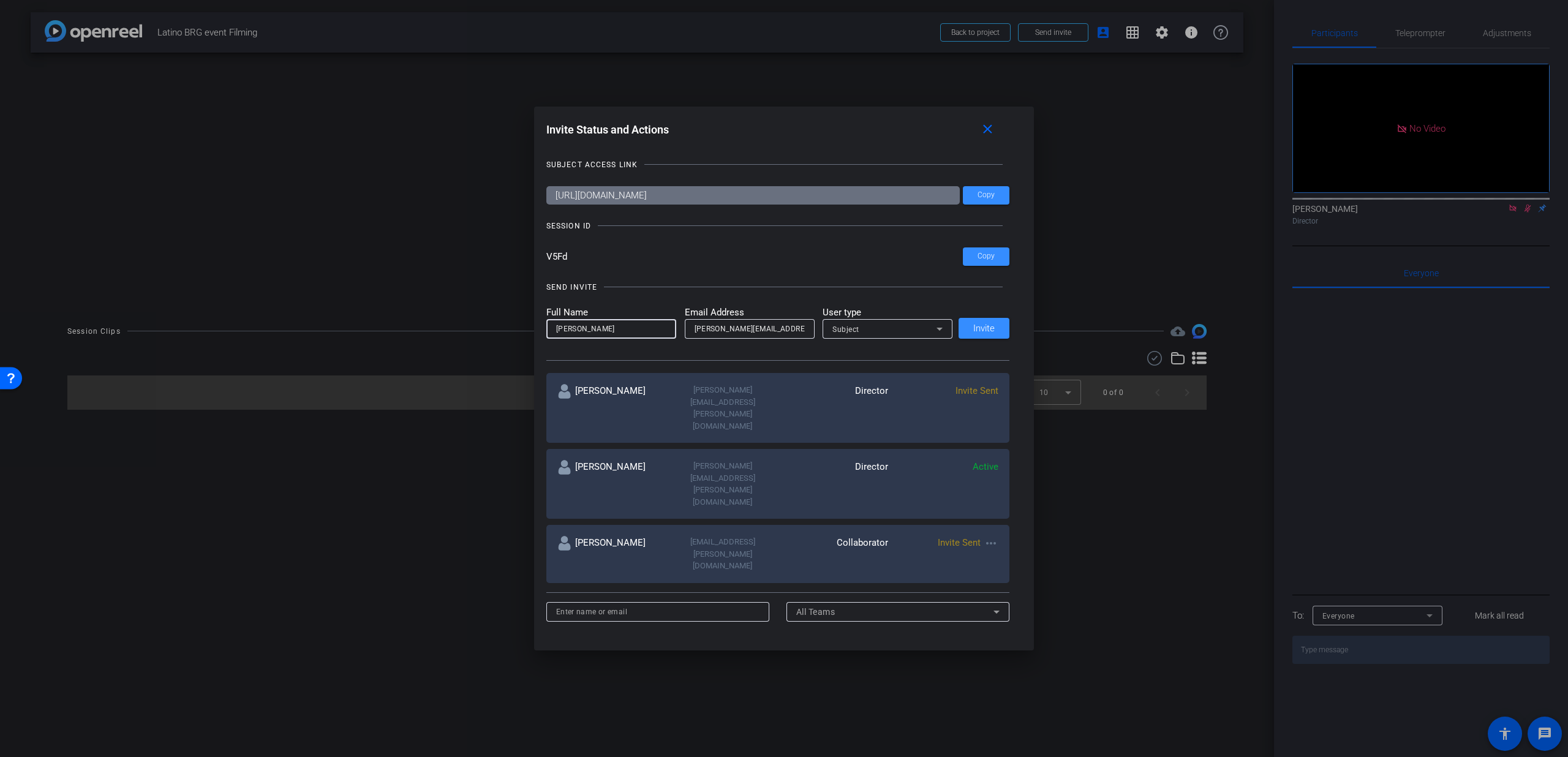
click at [889, 327] on div "Subject" at bounding box center [884, 329] width 104 height 15
click at [865, 374] on mat-option "Watcher" at bounding box center [885, 373] width 130 height 19
click at [989, 330] on span "Invite" at bounding box center [984, 329] width 22 height 9
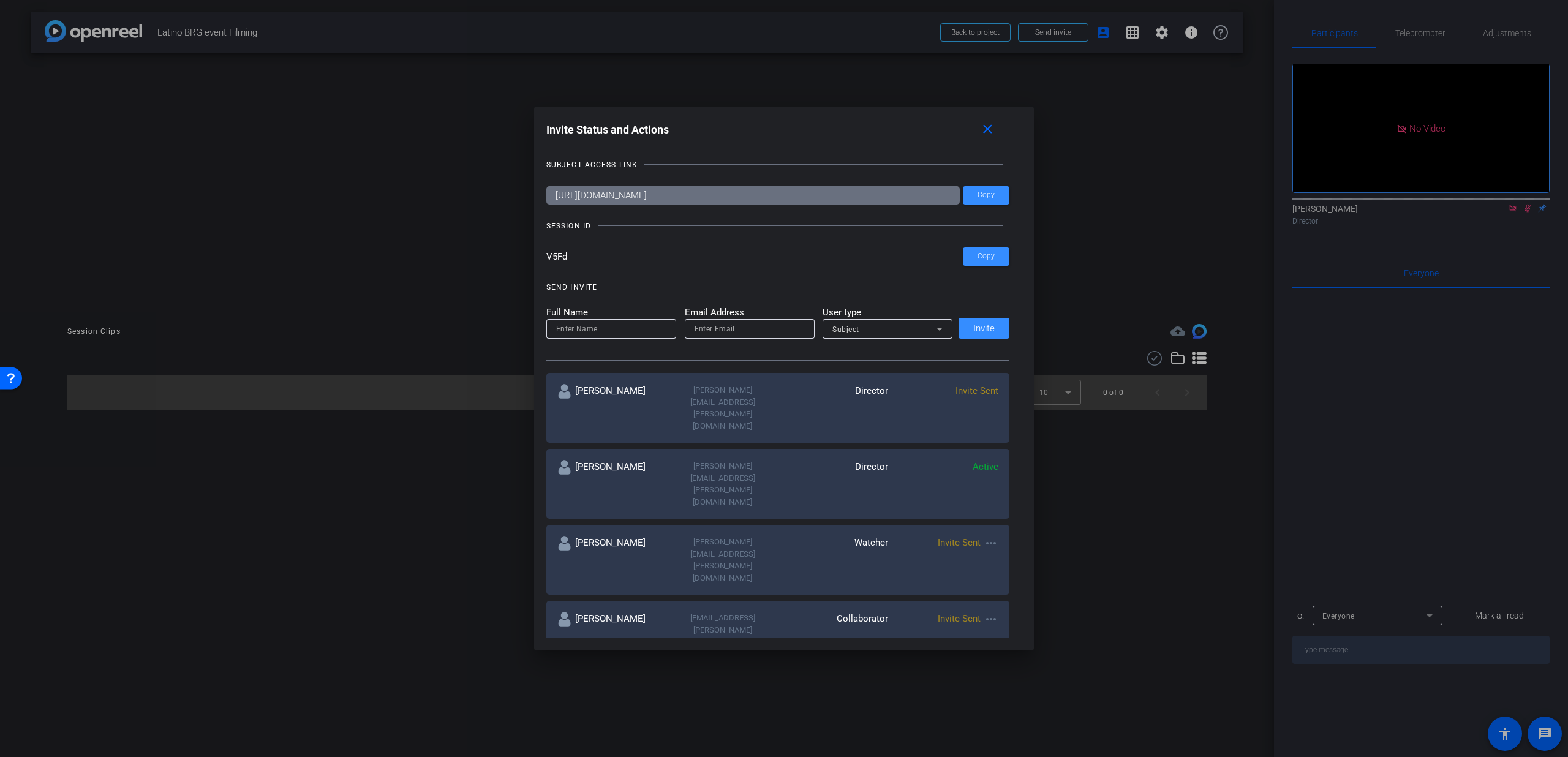
click at [712, 327] on input "email" at bounding box center [750, 329] width 111 height 15
paste input "ava@allamericanentertainment.com"
type input "ava@allamericanentertainment.com"
click at [629, 327] on input at bounding box center [611, 329] width 111 height 15
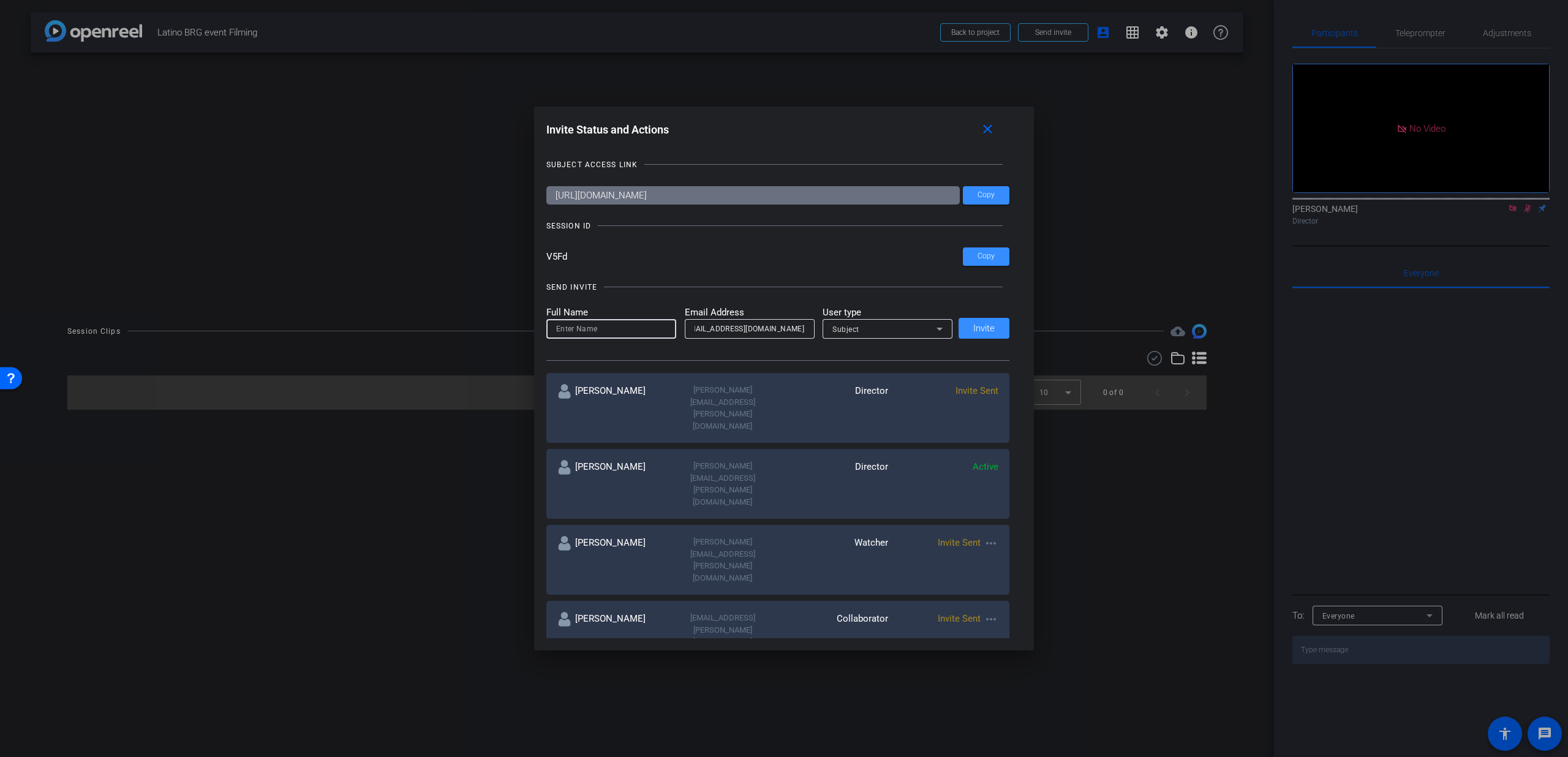
scroll to position [0, 0]
type input "Ava Gruchacz"
click at [921, 326] on div "Subject" at bounding box center [884, 329] width 104 height 15
click at [860, 379] on mat-option "Watcher" at bounding box center [885, 373] width 130 height 19
click at [970, 334] on span at bounding box center [984, 328] width 51 height 29
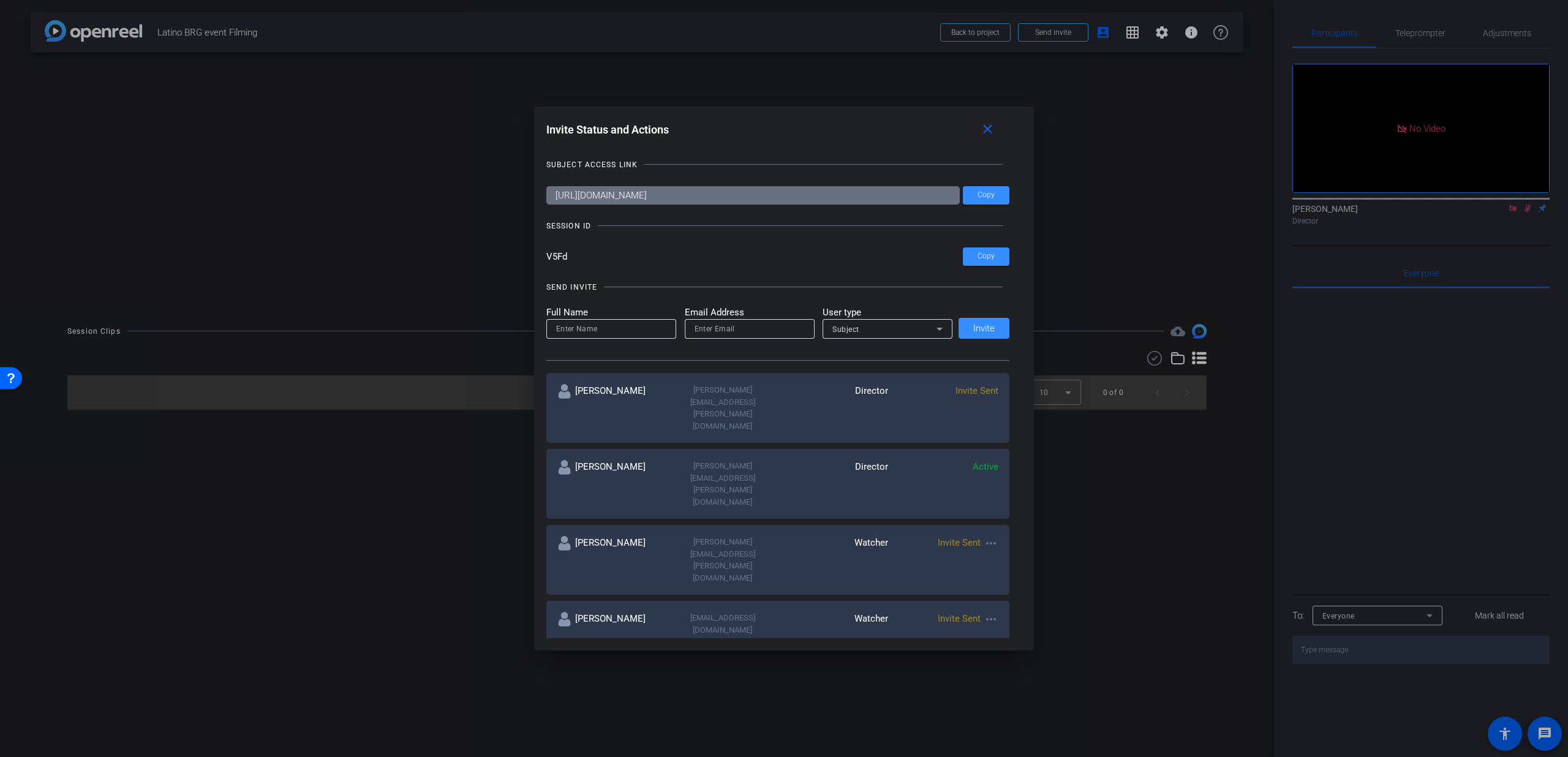
click at [721, 329] on input "email" at bounding box center [750, 329] width 111 height 15
paste input "allyson.vento@lfg.com"
type input "allyson.vento@lfg.com"
click at [592, 327] on input at bounding box center [611, 329] width 111 height 15
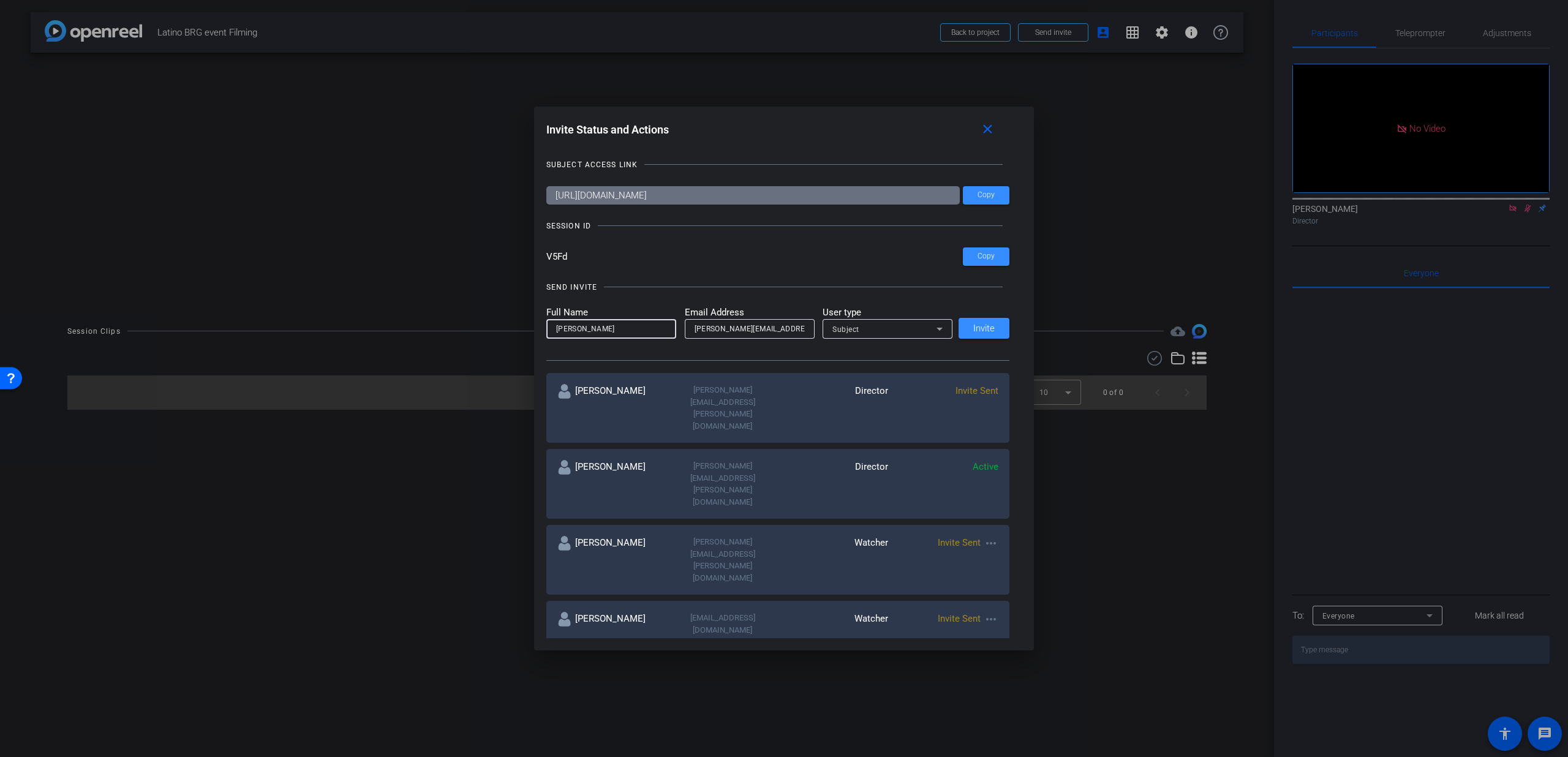
click at [584, 330] on input "Allyson vento" at bounding box center [611, 329] width 111 height 15
type input "Allyson Vento"
click at [868, 333] on div "Subject" at bounding box center [884, 329] width 104 height 15
click at [871, 368] on mat-option "Watcher" at bounding box center [885, 373] width 130 height 19
click at [976, 331] on span "Invite" at bounding box center [984, 329] width 22 height 9
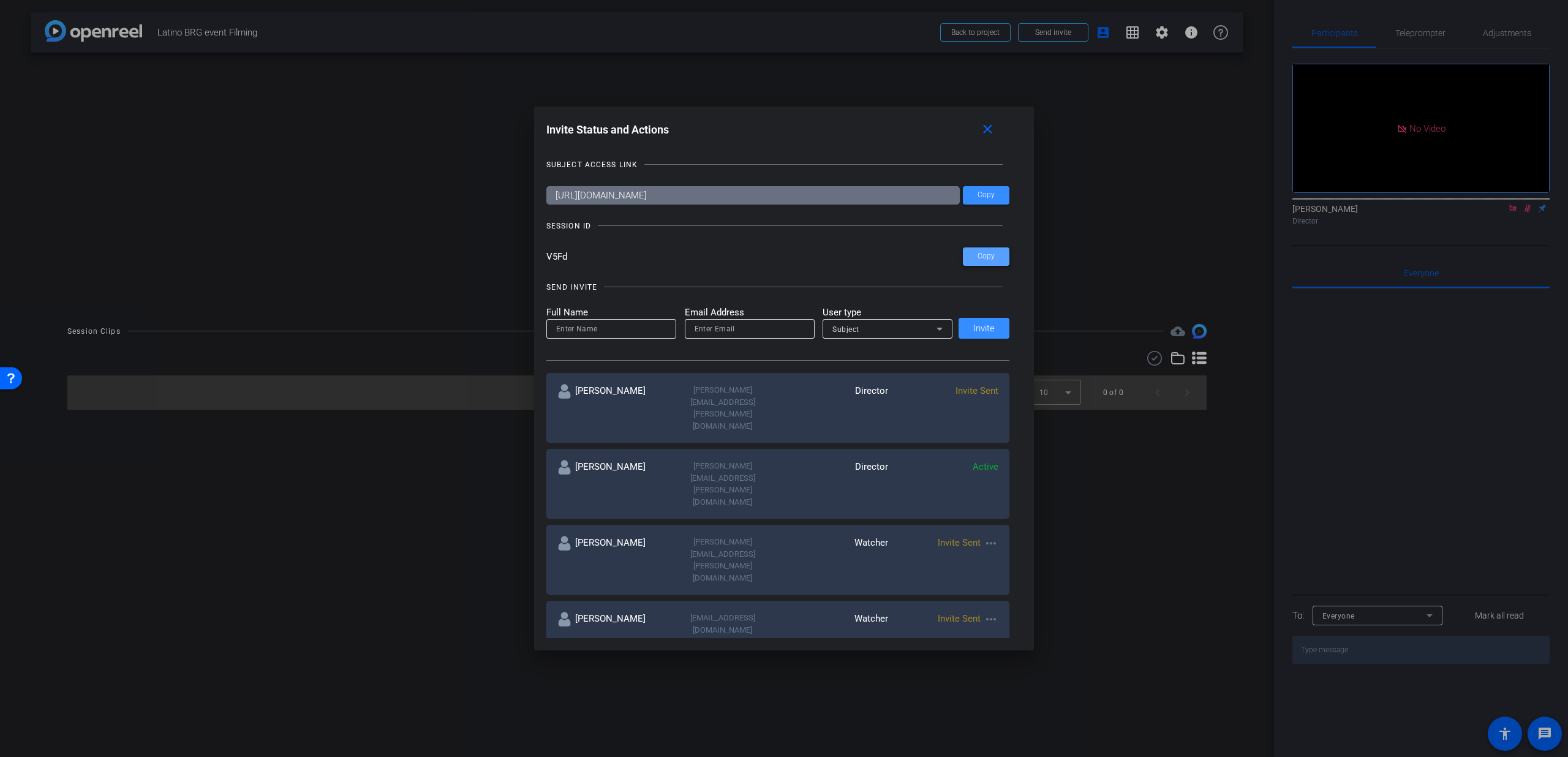
click at [979, 256] on span "Copy" at bounding box center [986, 256] width 17 height 9
click at [0, 0] on mat-icon "close" at bounding box center [0, 0] width 0 height 0
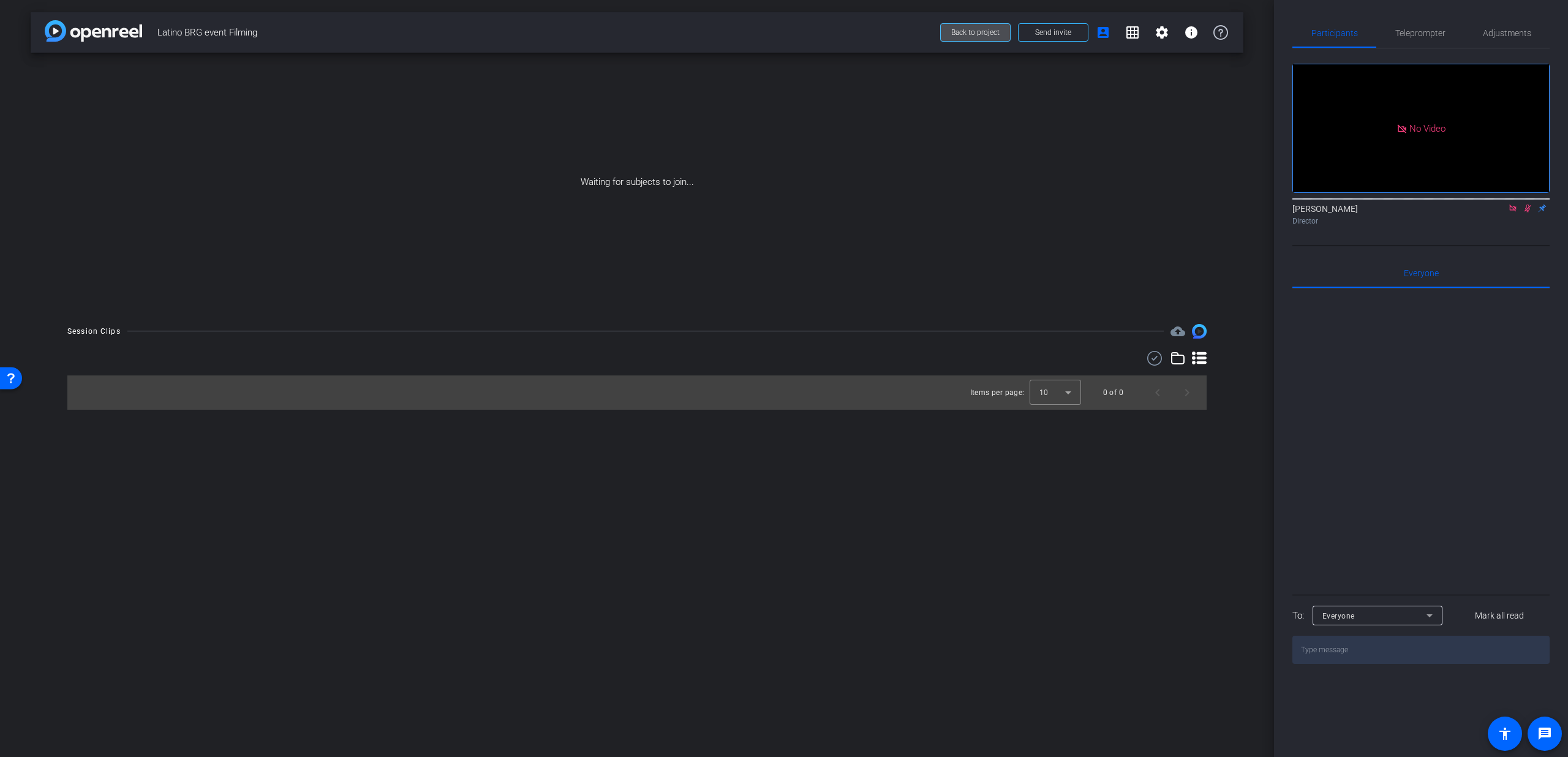
click at [985, 23] on span at bounding box center [975, 32] width 70 height 29
